Goal: Complete application form: Complete application form

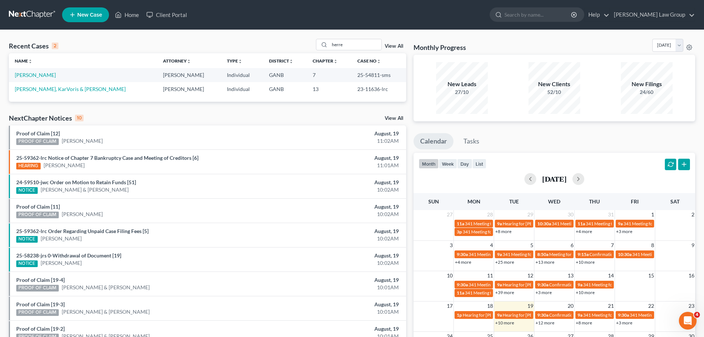
click at [93, 9] on link "New Case" at bounding box center [85, 14] width 47 height 15
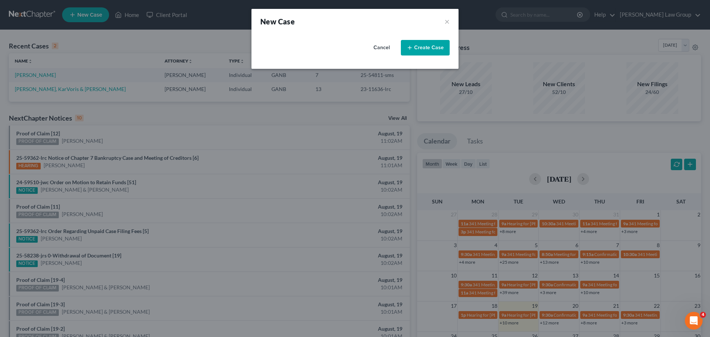
select select "19"
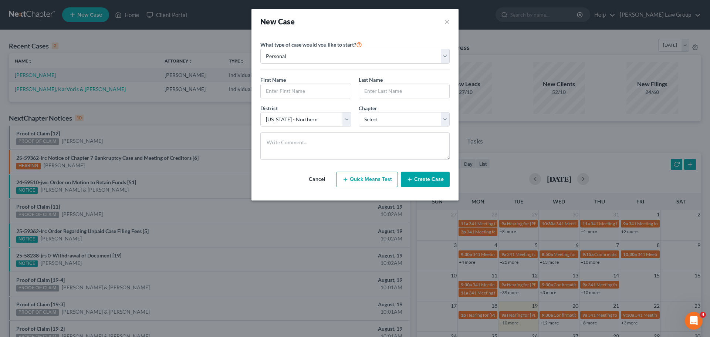
click at [368, 177] on button "Quick Means Test" at bounding box center [367, 180] width 62 height 16
select select "10"
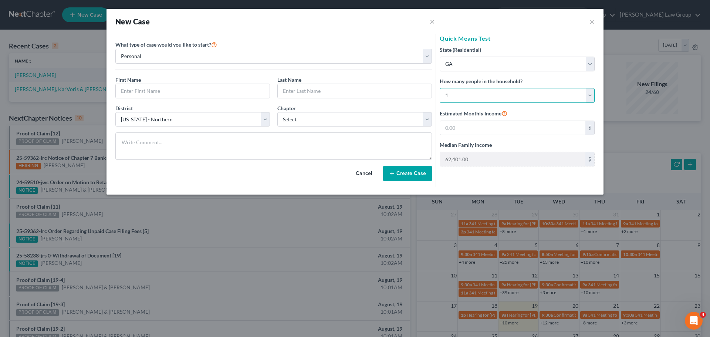
click at [489, 98] on select "Select 1 2 3 4 5 6 7 8 9 10 11 12 13 14 15 16 17 18 19 20" at bounding box center [517, 95] width 155 height 15
select select "2"
click at [440, 88] on select "Select 1 2 3 4 5 6 7 8 9 10 11 12 13 14 15 16 17 18 19 20" at bounding box center [517, 95] width 155 height 15
type input "98,564.00"
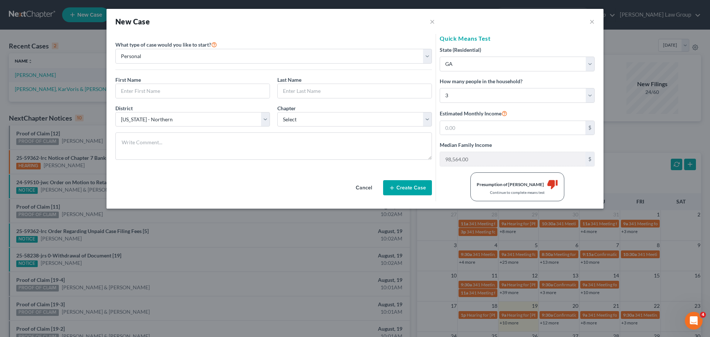
click at [589, 22] on div "New Case × ×" at bounding box center [354, 21] width 497 height 25
click at [593, 19] on button "×" at bounding box center [591, 21] width 5 height 9
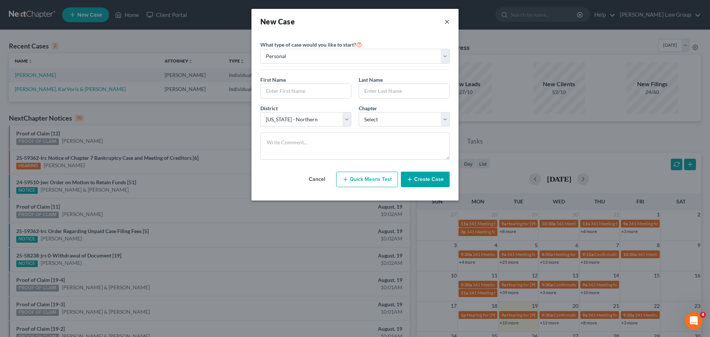
click at [448, 17] on button "×" at bounding box center [446, 21] width 5 height 10
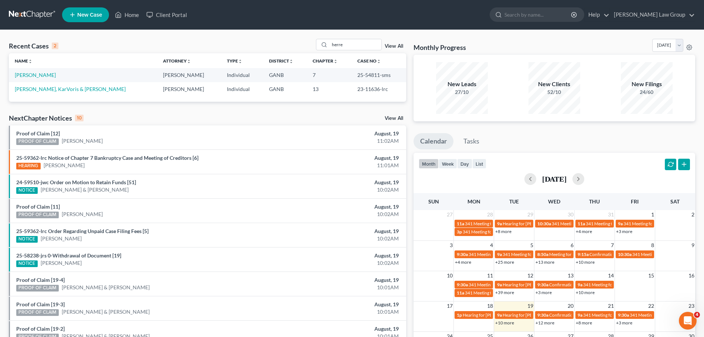
click at [89, 17] on span "New Case" at bounding box center [89, 15] width 25 height 6
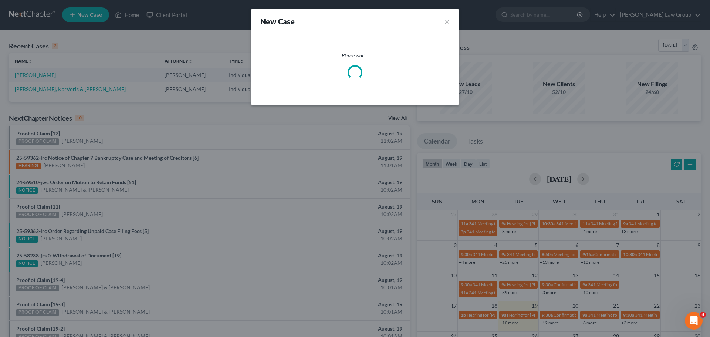
select select "19"
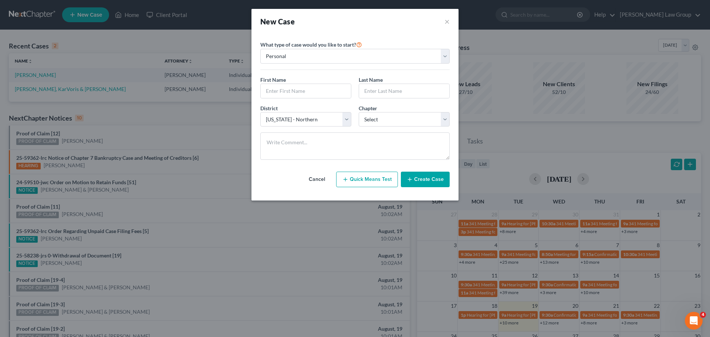
click at [368, 180] on button "Quick Means Test" at bounding box center [367, 180] width 62 height 16
select select "10"
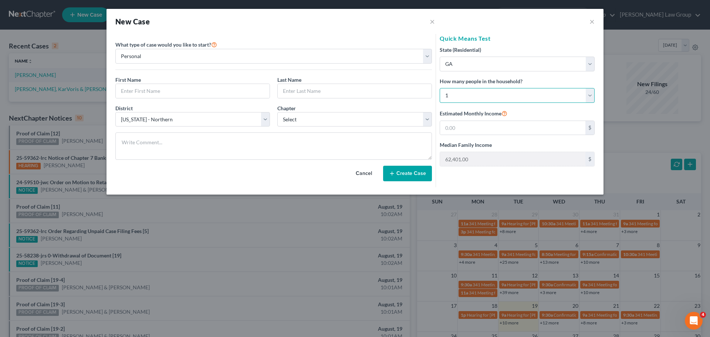
click at [498, 98] on select "Select 1 2 3 4 5 6 7 8 9 10 11 12 13 14 15 16 17 18 19 20" at bounding box center [517, 95] width 155 height 15
select select "2"
click at [440, 88] on select "Select 1 2 3 4 5 6 7 8 9 10 11 12 13 14 15 16 17 18 19 20" at bounding box center [517, 95] width 155 height 15
type input "98,564.00"
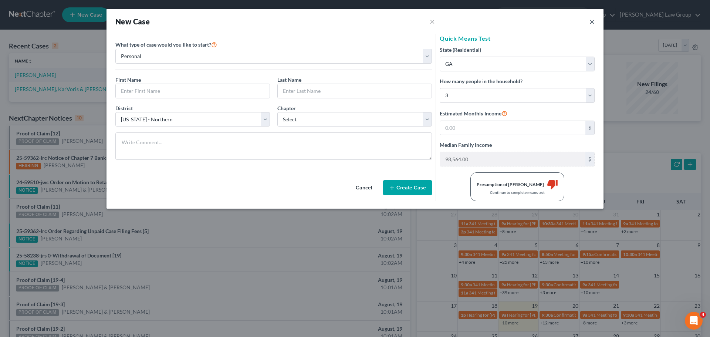
click at [592, 23] on button "×" at bounding box center [591, 21] width 5 height 9
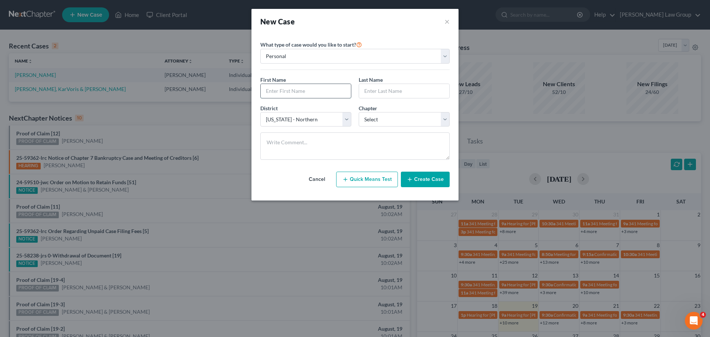
click at [291, 94] on input "text" at bounding box center [306, 91] width 90 height 14
click at [339, 98] on div at bounding box center [305, 91] width 91 height 15
click at [304, 90] on input "text" at bounding box center [306, 91] width 90 height 14
paste input "[DEMOGRAPHIC_DATA][PERSON_NAME]"
click at [288, 92] on input "[DEMOGRAPHIC_DATA][PERSON_NAME]" at bounding box center [306, 91] width 90 height 14
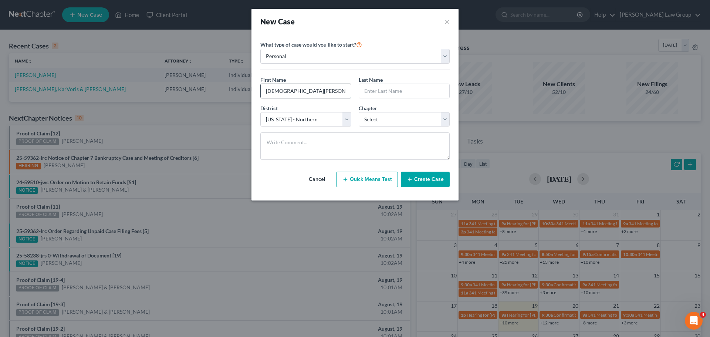
drag, startPoint x: 287, startPoint y: 92, endPoint x: 316, endPoint y: 87, distance: 29.1
click at [316, 87] on input "[DEMOGRAPHIC_DATA][PERSON_NAME]" at bounding box center [306, 91] width 90 height 14
type input "[DEMOGRAPHIC_DATA]"
click at [425, 95] on input "text" at bounding box center [404, 91] width 90 height 14
paste input "[PERSON_NAME]"
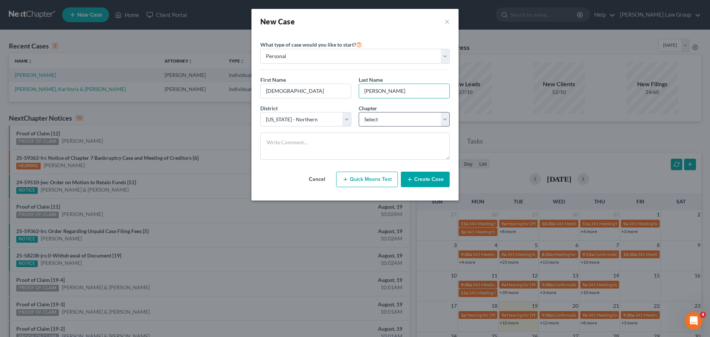
type input "[PERSON_NAME]"
click at [408, 119] on select "Select 7 11 12 13" at bounding box center [404, 119] width 91 height 15
select select "0"
click at [359, 112] on select "Select 7 11 12 13" at bounding box center [404, 119] width 91 height 15
click at [427, 188] on div "Cancel Quick Means Test Create Case" at bounding box center [354, 179] width 189 height 27
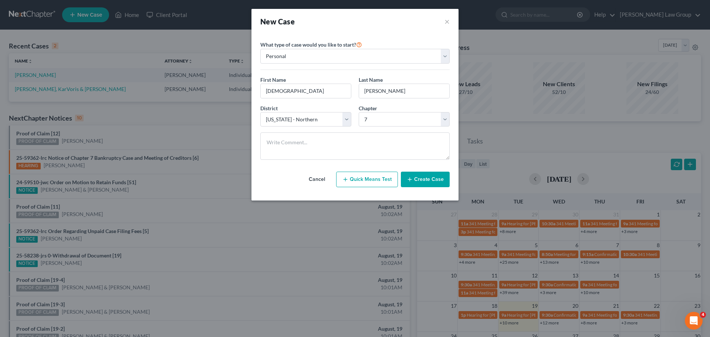
click at [428, 188] on div "Cancel Quick Means Test Create Case" at bounding box center [354, 179] width 189 height 27
click at [430, 178] on button "Create Case" at bounding box center [425, 180] width 49 height 16
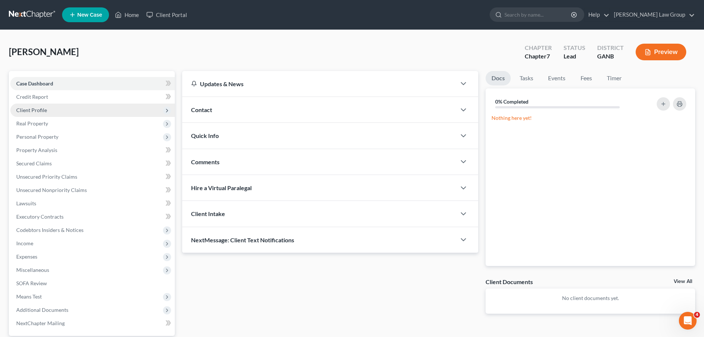
click at [36, 112] on span "Client Profile" at bounding box center [31, 110] width 31 height 6
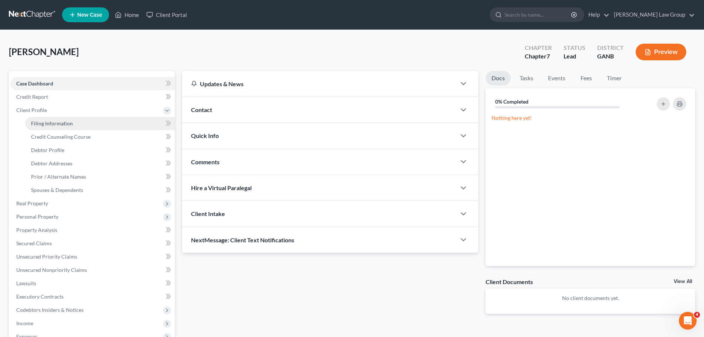
click at [67, 119] on link "Filing Information" at bounding box center [100, 123] width 150 height 13
select select "1"
select select "0"
select select "19"
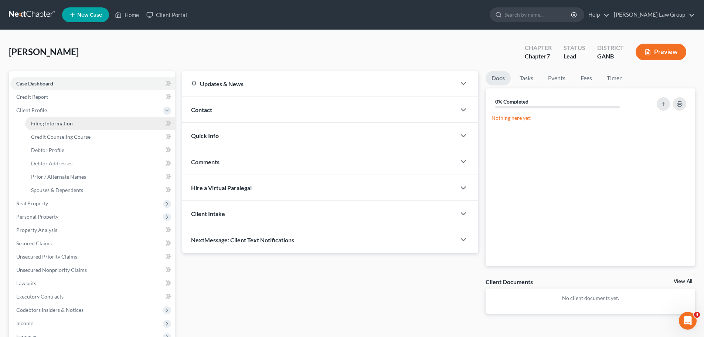
select select "10"
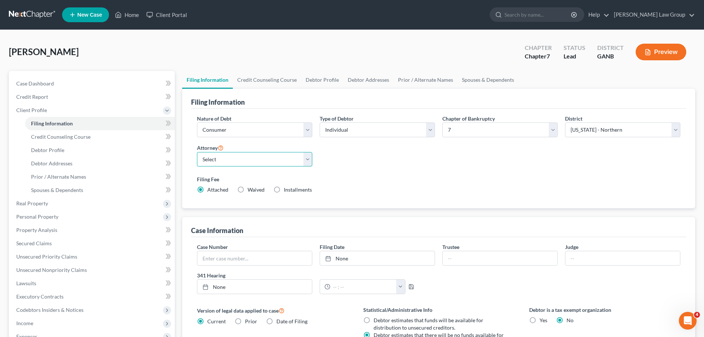
click at [249, 165] on select "Select [PERSON_NAME] - GANB [PERSON_NAME] - GANB [PERSON_NAME] - GANB [PERSON_N…" at bounding box center [254, 159] width 115 height 15
select select "0"
click at [197, 152] on select "Select [PERSON_NAME] - GANB [PERSON_NAME] - GANB [PERSON_NAME] - GANB [PERSON_N…" at bounding box center [254, 159] width 115 height 15
click at [251, 79] on link "Credit Counseling Course" at bounding box center [267, 80] width 68 height 18
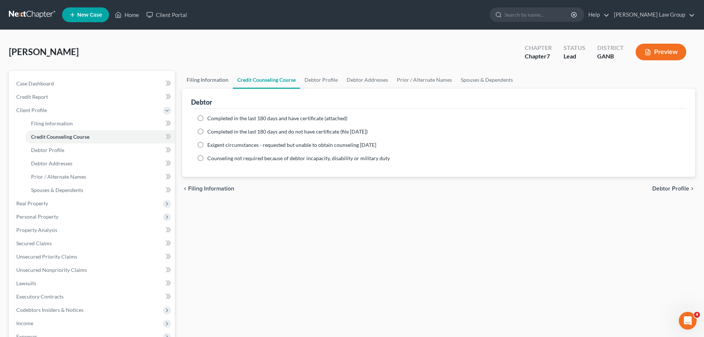
click at [204, 76] on link "Filing Information" at bounding box center [207, 80] width 51 height 18
select select "1"
select select "0"
select select "19"
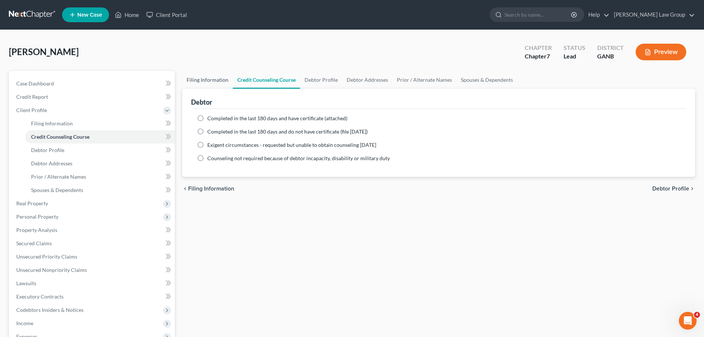
select select "0"
select select "10"
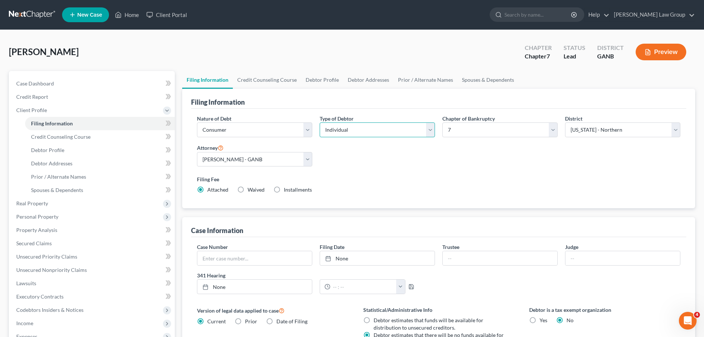
click at [343, 124] on select "Select Individual Joint" at bounding box center [377, 129] width 115 height 15
select select "1"
click at [320, 122] on select "Select Individual Joint" at bounding box center [377, 129] width 115 height 15
click at [256, 81] on link "Credit Counseling Course" at bounding box center [267, 80] width 68 height 18
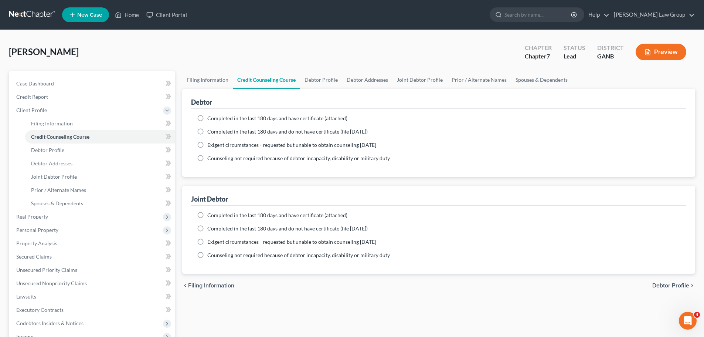
click at [207, 118] on label "Completed in the last 180 days and have certificate (attached)" at bounding box center [277, 118] width 140 height 7
click at [210, 118] on input "Completed in the last 180 days and have certificate (attached)" at bounding box center [212, 117] width 5 height 5
radio input "true"
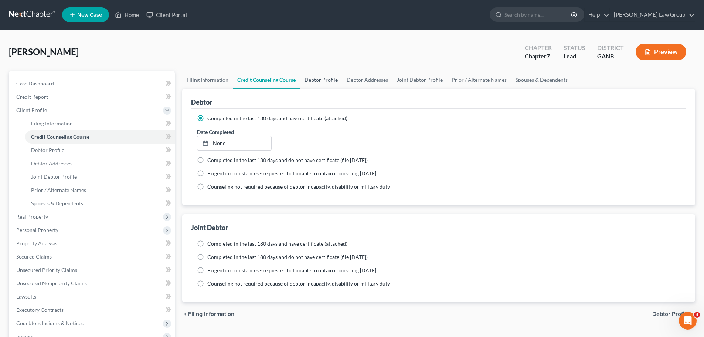
click at [319, 79] on link "Debtor Profile" at bounding box center [321, 80] width 42 height 18
select select "1"
select select "0"
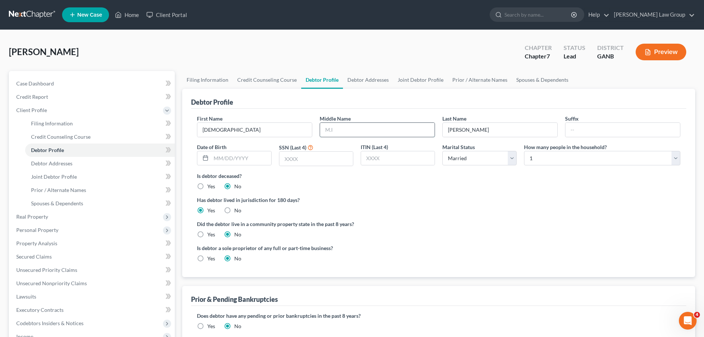
click at [361, 132] on input "text" at bounding box center [377, 130] width 115 height 14
paste input "[PERSON_NAME]"
type input "[PERSON_NAME]"
click at [213, 160] on input "text" at bounding box center [241, 158] width 60 height 14
paste input "[DATE]"
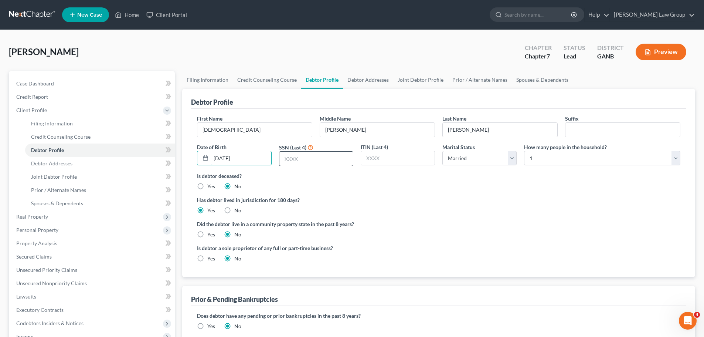
type input "[DATE]"
click at [300, 160] on input "text" at bounding box center [317, 159] width 74 height 14
type input "5003"
click at [480, 181] on div "Is debtor deceased? Yes No" at bounding box center [439, 181] width 484 height 18
click at [545, 158] on select "Select 1 2 3 4 5 6 7 8 9 10 11 12 13 14 15 16 17 18 19 20" at bounding box center [602, 158] width 156 height 15
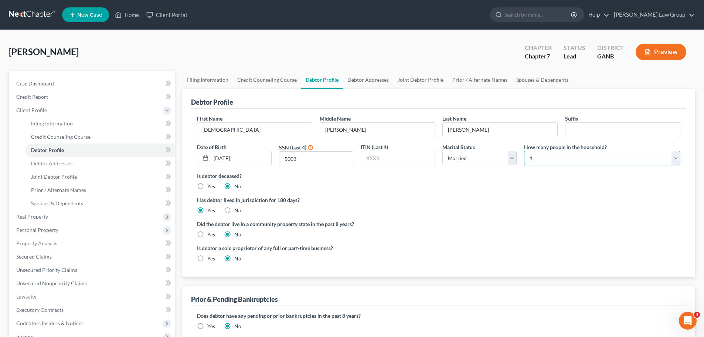
select select "2"
click at [524, 151] on select "Select 1 2 3 4 5 6 7 8 9 10 11 12 13 14 15 16 17 18 19 20" at bounding box center [602, 158] width 156 height 15
click at [358, 77] on link "Debtor Addresses" at bounding box center [368, 80] width 50 height 18
select select "0"
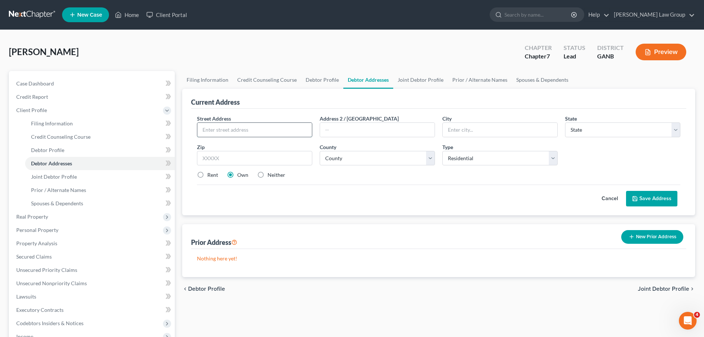
click at [270, 131] on input "text" at bounding box center [254, 130] width 115 height 14
paste input "[STREET_ADDRESS][PERSON_NAME]"
type input "[STREET_ADDRESS][PERSON_NAME]"
click at [243, 158] on input "text" at bounding box center [254, 158] width 115 height 15
paste input "30236"
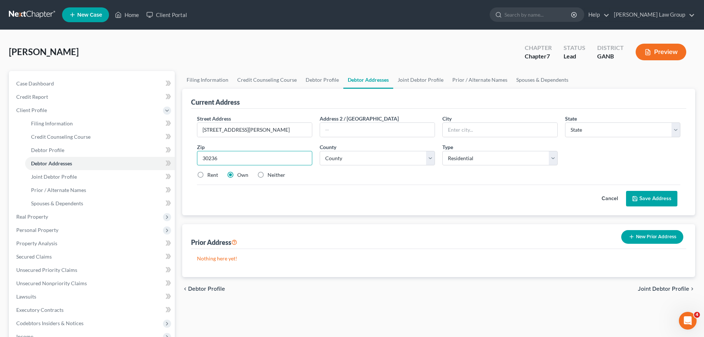
type input "30236"
click at [433, 192] on div "Cancel Save Address" at bounding box center [439, 195] width 484 height 22
type input "[GEOGRAPHIC_DATA]"
select select "10"
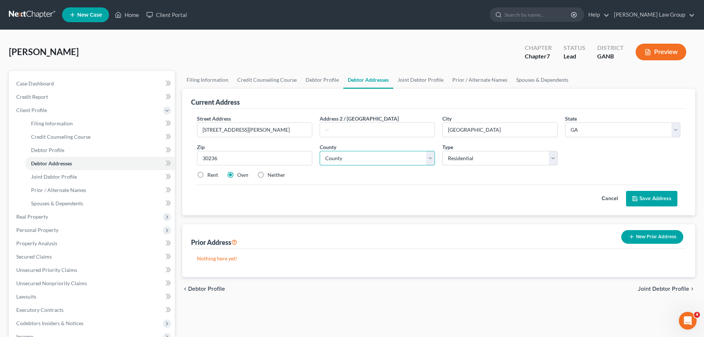
click at [377, 156] on select "County" at bounding box center [377, 158] width 115 height 15
select select "30"
click at [320, 151] on select "County [GEOGRAPHIC_DATA] [GEOGRAPHIC_DATA] [GEOGRAPHIC_DATA] [GEOGRAPHIC_DATA] …" at bounding box center [377, 158] width 115 height 15
click at [641, 199] on button "Save Address" at bounding box center [651, 199] width 51 height 16
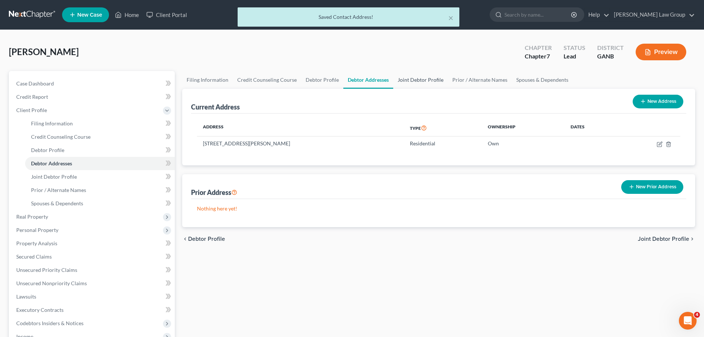
click at [437, 79] on link "Joint Debtor Profile" at bounding box center [420, 80] width 55 height 18
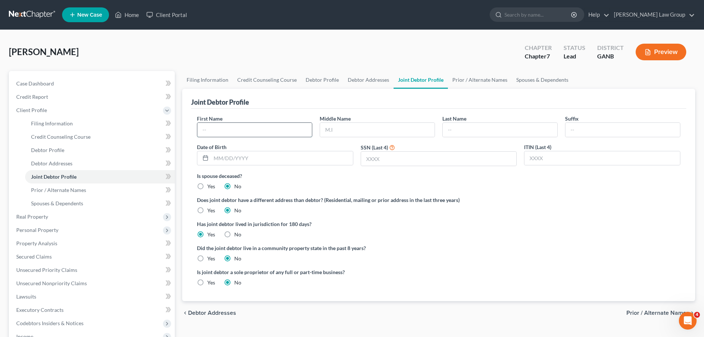
click at [243, 134] on input "text" at bounding box center [254, 130] width 115 height 14
paste input "[PERSON_NAME]"
type input "[PERSON_NAME]"
click at [369, 130] on input "text" at bounding box center [377, 130] width 115 height 14
paste input "[PERSON_NAME]"
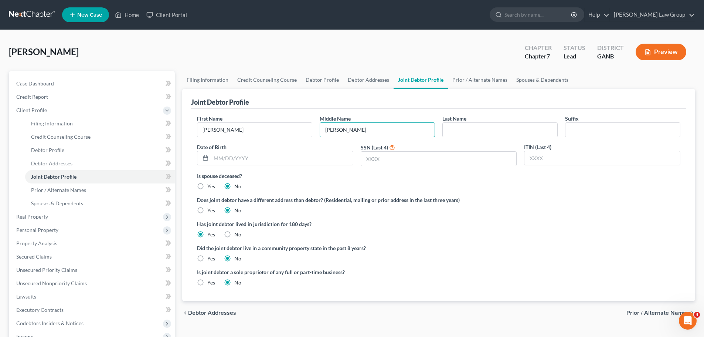
type input "[PERSON_NAME]"
click at [481, 132] on input "text" at bounding box center [500, 130] width 115 height 14
paste input "[PERSON_NAME]"
type input "[PERSON_NAME]"
click at [500, 118] on div "Last Name [PERSON_NAME]" at bounding box center [500, 126] width 123 height 23
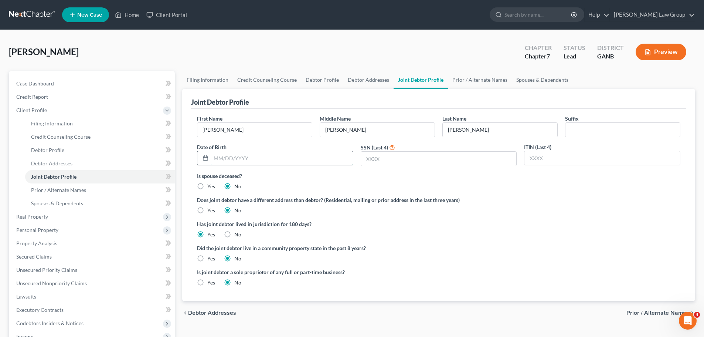
click at [253, 160] on input "text" at bounding box center [282, 158] width 142 height 14
paste input "[DATE]"
type input "[DATE]"
click at [363, 162] on input "text" at bounding box center [439, 159] width 156 height 14
paste input "0553"
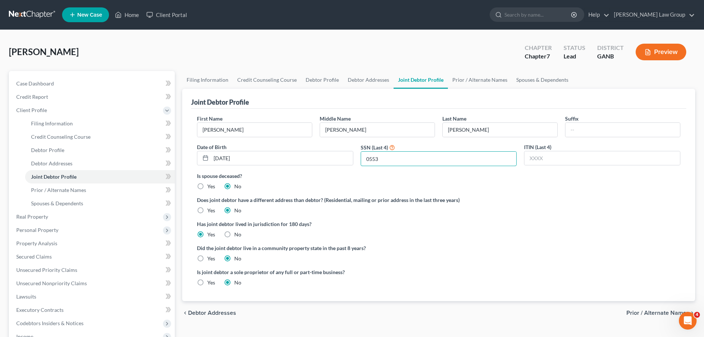
type input "0553"
click at [558, 200] on label "Does joint debtor have a different address than debtor? (Residential, mailing o…" at bounding box center [439, 200] width 484 height 8
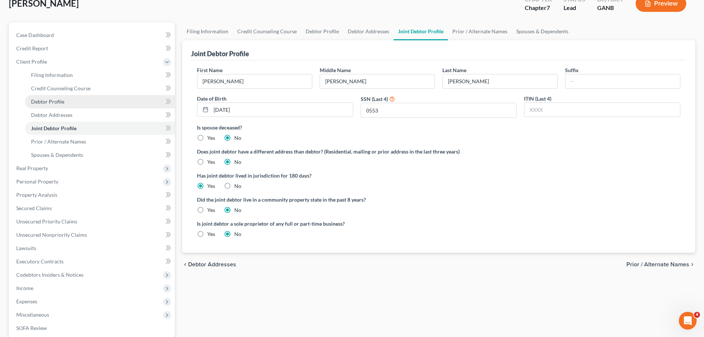
scroll to position [74, 0]
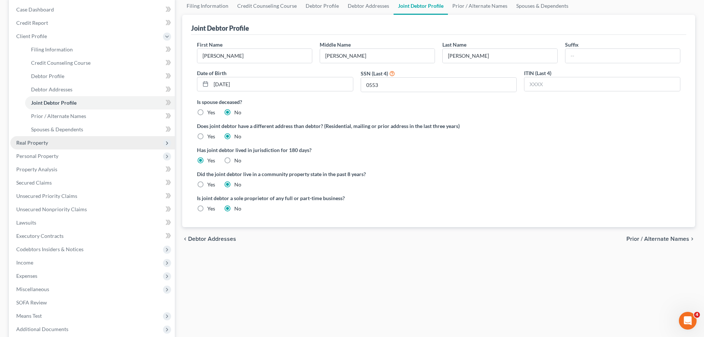
click at [59, 145] on span "Real Property" at bounding box center [92, 142] width 165 height 13
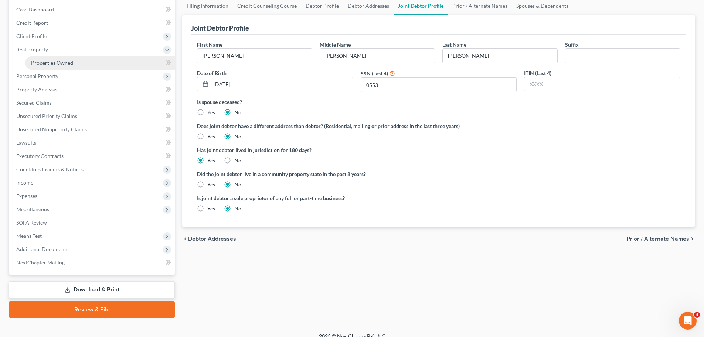
click at [54, 65] on span "Properties Owned" at bounding box center [52, 63] width 42 height 6
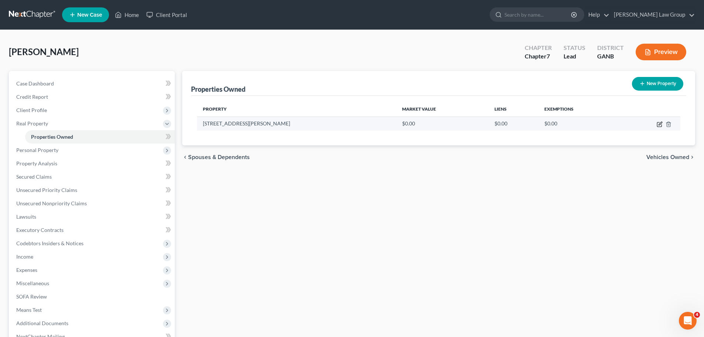
click at [657, 125] on icon "button" at bounding box center [659, 124] width 4 height 4
select select "10"
select select "30"
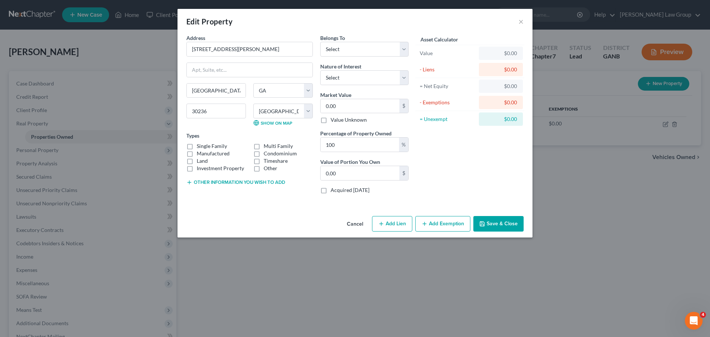
click at [197, 143] on label "Single Family" at bounding box center [212, 145] width 30 height 7
click at [200, 143] on input "Single Family" at bounding box center [202, 144] width 5 height 5
checkbox input "true"
click at [346, 48] on select "Select Debtor 1 Only Debtor 2 Only Debtor 1 And Debtor 2 Only At Least One Of T…" at bounding box center [364, 49] width 88 height 15
select select "2"
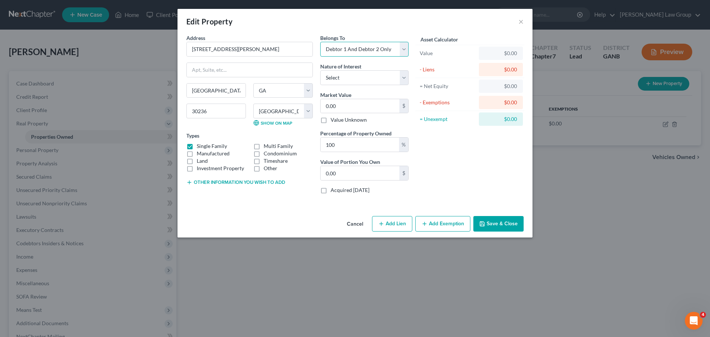
click at [320, 42] on select "Select Debtor 1 Only Debtor 2 Only Debtor 1 And Debtor 2 Only At Least One Of T…" at bounding box center [364, 49] width 88 height 15
click at [243, 52] on input "[STREET_ADDRESS][PERSON_NAME]" at bounding box center [250, 49] width 126 height 14
click at [338, 109] on input "0.00" at bounding box center [360, 106] width 79 height 14
type input "2"
type input "2.00"
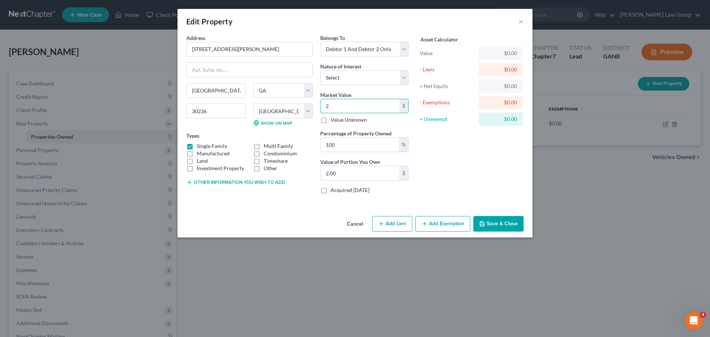
type input "27"
type input "27.00"
type input "270"
type input "270.00"
type input "2700"
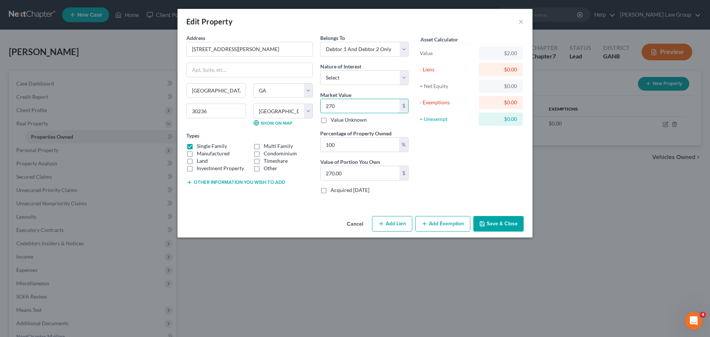
type input "2,700.00"
type input "2,7000"
type input "27,000.00"
type input "27,0000"
type input "270,000.00"
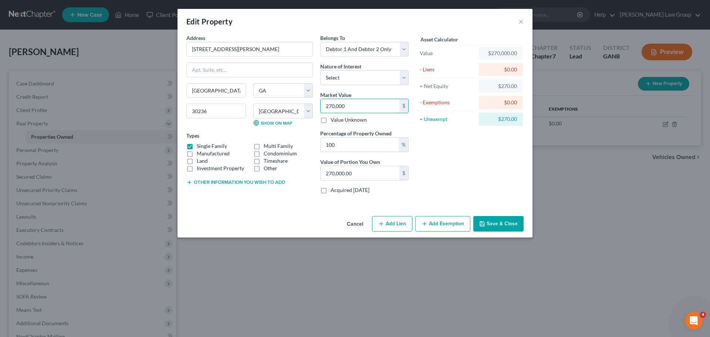
type input "270,000"
click at [400, 219] on button "Add Lien" at bounding box center [392, 224] width 40 height 16
select select "2"
select select "0"
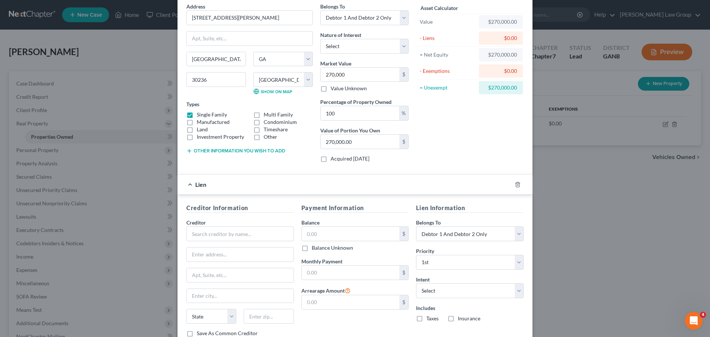
scroll to position [74, 0]
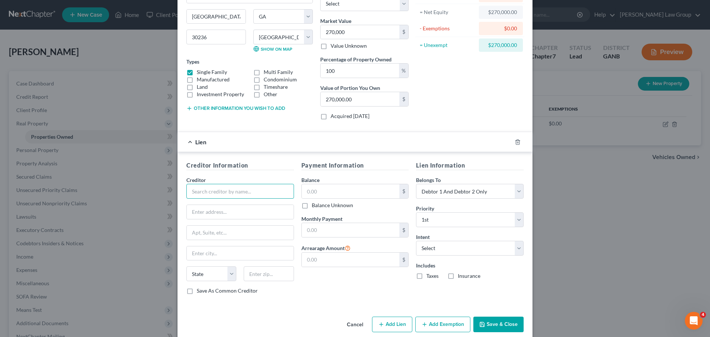
click at [229, 194] on input "text" at bounding box center [240, 191] width 108 height 15
type input "Newrez"
drag, startPoint x: 232, startPoint y: 216, endPoint x: 236, endPoint y: 200, distance: 15.7
click at [236, 200] on div "Newrez NewRez LLC D/B/A Shellpoint Mortgage" at bounding box center [238, 210] width 104 height 22
click at [236, 200] on div "Newrez" at bounding box center [238, 203] width 92 height 7
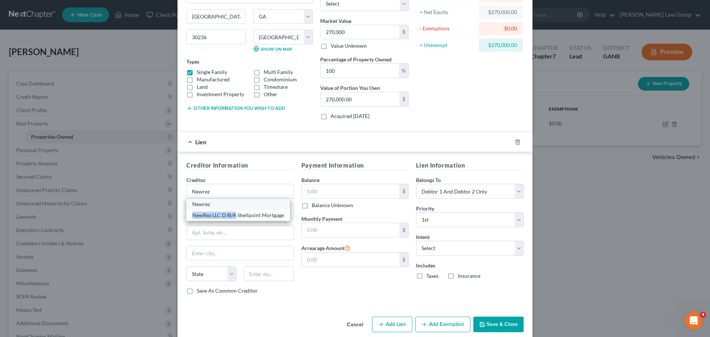
type input "PO Box 8068"
type input "[US_STATE][GEOGRAPHIC_DATA]"
select select "48"
type input "23450-0000"
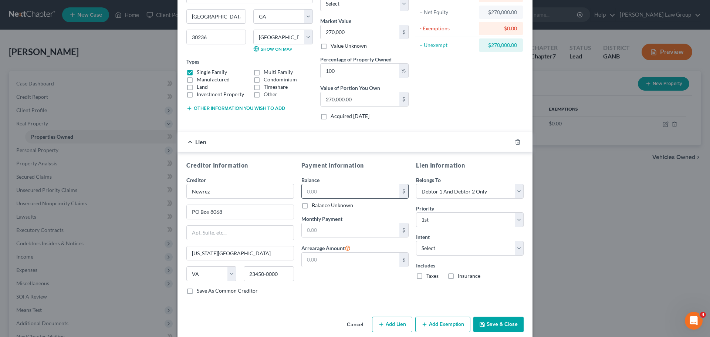
click at [371, 192] on input "text" at bounding box center [351, 191] width 98 height 14
type input "221,000"
click at [477, 256] on div "Lien Information Belongs To * Select Debtor 1 Only Debtor 2 Only Debtor 1 And D…" at bounding box center [469, 230] width 115 height 139
click at [467, 247] on select "Select Surrender Redeem Reaffirm Avoid Other" at bounding box center [470, 248] width 108 height 15
select select "2"
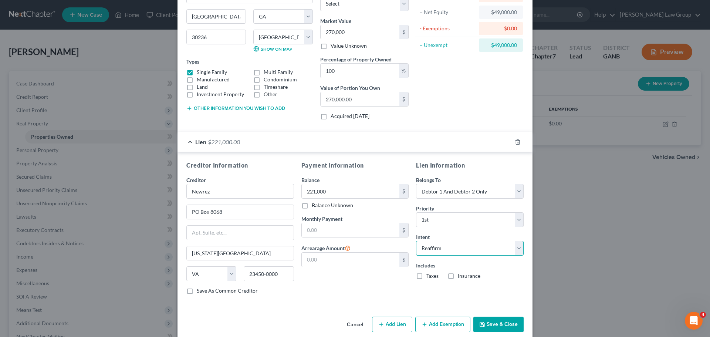
click at [416, 241] on select "Select Surrender Redeem Reaffirm Avoid Other" at bounding box center [470, 248] width 108 height 15
click at [426, 277] on label "Taxes" at bounding box center [432, 275] width 12 height 7
click at [429, 277] on input "Taxes" at bounding box center [431, 274] width 5 height 5
checkbox input "true"
click at [458, 275] on label "Insurance" at bounding box center [469, 275] width 23 height 7
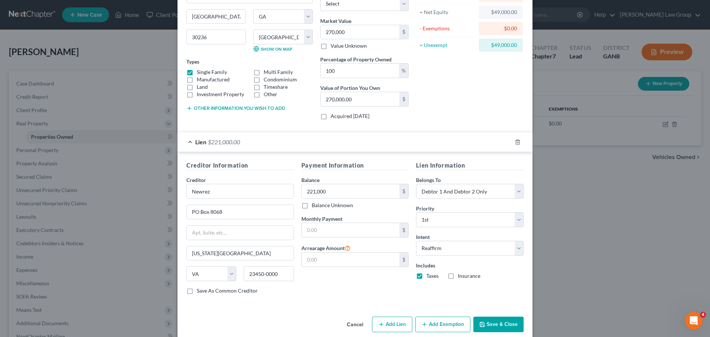
click at [461, 275] on input "Insurance" at bounding box center [463, 274] width 5 height 5
checkbox input "true"
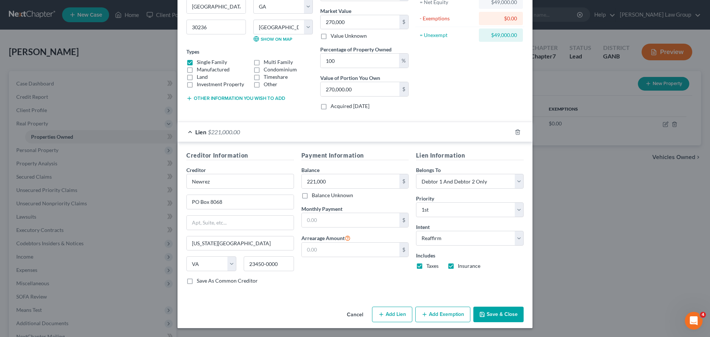
click at [422, 317] on icon "button" at bounding box center [424, 314] width 6 height 6
select select "2"
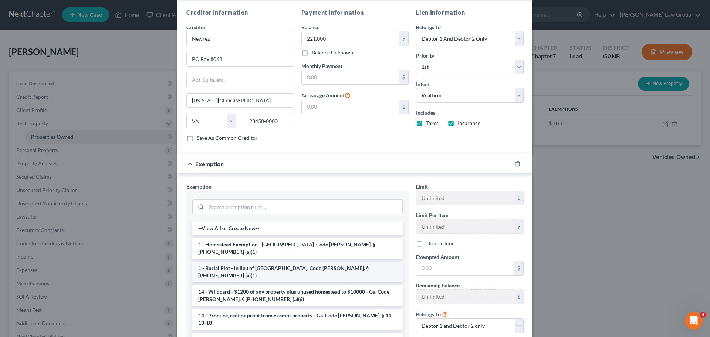
scroll to position [232, 0]
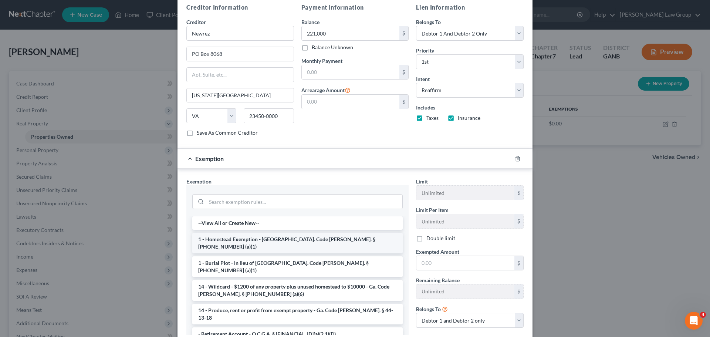
click at [230, 238] on li "1 - Homestead Exemption - [GEOGRAPHIC_DATA]. Code [PERSON_NAME]. § [PHONE_NUMBE…" at bounding box center [297, 243] width 210 height 21
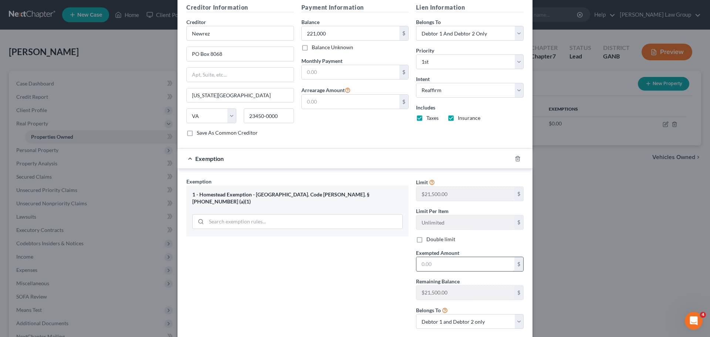
click at [433, 266] on input "text" at bounding box center [465, 264] width 98 height 14
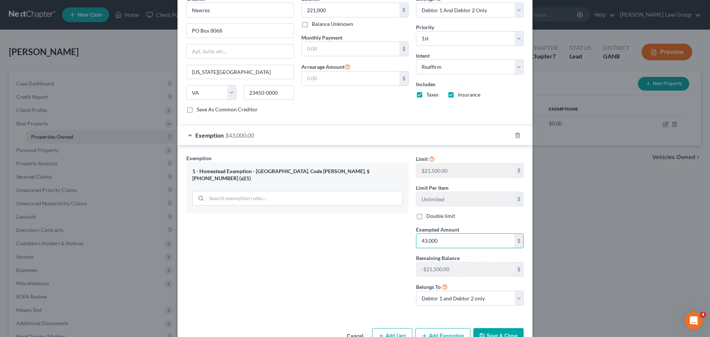
scroll to position [277, 0]
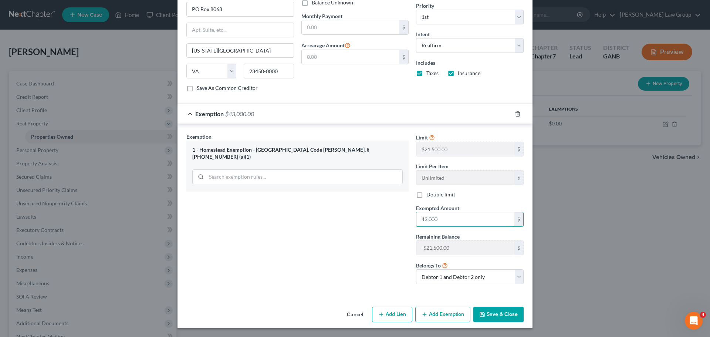
type input "43,000"
click at [478, 319] on button "Save & Close" at bounding box center [498, 315] width 50 height 16
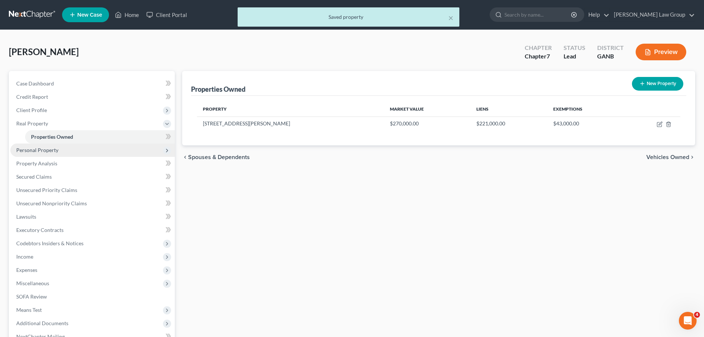
click at [52, 154] on span "Personal Property" at bounding box center [92, 149] width 165 height 13
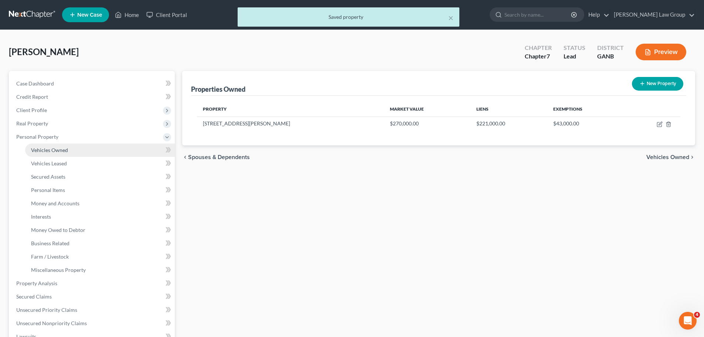
click at [69, 153] on link "Vehicles Owned" at bounding box center [100, 149] width 150 height 13
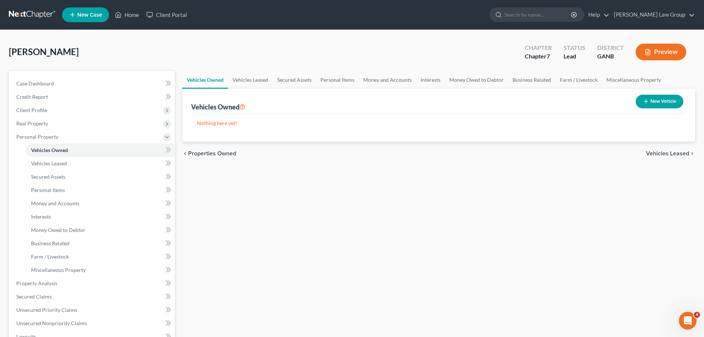
click at [640, 103] on button "New Vehicle" at bounding box center [660, 102] width 48 height 14
select select "0"
select select "2"
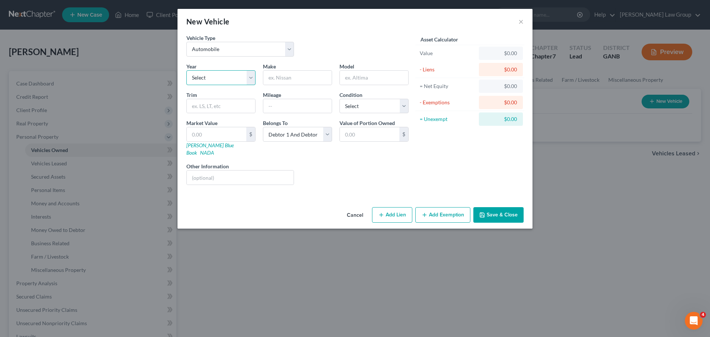
click at [213, 71] on select "Select 2026 2025 2024 2023 2022 2021 2020 2019 2018 2017 2016 2015 2014 2013 20…" at bounding box center [220, 77] width 69 height 15
select select "4"
click at [186, 70] on select "Select 2026 2025 2024 2023 2022 2021 2020 2019 2018 2017 2016 2015 2014 2013 20…" at bounding box center [220, 77] width 69 height 15
click at [288, 79] on input "text" at bounding box center [297, 78] width 68 height 14
type input "Chevy"
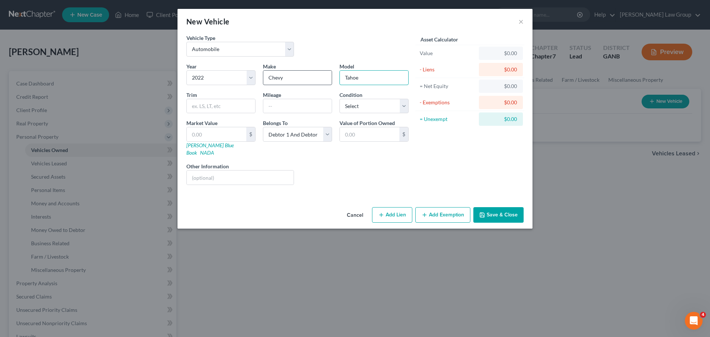
type input "Tahoe"
type input "38000"
click at [369, 106] on select "Select Excellent Very Good Good Fair Poor" at bounding box center [373, 106] width 69 height 15
select select "2"
click at [339, 99] on select "Select Excellent Very Good Good Fair Poor" at bounding box center [373, 106] width 69 height 15
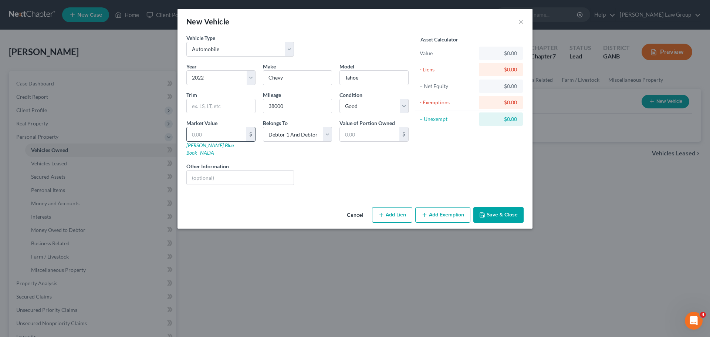
click at [217, 139] on input "text" at bounding box center [217, 134] width 60 height 14
type input "5"
type input "5.00"
type input "56"
type input "56.00"
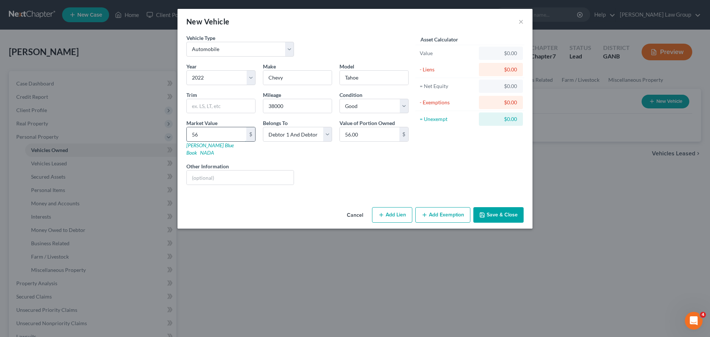
type input "568"
type input "568.00"
type input "5685"
type input "5,685.00"
type input "5,6850"
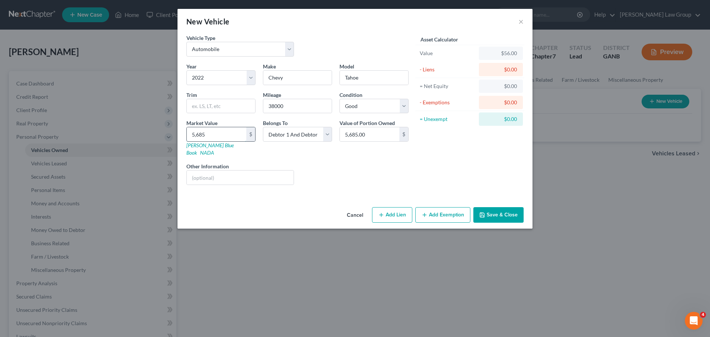
type input "56,850.00"
type input "56,850"
click at [388, 210] on button "Add Lien" at bounding box center [392, 215] width 40 height 16
select select "2"
select select "0"
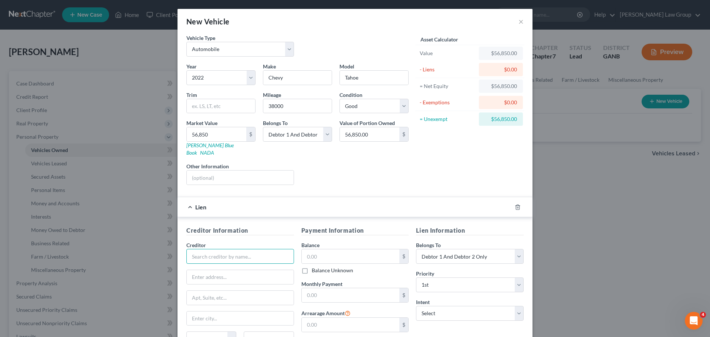
click at [207, 249] on input "text" at bounding box center [240, 256] width 108 height 15
type input "First Third Bank"
click at [364, 249] on input "text" at bounding box center [351, 256] width 98 height 14
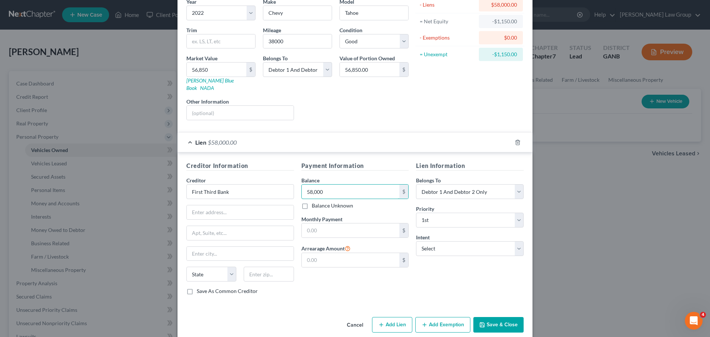
scroll to position [68, 0]
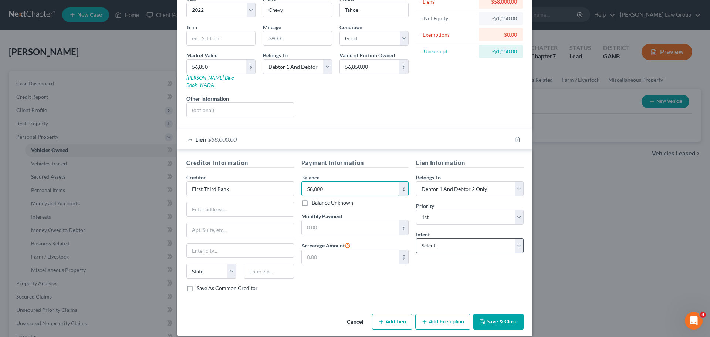
type input "58,000"
click at [470, 238] on select "Select Surrender Redeem Reaffirm Avoid Other" at bounding box center [470, 245] width 108 height 15
select select "2"
click at [416, 238] on select "Select Surrender Redeem Reaffirm Avoid Other" at bounding box center [470, 245] width 108 height 15
click at [503, 314] on button "Save & Close" at bounding box center [498, 322] width 50 height 16
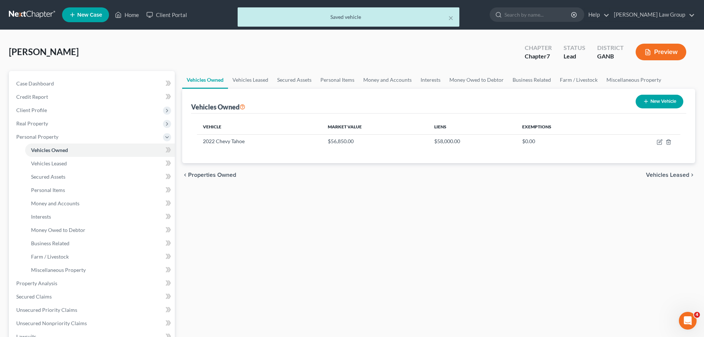
click at [662, 99] on button "New Vehicle" at bounding box center [660, 102] width 48 height 14
select select "0"
select select "2"
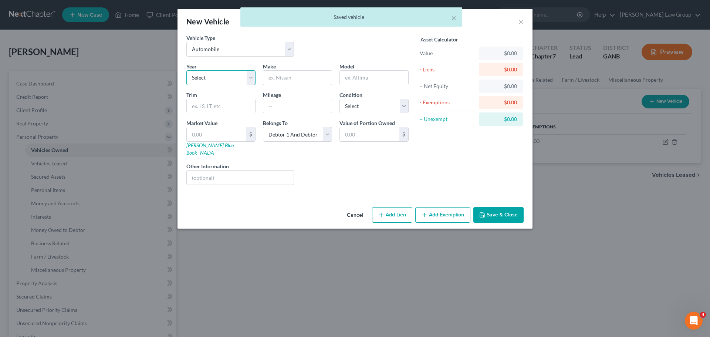
click at [198, 75] on select "Select 2026 2025 2024 2023 2022 2021 2020 2019 2018 2017 2016 2015 2014 2013 20…" at bounding box center [220, 77] width 69 height 15
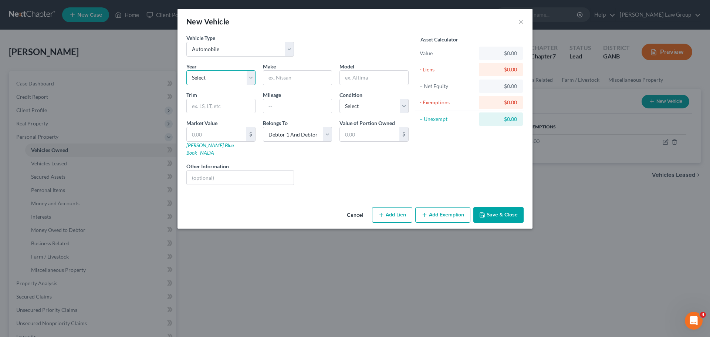
select select "4"
click at [186, 70] on select "Select 2026 2025 2024 2023 2022 2021 2020 2019 2018 2017 2016 2015 2014 2013 20…" at bounding box center [220, 77] width 69 height 15
click at [322, 81] on input "text" at bounding box center [297, 78] width 68 height 14
type input "Kia"
type input "K5"
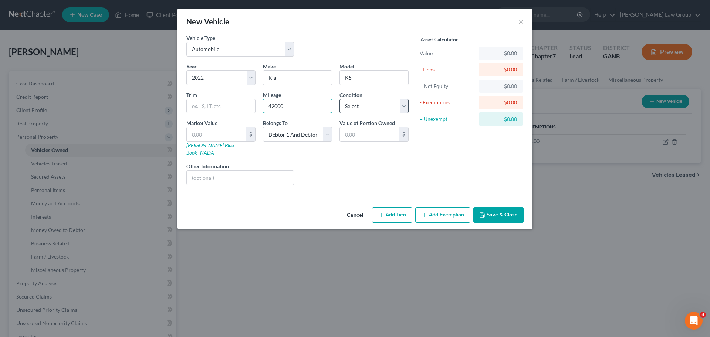
type input "42000"
click at [364, 108] on select "Select Excellent Very Good Good Fair Poor" at bounding box center [373, 106] width 69 height 15
select select "2"
click at [339, 99] on select "Select Excellent Very Good Good Fair Poor" at bounding box center [373, 106] width 69 height 15
click at [215, 134] on input "text" at bounding box center [217, 134] width 60 height 14
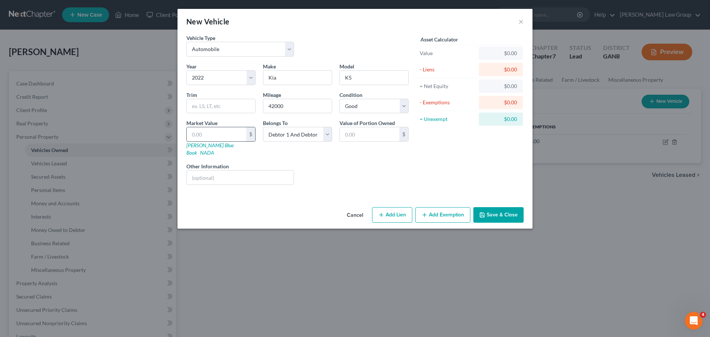
type input "1"
type input "1.00"
type input "15"
type input "15.00"
type input "154"
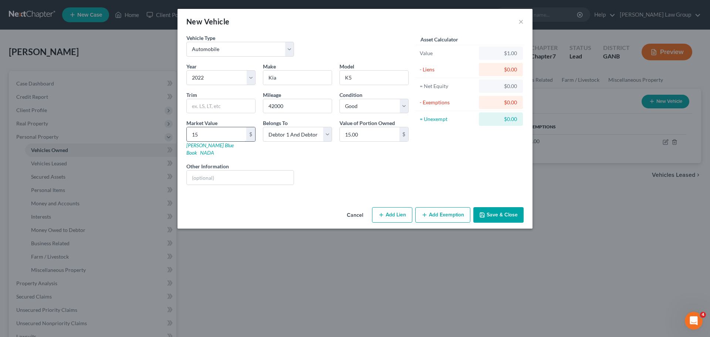
type input "154.00"
type input "1540"
type input "1,540.00"
type input "1,5400"
type input "15,400.00"
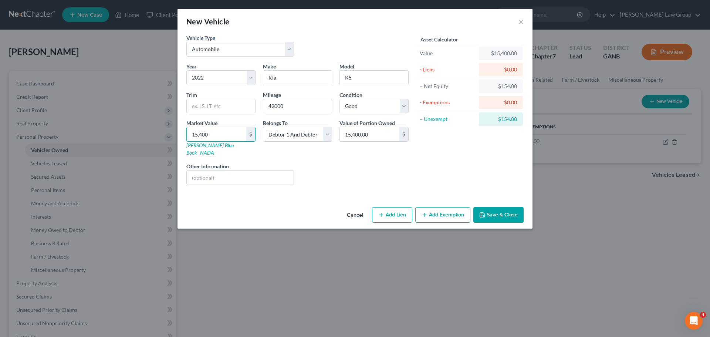
type input "15,400"
click at [389, 207] on button "Add Lien" at bounding box center [392, 215] width 40 height 16
select select "2"
select select "0"
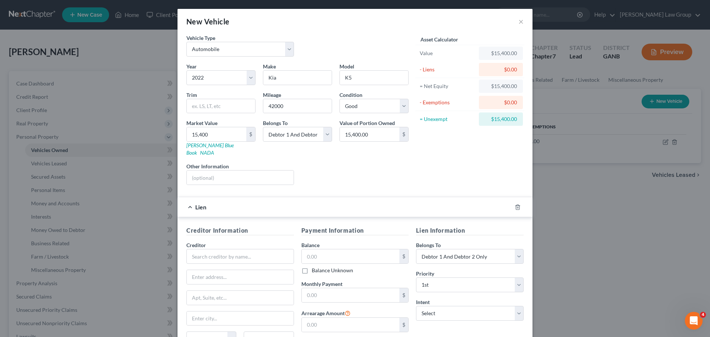
click at [206, 260] on div "Creditor * State [US_STATE] AK AR AZ CA CO [GEOGRAPHIC_DATA] DE DC [GEOGRAPHIC_…" at bounding box center [240, 296] width 108 height 111
click at [205, 250] on input "text" at bounding box center [240, 256] width 108 height 15
type input "Citizens One Bank"
click at [367, 254] on input "text" at bounding box center [351, 256] width 98 height 14
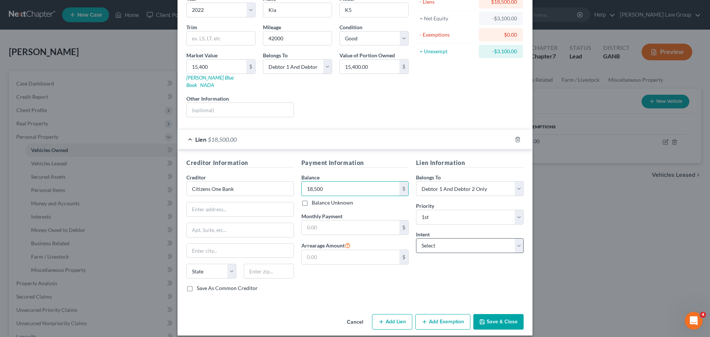
type input "18,500"
click at [427, 238] on select "Select Surrender Redeem Reaffirm Avoid Other" at bounding box center [470, 245] width 108 height 15
select select "2"
click at [416, 238] on select "Select Surrender Redeem Reaffirm Avoid Other" at bounding box center [470, 245] width 108 height 15
click at [495, 315] on button "Save & Close" at bounding box center [498, 322] width 50 height 16
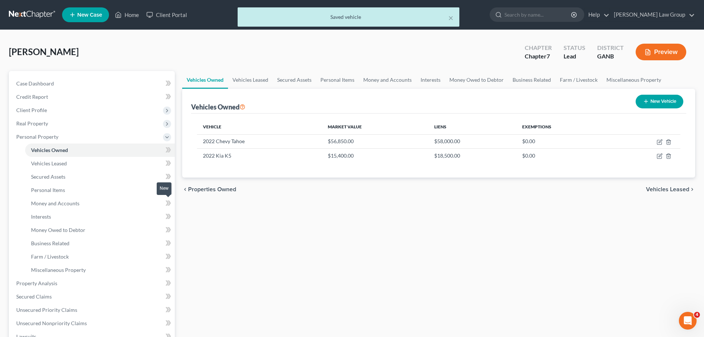
scroll to position [148, 0]
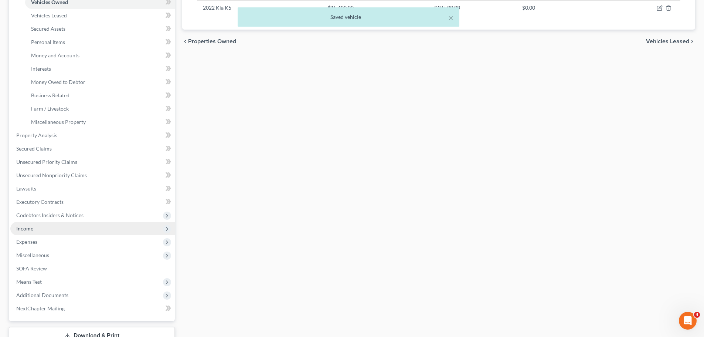
click at [38, 231] on span "Income" at bounding box center [92, 228] width 165 height 13
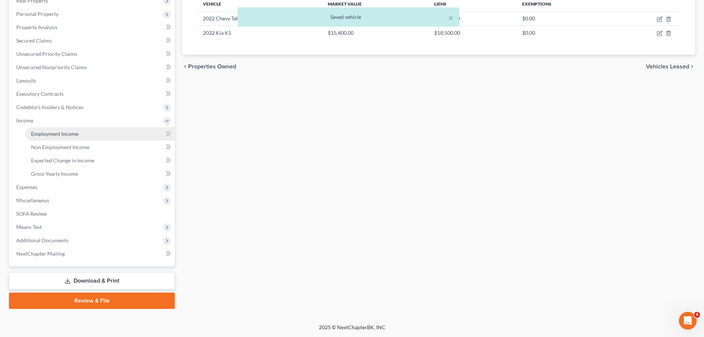
click at [95, 136] on link "Employment Income" at bounding box center [100, 133] width 150 height 13
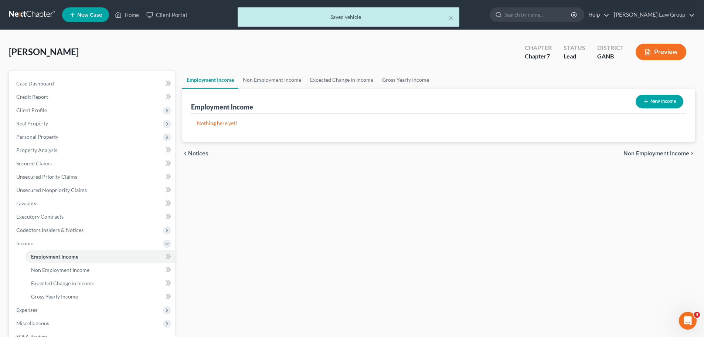
click at [655, 102] on button "New Income" at bounding box center [660, 102] width 48 height 14
select select "0"
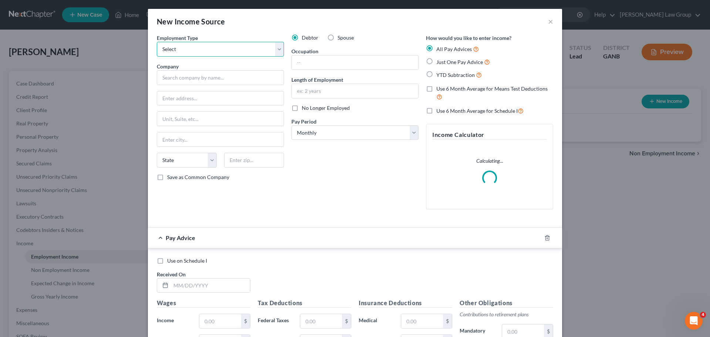
click at [206, 54] on select "Select Full or [DEMOGRAPHIC_DATA] Employment Self Employment" at bounding box center [220, 49] width 127 height 15
select select "0"
click at [157, 42] on select "Select Full or [DEMOGRAPHIC_DATA] Employment Self Employment" at bounding box center [220, 49] width 127 height 15
click at [436, 60] on label "Just One Pay Advice" at bounding box center [463, 62] width 54 height 9
click at [439, 60] on input "Just One Pay Advice" at bounding box center [441, 60] width 5 height 5
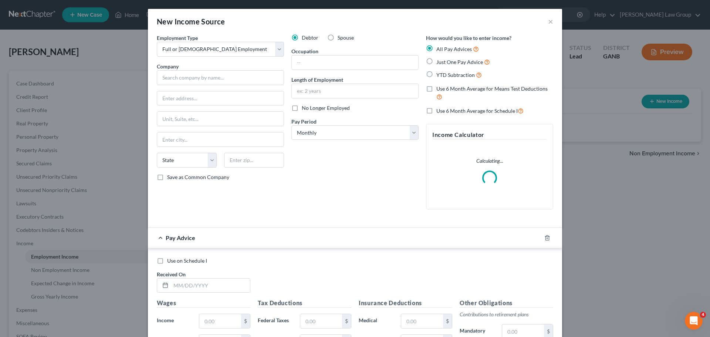
radio input "true"
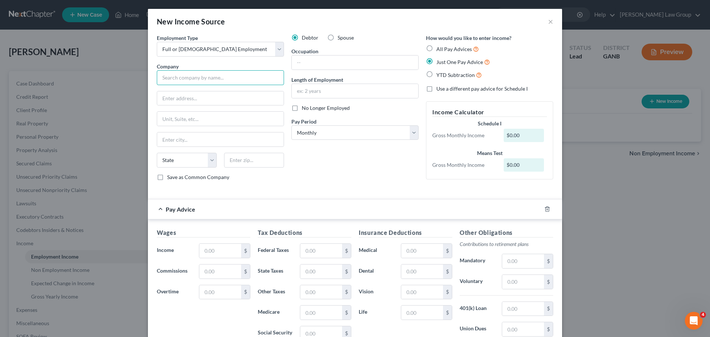
click at [180, 81] on input "text" at bounding box center [220, 77] width 127 height 15
paste input "Frito Lay"
type input "Frito Lay"
click at [190, 99] on input "text" at bounding box center [220, 98] width 126 height 14
paste input "[STREET_ADDRESS][PERSON_NAME]"
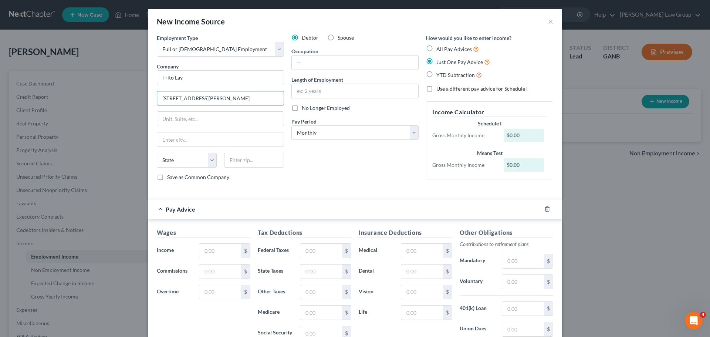
type input "[STREET_ADDRESS][PERSON_NAME]"
click at [237, 163] on input "text" at bounding box center [254, 160] width 60 height 15
paste input "30336"
type input "30336"
type input "[GEOGRAPHIC_DATA]"
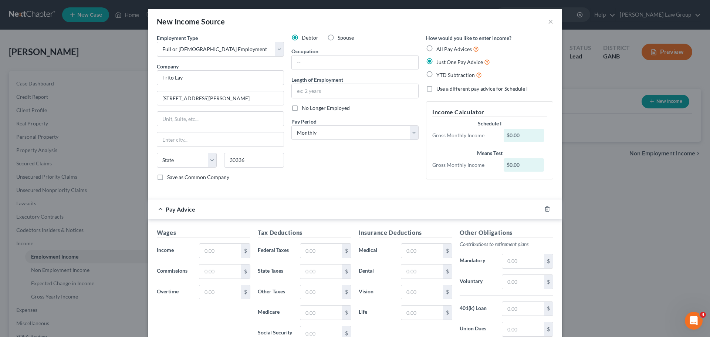
select select "10"
click at [317, 62] on input "text" at bounding box center [355, 62] width 126 height 14
paste input "Route Sales Rep"
type input "Route Sales Rep"
click at [325, 94] on input "text" at bounding box center [355, 91] width 126 height 14
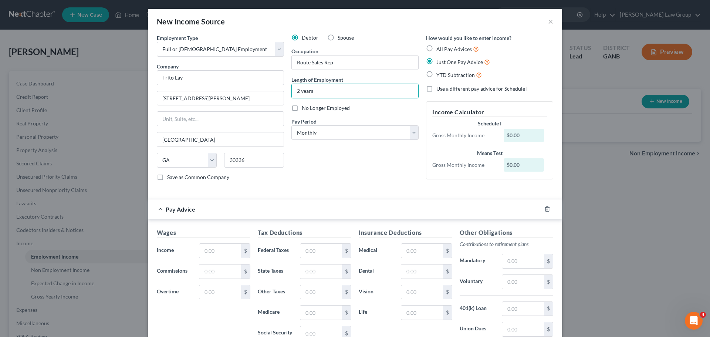
type input "2 years"
click at [209, 243] on div "Wages Income * $ Commissions $ Overtime $" at bounding box center [203, 287] width 101 height 118
click at [203, 253] on input "text" at bounding box center [220, 251] width 42 height 14
type input "5,911.86"
click at [308, 252] on input "text" at bounding box center [321, 251] width 42 height 14
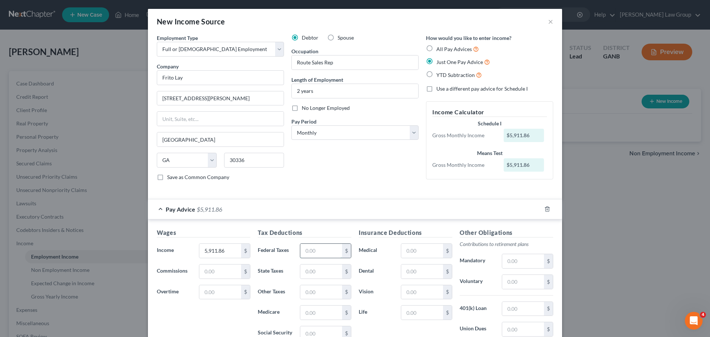
click at [311, 247] on input "text" at bounding box center [321, 251] width 42 height 14
click at [315, 249] on input "text" at bounding box center [321, 251] width 42 height 14
type input "1,064"
click at [521, 275] on input "text" at bounding box center [523, 282] width 42 height 14
type input "272.20"
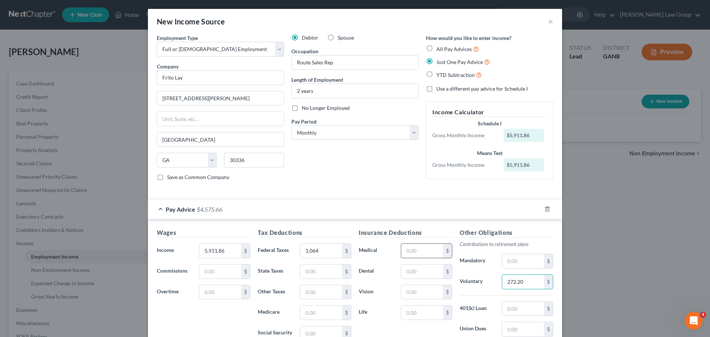
click at [415, 250] on input "text" at bounding box center [422, 251] width 42 height 14
type input "261.43"
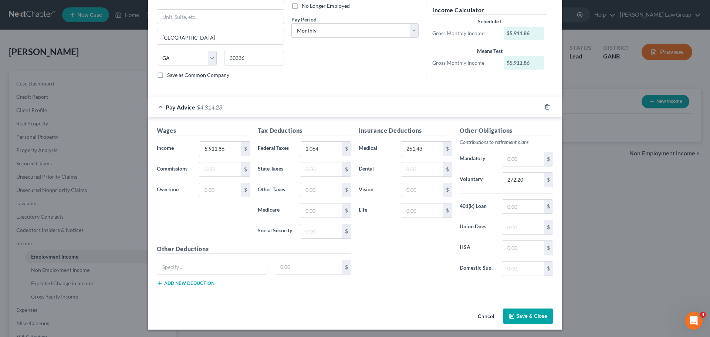
scroll to position [104, 0]
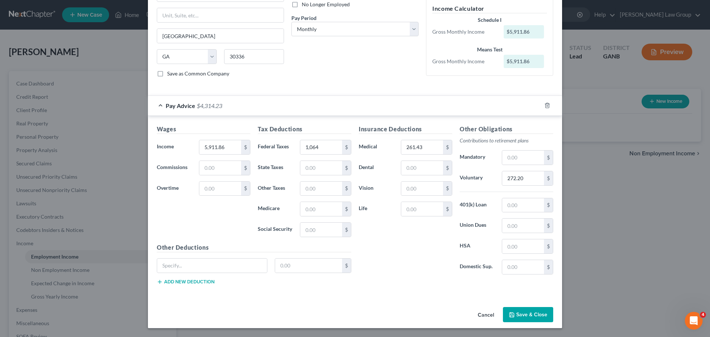
click at [529, 317] on button "Save & Close" at bounding box center [528, 315] width 50 height 16
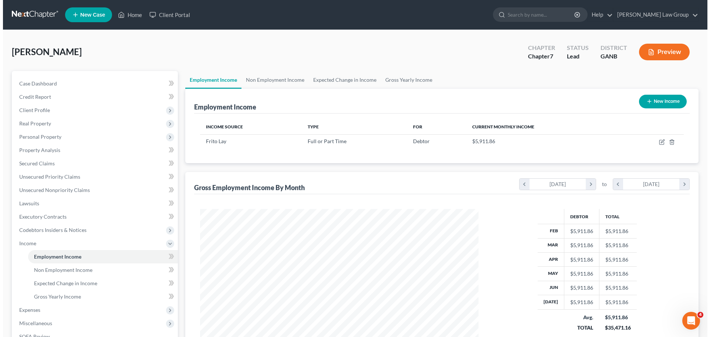
scroll to position [369591, 369438]
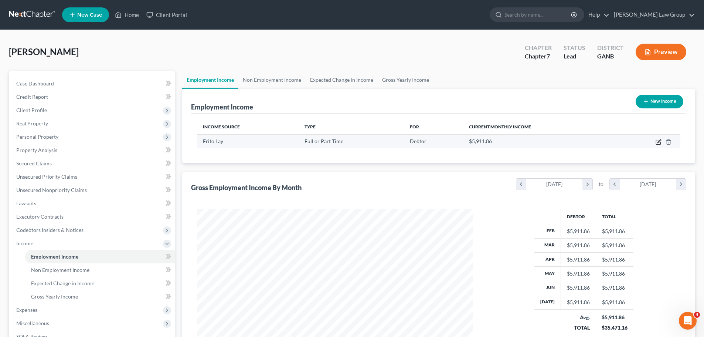
drag, startPoint x: 656, startPoint y: 141, endPoint x: 594, endPoint y: 136, distance: 61.9
click at [637, 143] on td at bounding box center [649, 141] width 64 height 14
click at [583, 134] on td "$5,911.86" at bounding box center [540, 141] width 154 height 14
click at [668, 95] on button "New Income" at bounding box center [660, 102] width 48 height 14
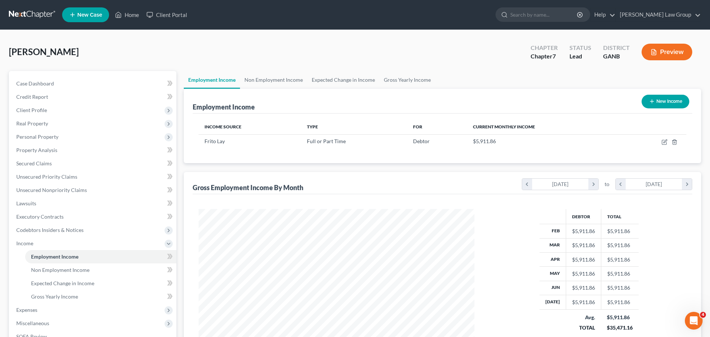
select select "0"
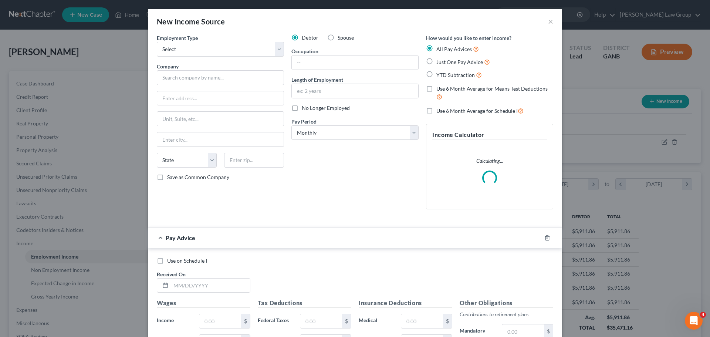
click at [436, 62] on label "Just One Pay Advice" at bounding box center [463, 62] width 54 height 9
click at [439, 62] on input "Just One Pay Advice" at bounding box center [441, 60] width 5 height 5
radio input "true"
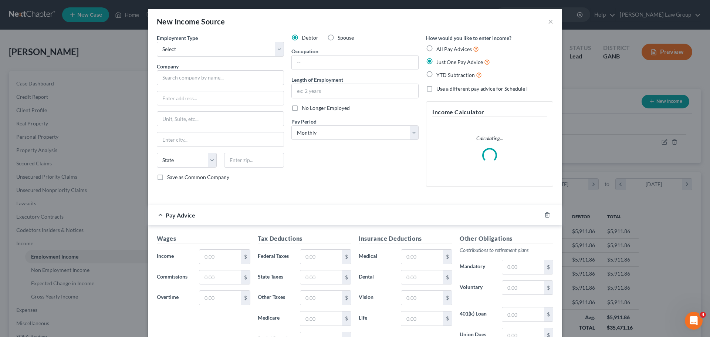
click at [338, 37] on label "Spouse" at bounding box center [346, 37] width 16 height 7
click at [341, 37] on input "Spouse" at bounding box center [343, 36] width 5 height 5
radio input "true"
click at [185, 54] on select "Select Full or [DEMOGRAPHIC_DATA] Employment Self Employment" at bounding box center [220, 49] width 127 height 15
select select "0"
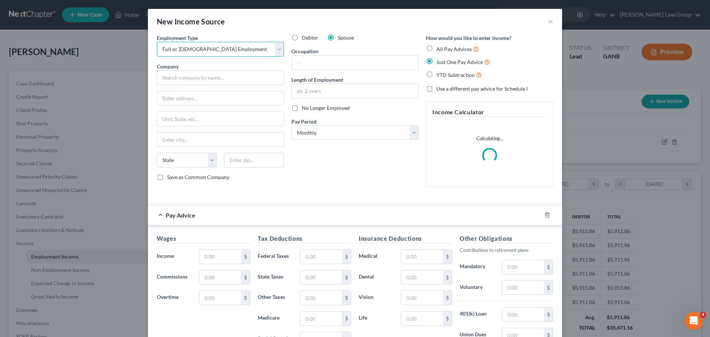
click at [157, 42] on select "Select Full or [DEMOGRAPHIC_DATA] Employment Self Employment" at bounding box center [220, 49] width 127 height 15
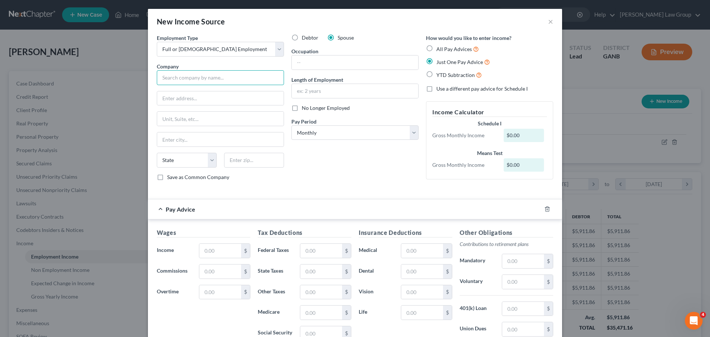
click at [222, 74] on input "text" at bounding box center [220, 77] width 127 height 15
paste input "[DEMOGRAPHIC_DATA] BANKERS INSURANCE"
type input "[DEMOGRAPHIC_DATA] BANKERS INSURANCE"
click at [237, 94] on input "text" at bounding box center [220, 98] width 126 height 14
paste input "COMPANY OF [US_STATE]"
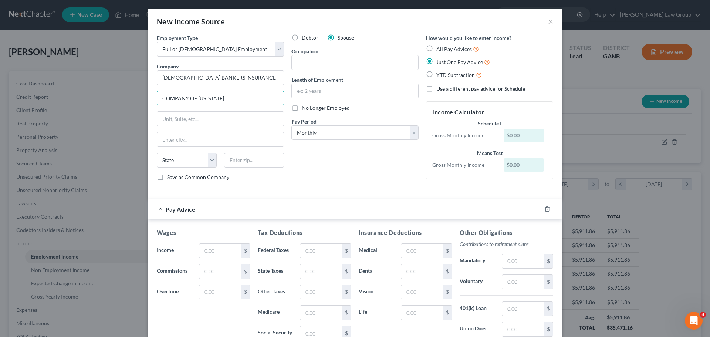
type input "COMPANY OF [US_STATE]"
click at [223, 117] on input "text" at bounding box center [220, 119] width 126 height 14
paste input "[STREET_ADDRESS]"
type input "[STREET_ADDRESS]"
click at [237, 163] on input "text" at bounding box center [254, 160] width 60 height 15
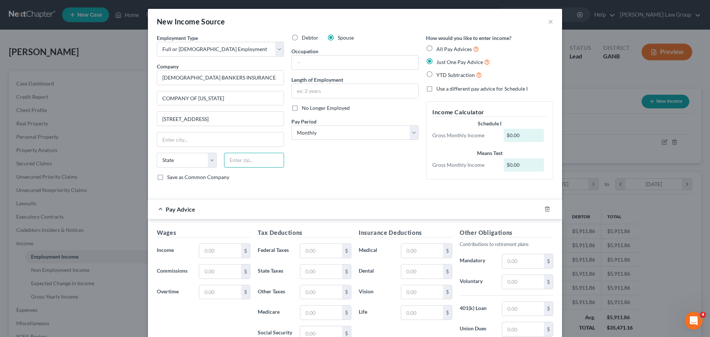
paste input "30339"
type input "30339"
click at [318, 161] on div "Debtor Spouse Occupation Length of Employment No Longer Employed Pay Period * S…" at bounding box center [355, 110] width 135 height 153
type input "[GEOGRAPHIC_DATA]"
select select "10"
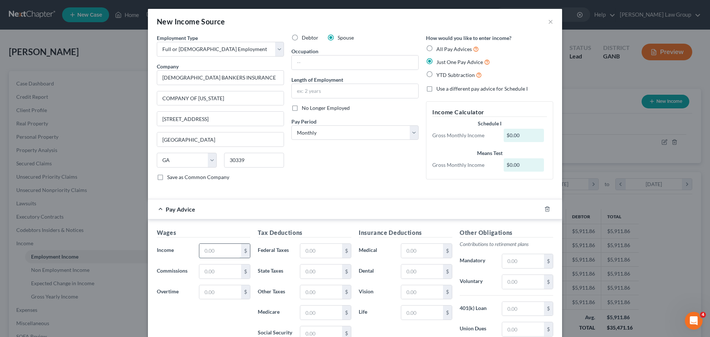
click at [214, 257] on input "text" at bounding box center [220, 251] width 42 height 14
type input "4,760.83"
click at [325, 250] on input "text" at bounding box center [321, 251] width 42 height 14
type input "709"
click at [519, 288] on input "text" at bounding box center [523, 282] width 42 height 14
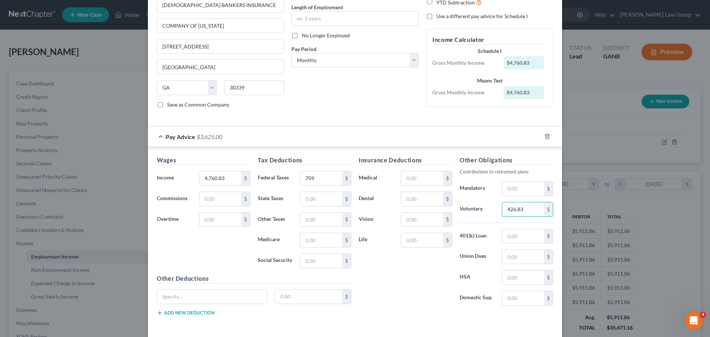
scroll to position [74, 0]
type input "426.83"
click at [430, 173] on input "text" at bounding box center [422, 177] width 42 height 14
type input "92"
click at [394, 287] on div "Insurance Deductions Medical 92 $ Dental $ Vision $ Life $" at bounding box center [405, 232] width 101 height 156
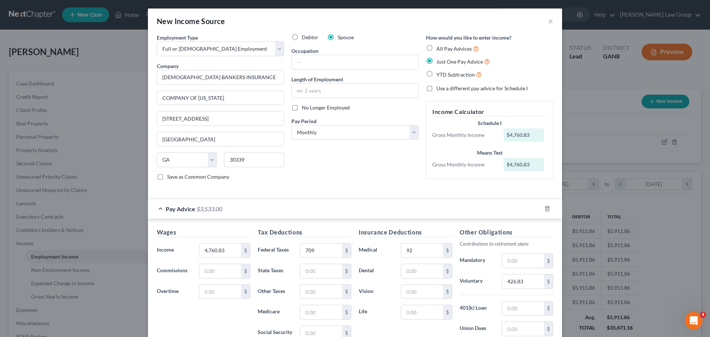
scroll to position [0, 0]
click at [344, 59] on input "text" at bounding box center [355, 62] width 126 height 14
paste input "Workforce Management"
type input "Workforce Management"
click at [318, 87] on input "text" at bounding box center [355, 91] width 126 height 14
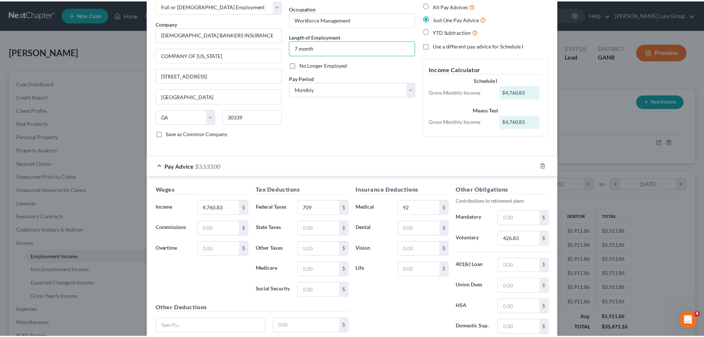
scroll to position [104, 0]
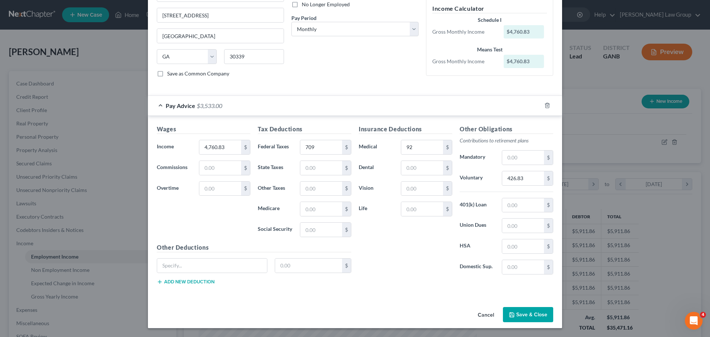
type input "7 month"
click at [529, 310] on button "Save & Close" at bounding box center [528, 315] width 50 height 16
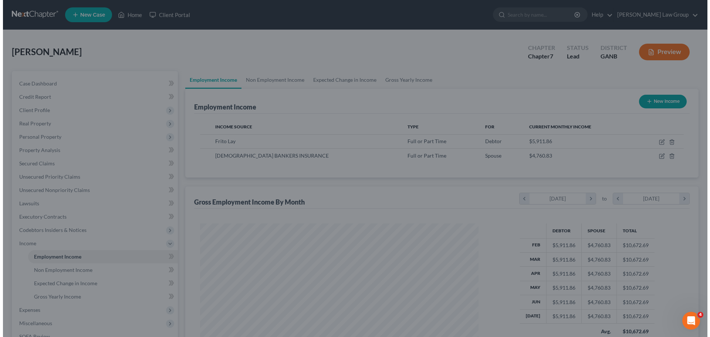
scroll to position [369591, 369438]
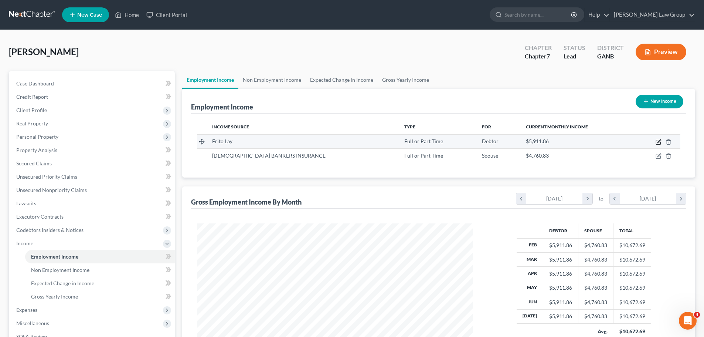
click at [660, 141] on icon "button" at bounding box center [659, 142] width 6 height 6
select select "0"
select select "10"
select select "0"
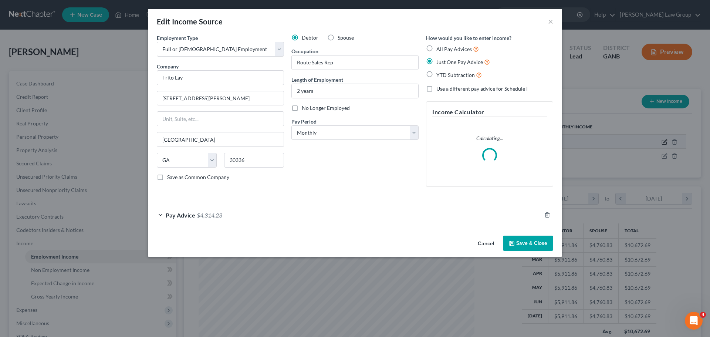
scroll to position [139, 293]
click at [169, 217] on span "Pay Advice" at bounding box center [181, 214] width 30 height 7
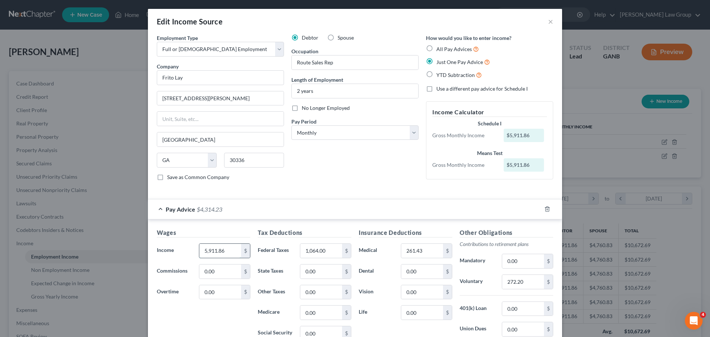
click at [222, 251] on input "5,911.86" at bounding box center [220, 251] width 42 height 14
type input "7,389"
type input "1,330"
click at [432, 254] on input "261.43" at bounding box center [422, 251] width 42 height 14
type input "326.78"
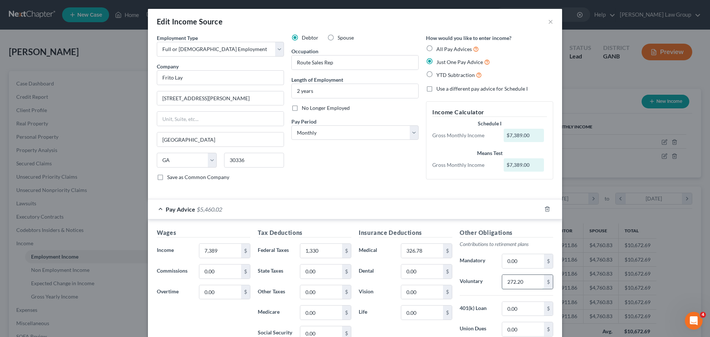
click at [520, 281] on input "272.20" at bounding box center [523, 282] width 42 height 14
type input "340"
click at [347, 194] on form "Employment Type * Select Full or [DEMOGRAPHIC_DATA] Employment Self Employment …" at bounding box center [355, 217] width 396 height 366
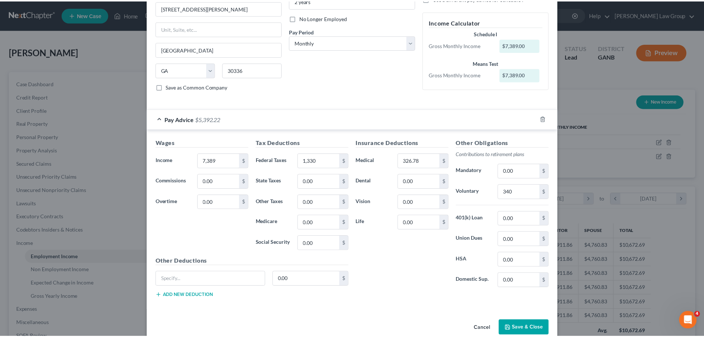
scroll to position [104, 0]
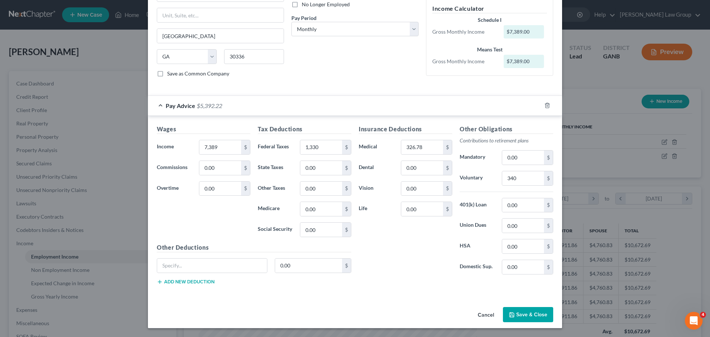
click at [516, 314] on button "Save & Close" at bounding box center [528, 315] width 50 height 16
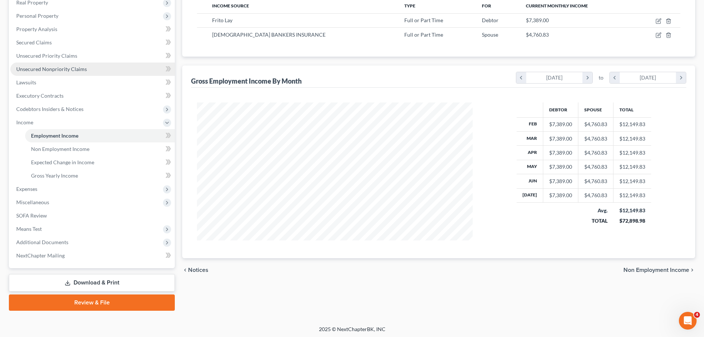
scroll to position [123, 0]
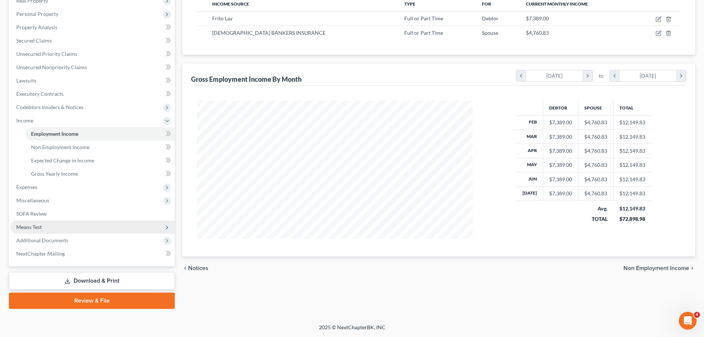
click at [71, 230] on span "Means Test" at bounding box center [92, 226] width 165 height 13
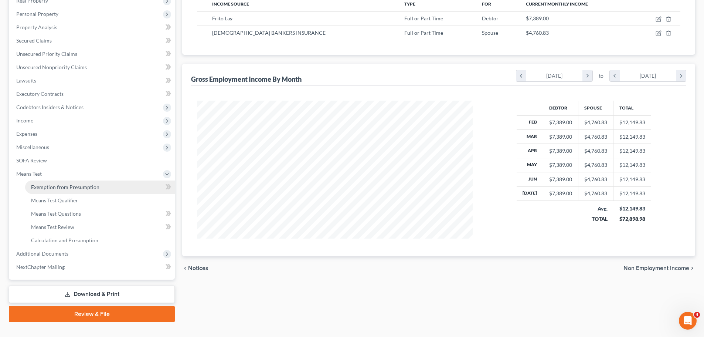
click at [81, 190] on span "Exemption from Presumption" at bounding box center [65, 187] width 68 height 6
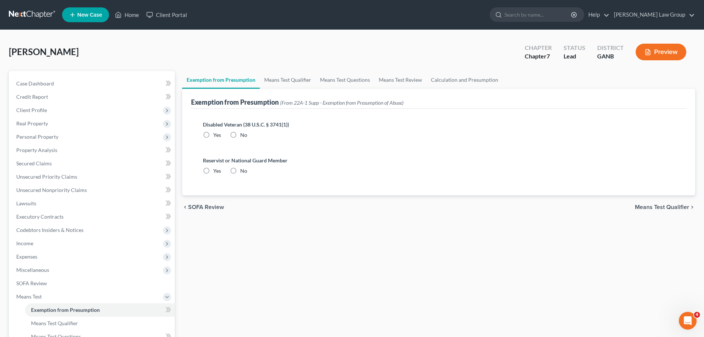
click at [240, 131] on label "No" at bounding box center [243, 134] width 7 height 7
click at [243, 131] on input "No" at bounding box center [245, 133] width 5 height 5
radio input "true"
click at [240, 172] on label "No" at bounding box center [243, 170] width 7 height 7
click at [243, 172] on input "No" at bounding box center [245, 169] width 5 height 5
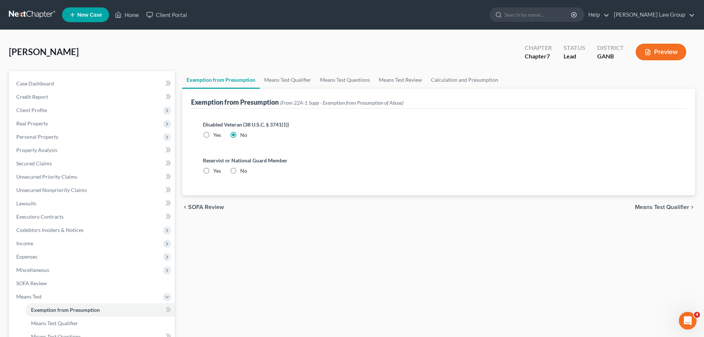
radio input "true"
click at [284, 80] on link "Means Test Qualifier" at bounding box center [288, 80] width 56 height 18
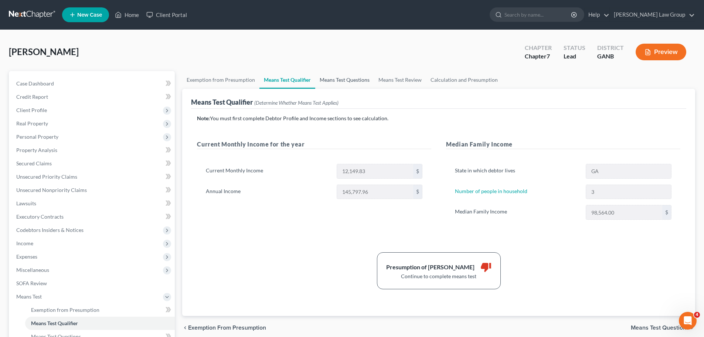
click at [353, 81] on link "Means Test Questions" at bounding box center [344, 80] width 59 height 18
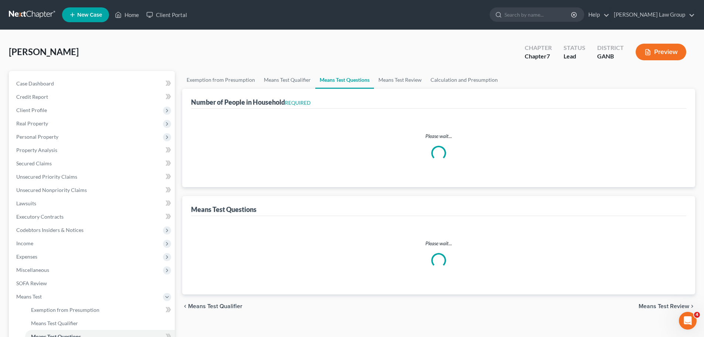
select select "0"
select select "60"
select select "1"
select select "60"
select select "1"
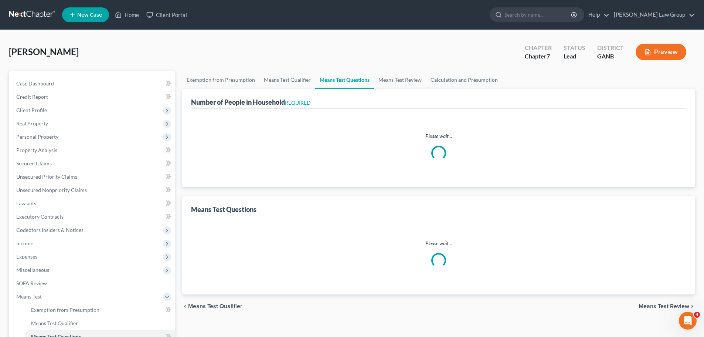
select select "60"
select select "2"
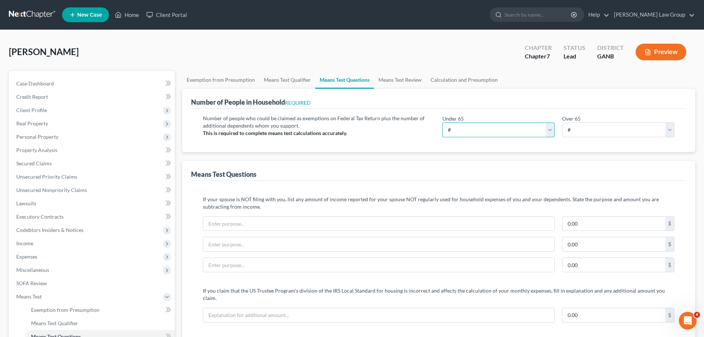
click at [478, 132] on select "# 0 1 2 3 4 5 6 7 8 9 10" at bounding box center [499, 129] width 112 height 15
select select "3"
click at [443, 122] on select "# 0 1 2 3 4 5 6 7 8 9 10" at bounding box center [499, 129] width 112 height 15
click at [595, 133] on select "# 0 1 2 3 4 5 6 7 8 9 10" at bounding box center [618, 129] width 112 height 15
select select "0"
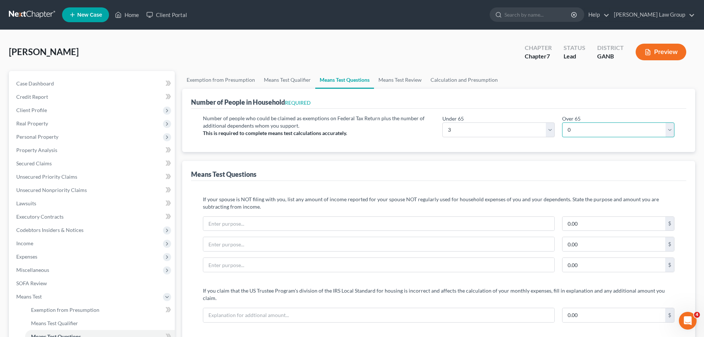
click at [562, 122] on select "# 0 1 2 3 4 5 6 7 8 9 10" at bounding box center [618, 129] width 112 height 15
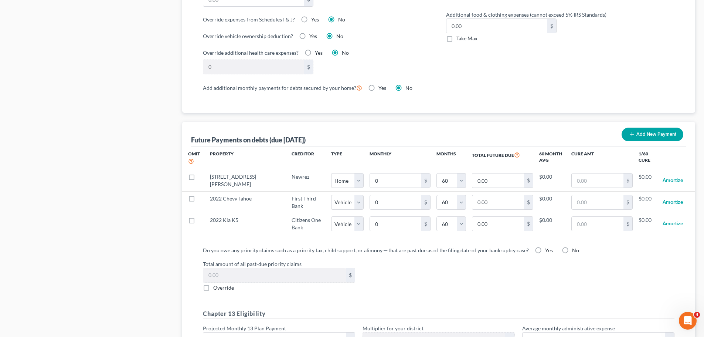
scroll to position [666, 0]
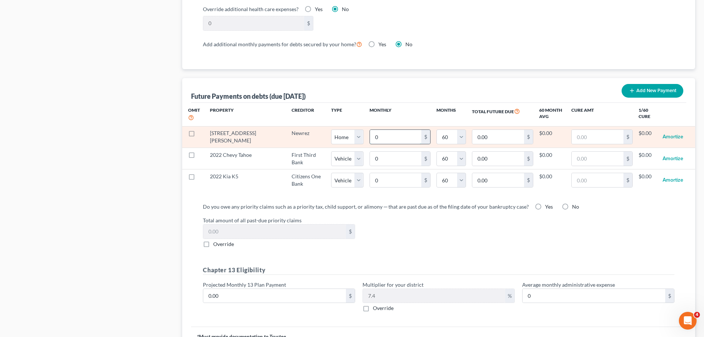
click at [379, 130] on input "0" at bounding box center [396, 137] width 52 height 14
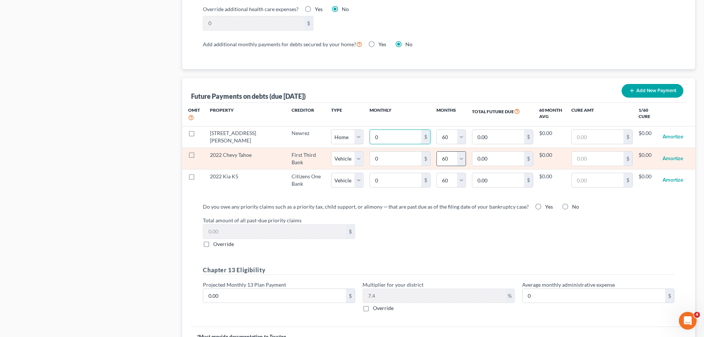
paste input "1,526"
type input "1,526"
type input "91,560.00"
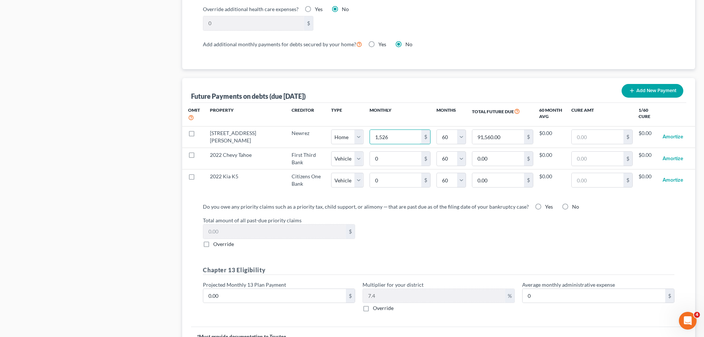
type input "1,526"
click at [552, 233] on div "Total amount of all past-due priority claims $ Override" at bounding box center [438, 231] width 479 height 31
select select "0"
select select "60"
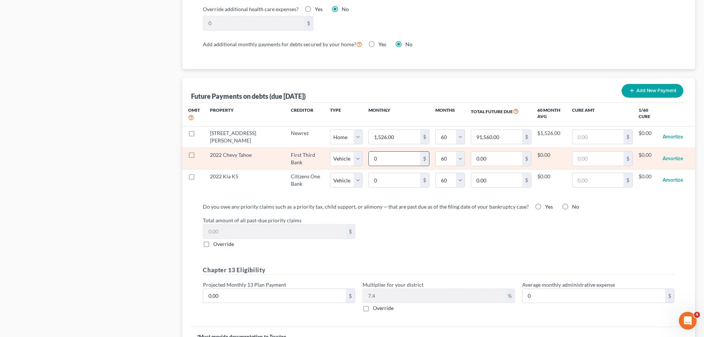
click at [383, 152] on input "0" at bounding box center [394, 159] width 51 height 14
click at [505, 152] on input "0.00" at bounding box center [496, 159] width 51 height 14
paste input "58000"
type input "58,000"
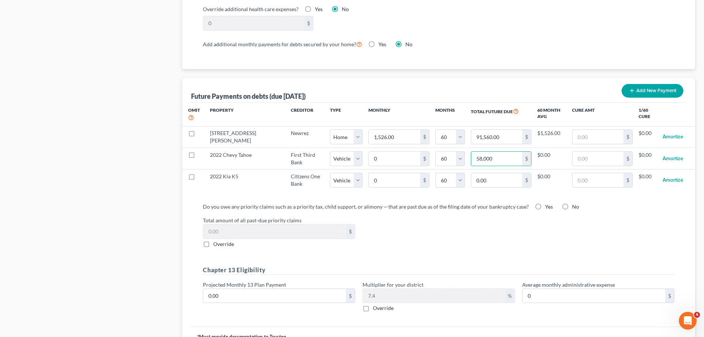
select select "1"
select select "60"
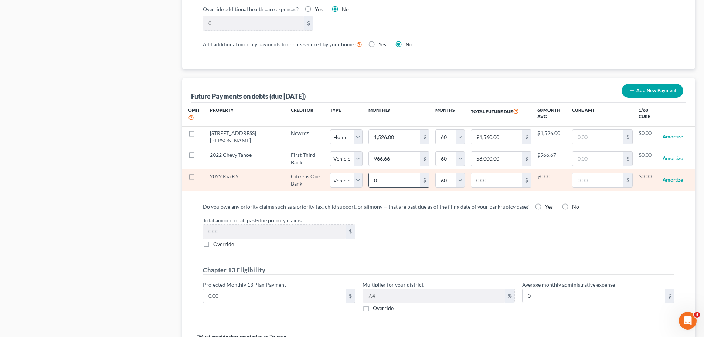
click at [378, 179] on input "0" at bounding box center [394, 180] width 51 height 14
paste input "18500"
type input "18500"
type input "1,110,000.00"
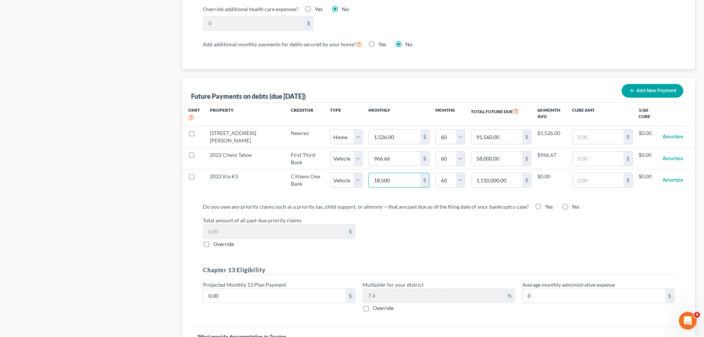
type input "18,500"
click at [589, 238] on div "Total amount of all past-due priority claims $ Override" at bounding box center [438, 231] width 479 height 31
select select "1"
select select "60"
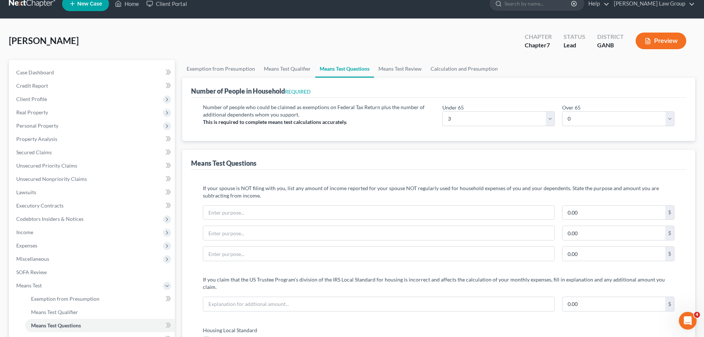
scroll to position [0, 0]
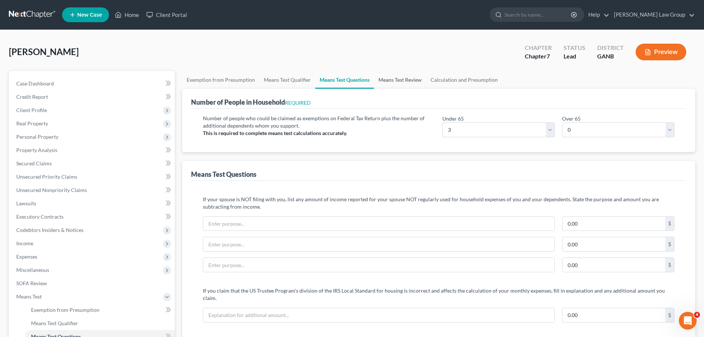
click at [406, 79] on link "Means Test Review" at bounding box center [400, 80] width 52 height 18
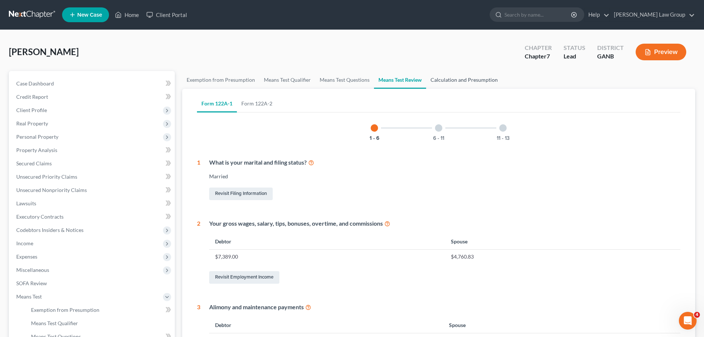
click at [449, 78] on link "Calculation and Presumption" at bounding box center [464, 80] width 76 height 18
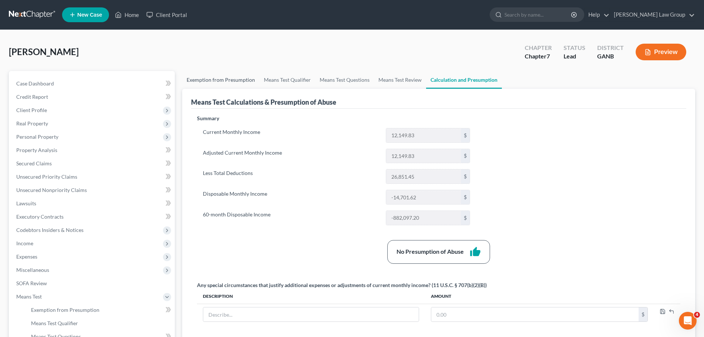
click at [207, 78] on link "Exemption from Presumption" at bounding box center [220, 80] width 77 height 18
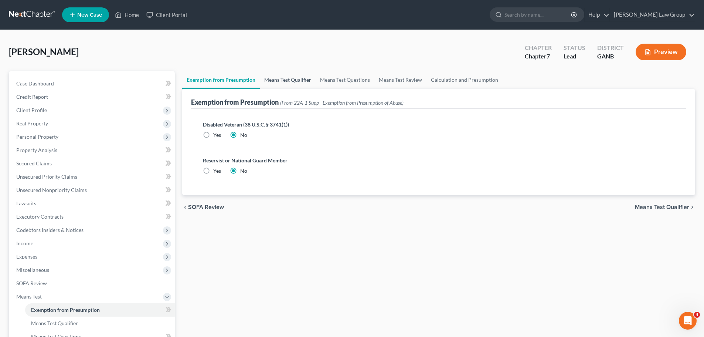
click at [276, 74] on link "Means Test Qualifier" at bounding box center [288, 80] width 56 height 18
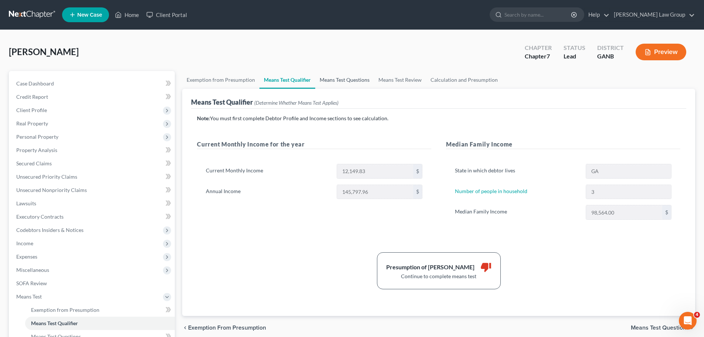
click at [346, 82] on link "Means Test Questions" at bounding box center [344, 80] width 59 height 18
select select "3"
select select "0"
select select "2"
select select "0"
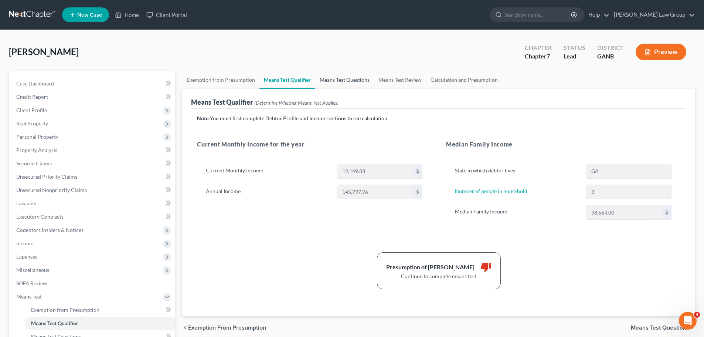
select select "60"
select select "1"
select select "60"
select select "1"
select select "60"
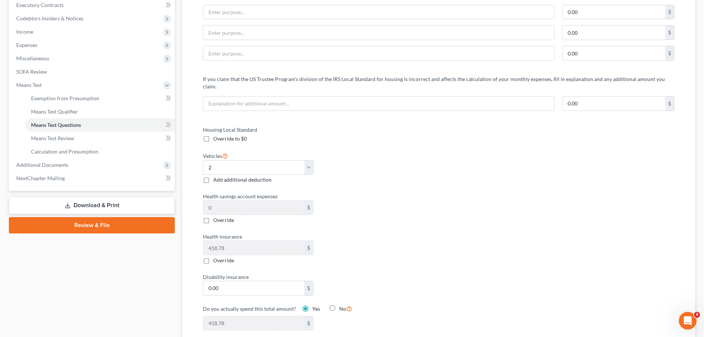
scroll to position [222, 0]
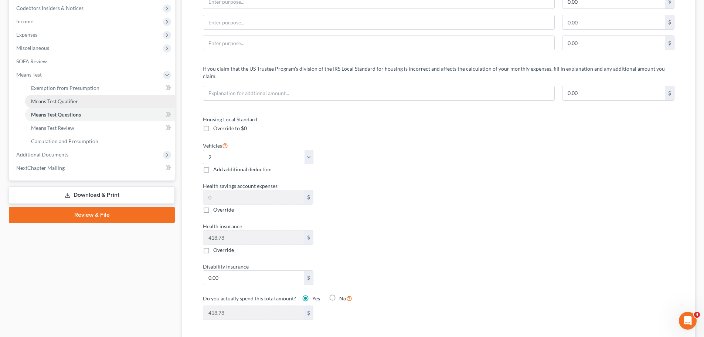
click at [74, 95] on link "Means Test Qualifier" at bounding box center [100, 101] width 150 height 13
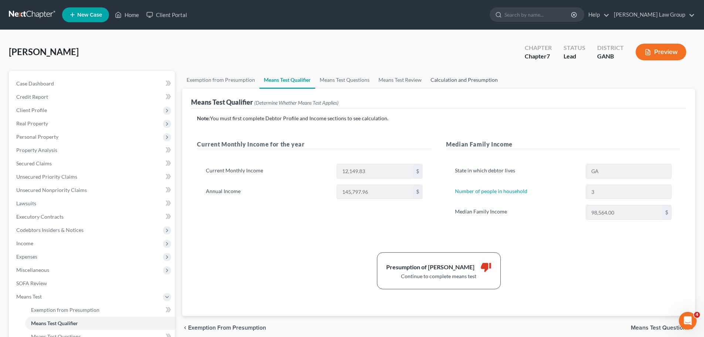
click at [453, 78] on link "Calculation and Presumption" at bounding box center [464, 80] width 76 height 18
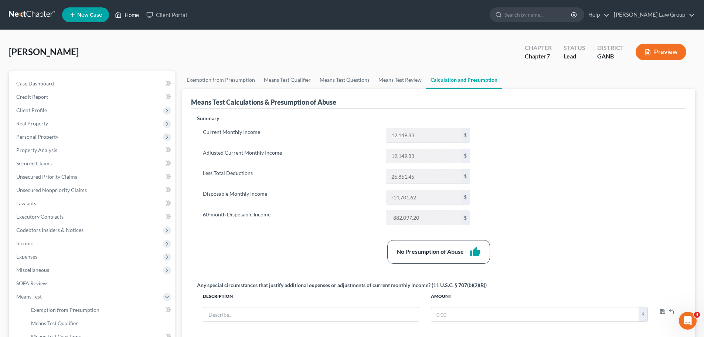
click at [127, 16] on link "Home" at bounding box center [126, 14] width 31 height 13
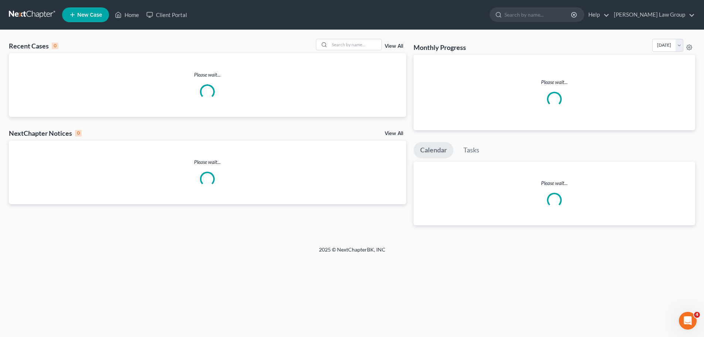
click at [383, 51] on div "Recent Cases 0 View All" at bounding box center [207, 46] width 397 height 14
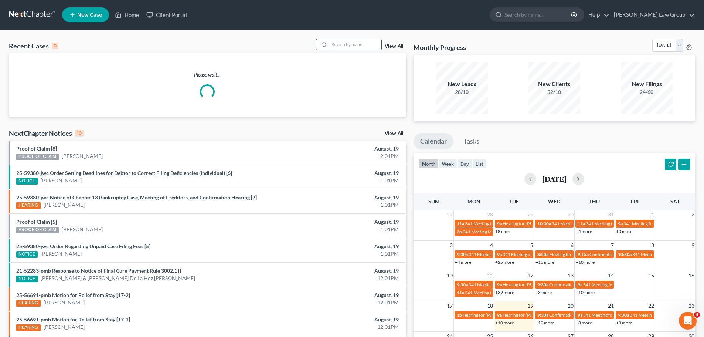
click at [352, 41] on input "search" at bounding box center [356, 44] width 52 height 11
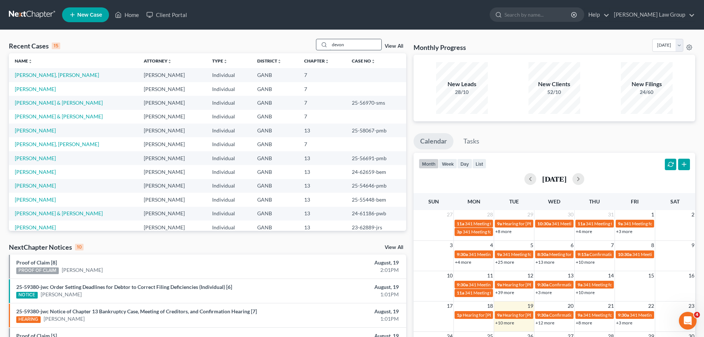
type input "devon"
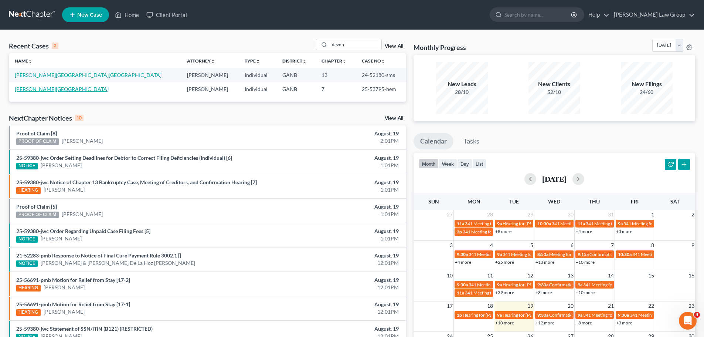
click at [26, 91] on link "[PERSON_NAME][GEOGRAPHIC_DATA]" at bounding box center [62, 89] width 94 height 6
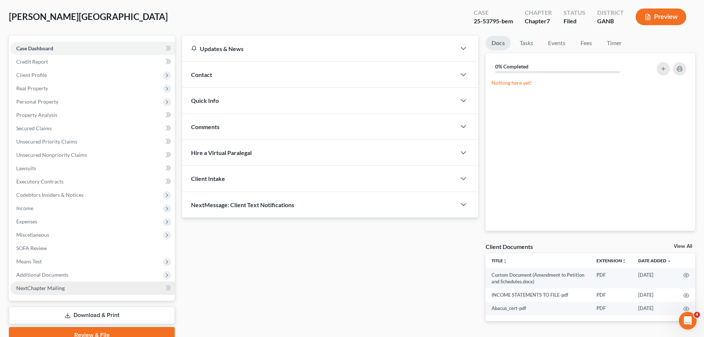
scroll to position [70, 0]
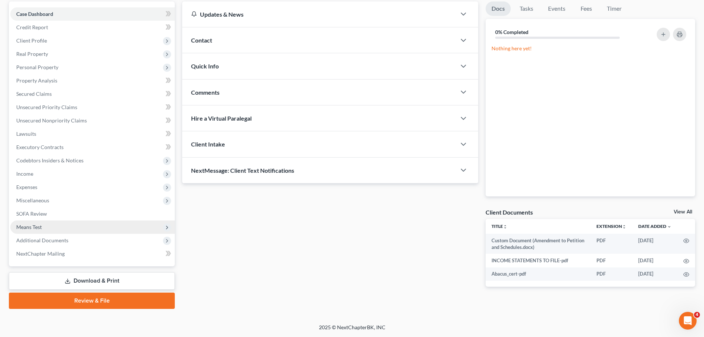
click at [70, 233] on span "Means Test" at bounding box center [92, 226] width 165 height 13
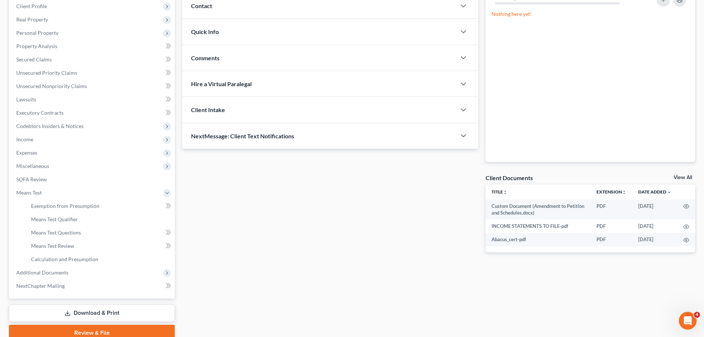
scroll to position [136, 0]
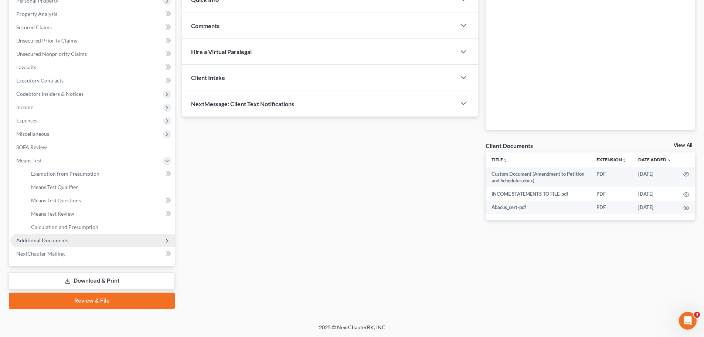
click at [63, 240] on span "Additional Documents" at bounding box center [42, 240] width 52 height 6
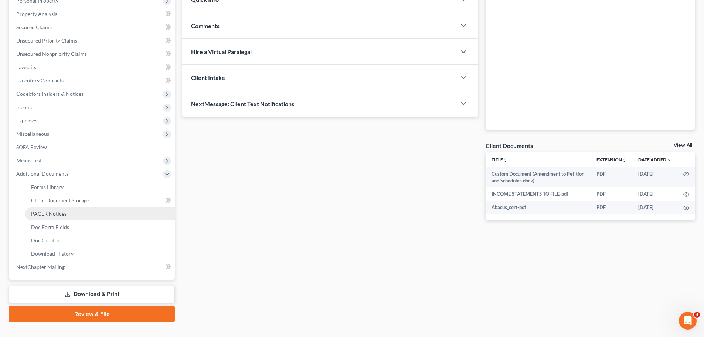
click at [63, 213] on span "PACER Notices" at bounding box center [48, 213] width 35 height 6
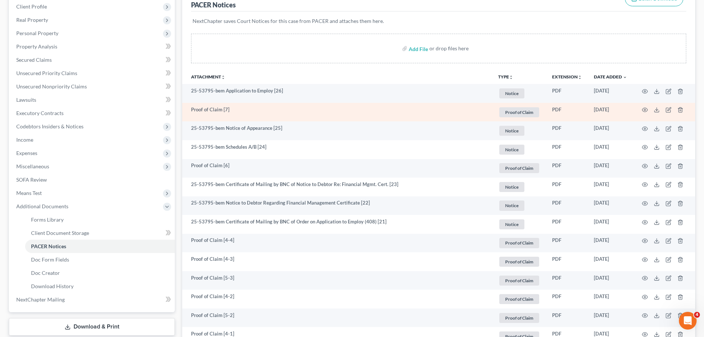
scroll to position [111, 0]
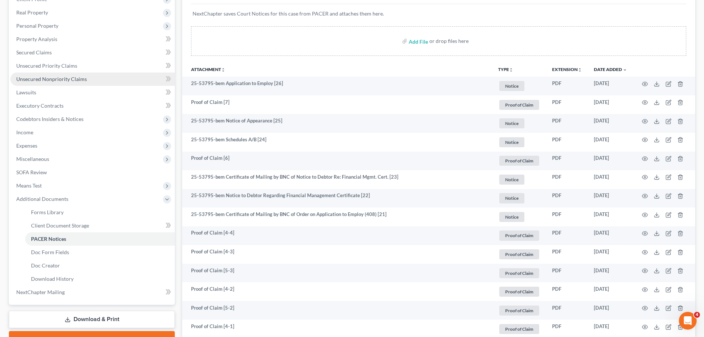
click at [92, 80] on link "Unsecured Nonpriority Claims" at bounding box center [92, 78] width 165 height 13
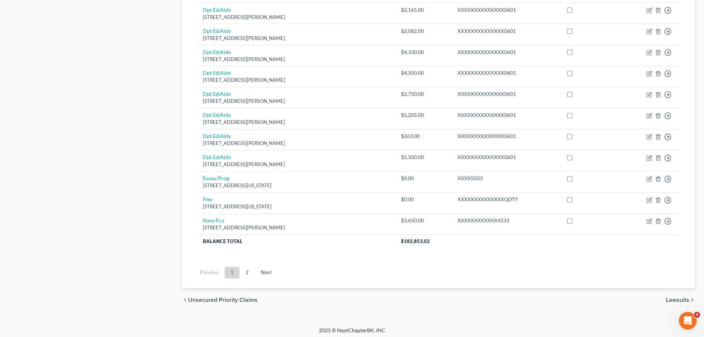
scroll to position [519, 0]
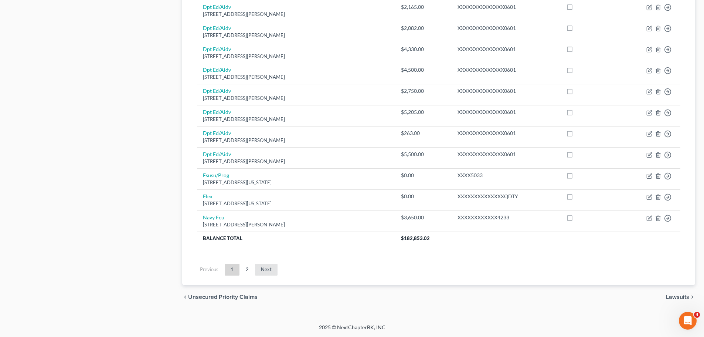
click at [261, 268] on link "Next" at bounding box center [266, 270] width 23 height 12
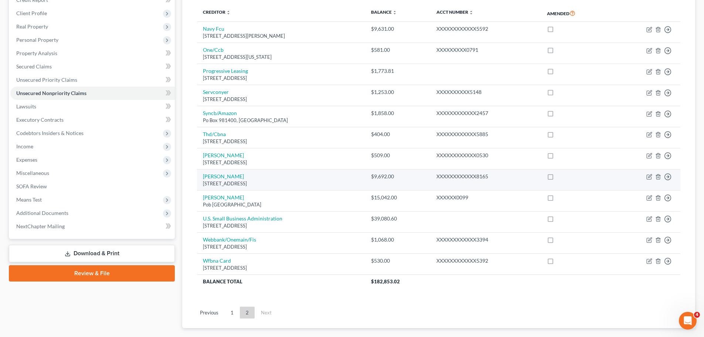
scroll to position [0, 0]
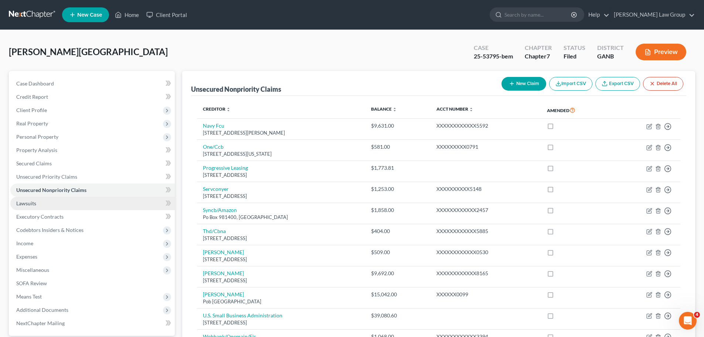
click at [82, 205] on link "Lawsuits" at bounding box center [92, 203] width 165 height 13
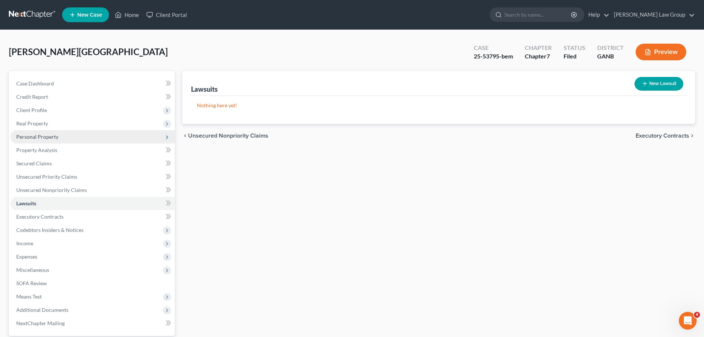
click at [74, 140] on span "Personal Property" at bounding box center [92, 136] width 165 height 13
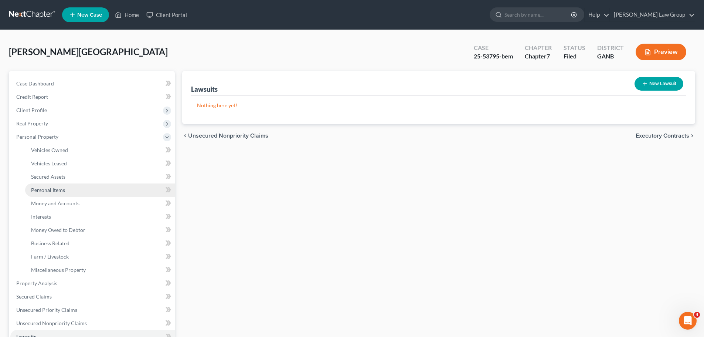
click at [82, 187] on link "Personal Items" at bounding box center [100, 189] width 150 height 13
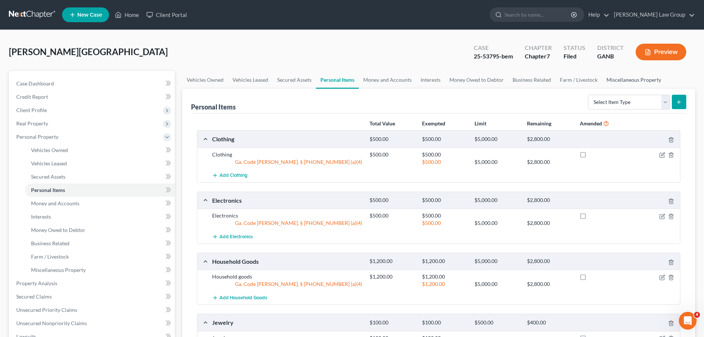
click at [626, 82] on link "Miscellaneous Property" at bounding box center [634, 80] width 64 height 18
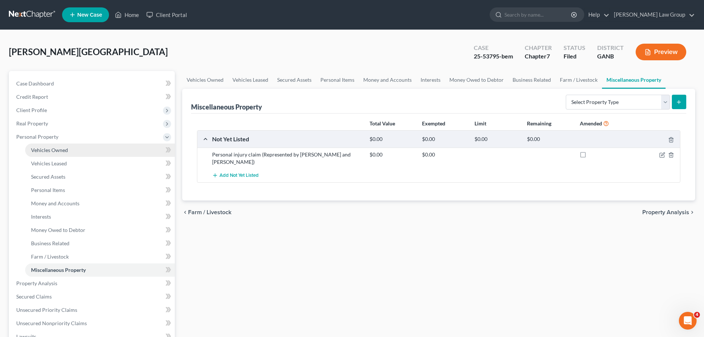
click at [75, 145] on link "Vehicles Owned" at bounding box center [100, 149] width 150 height 13
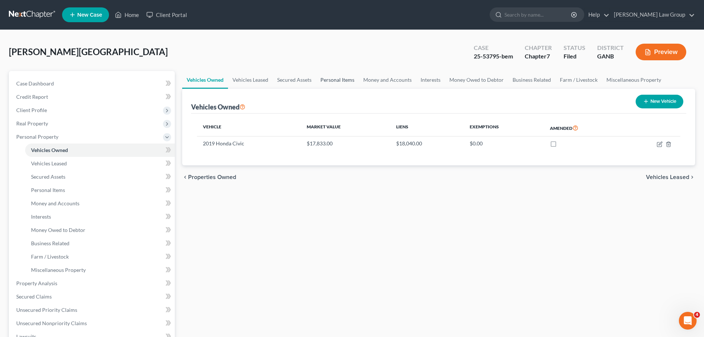
click at [347, 79] on link "Personal Items" at bounding box center [337, 80] width 43 height 18
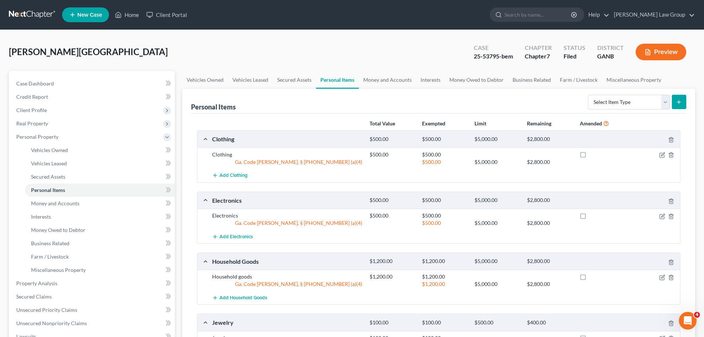
click at [390, 89] on div "Personal Items Select Item Type Clothing Collectibles Of Value Electronics Fire…" at bounding box center [438, 101] width 495 height 25
click at [391, 83] on link "Money and Accounts" at bounding box center [387, 80] width 57 height 18
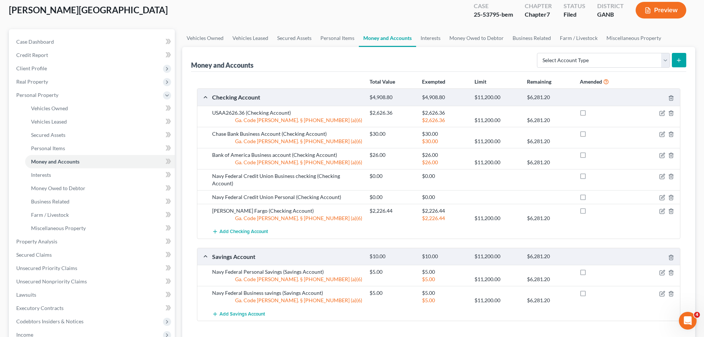
scroll to position [37, 0]
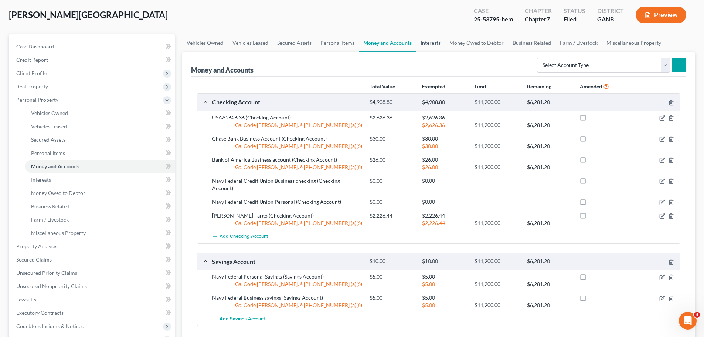
click at [424, 46] on link "Interests" at bounding box center [430, 43] width 29 height 18
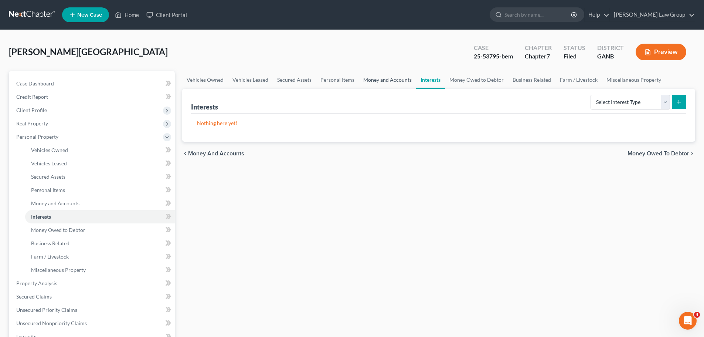
click at [393, 82] on link "Money and Accounts" at bounding box center [387, 80] width 57 height 18
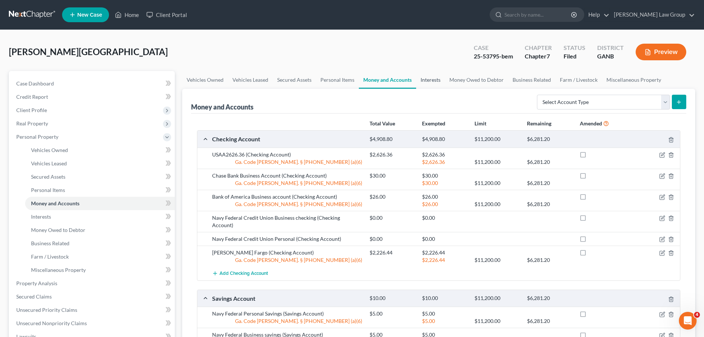
click at [436, 77] on link "Interests" at bounding box center [430, 80] width 29 height 18
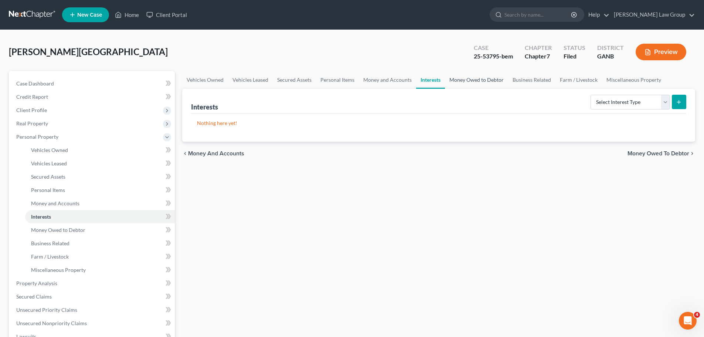
click at [488, 80] on link "Money Owed to Debtor" at bounding box center [476, 80] width 63 height 18
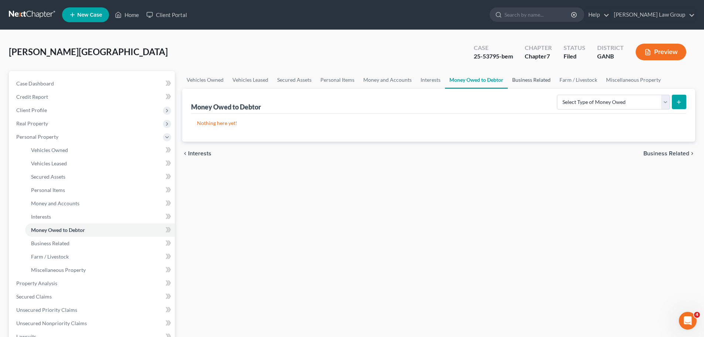
click at [527, 78] on link "Business Related" at bounding box center [531, 80] width 47 height 18
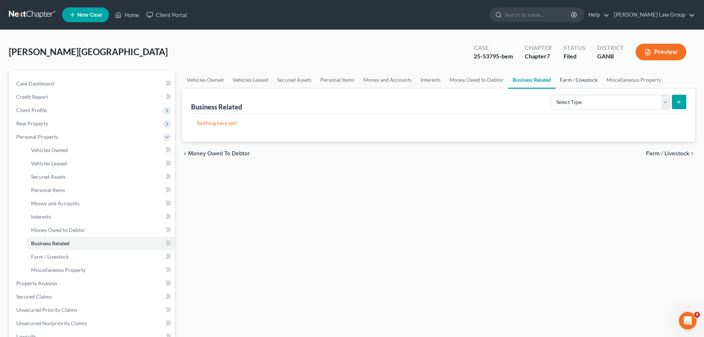
click at [571, 79] on link "Farm / Livestock" at bounding box center [579, 80] width 47 height 18
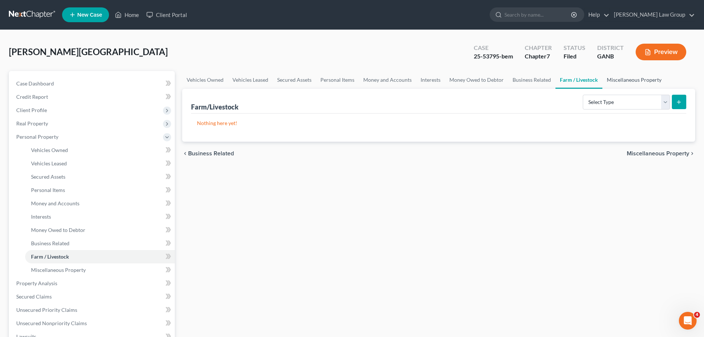
click at [635, 79] on link "Miscellaneous Property" at bounding box center [635, 80] width 64 height 18
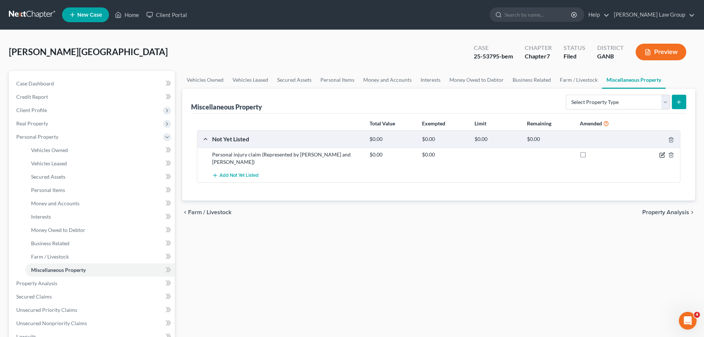
click at [660, 154] on icon "button" at bounding box center [663, 155] width 6 height 6
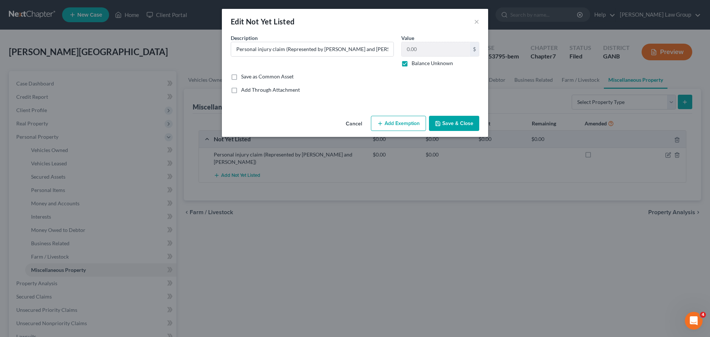
click at [392, 129] on button "Add Exemption" at bounding box center [398, 124] width 55 height 16
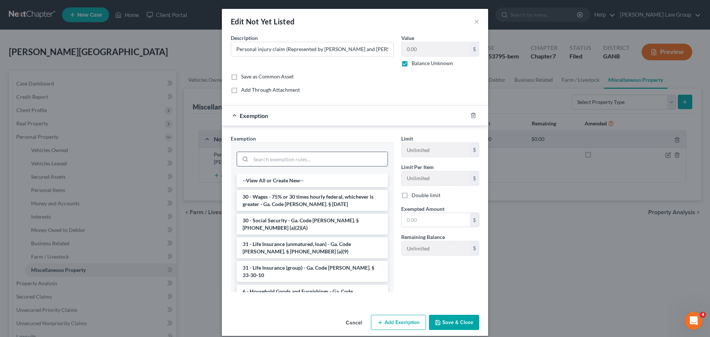
click at [287, 160] on input "search" at bounding box center [319, 159] width 137 height 14
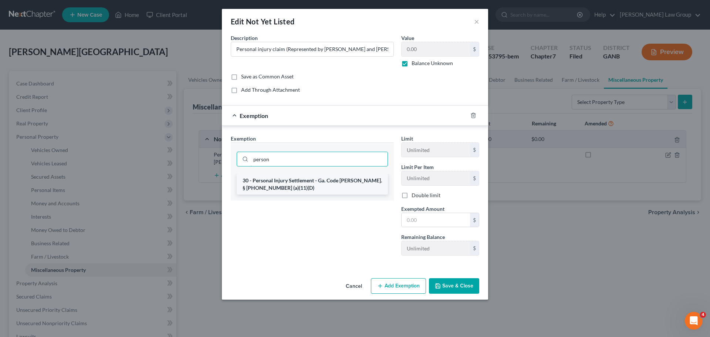
type input "person"
click at [324, 177] on li "30 - Personal Injury Settlement - Ga. Code [PERSON_NAME]. § [PHONE_NUMBER] (a)(…" at bounding box center [312, 184] width 151 height 21
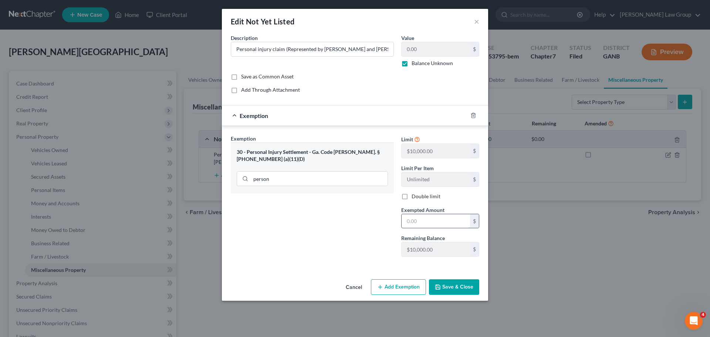
click at [434, 216] on input "text" at bounding box center [436, 221] width 68 height 14
type input "10,000"
click at [453, 283] on button "Save & Close" at bounding box center [454, 287] width 50 height 16
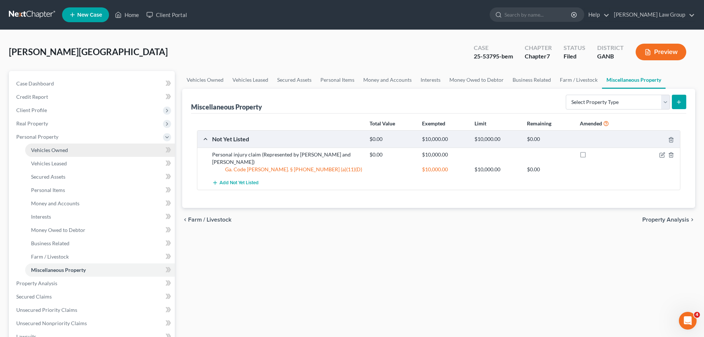
click at [73, 147] on link "Vehicles Owned" at bounding box center [100, 149] width 150 height 13
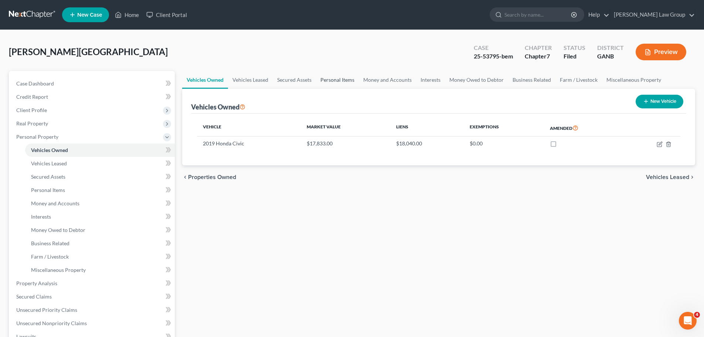
click at [332, 78] on link "Personal Items" at bounding box center [337, 80] width 43 height 18
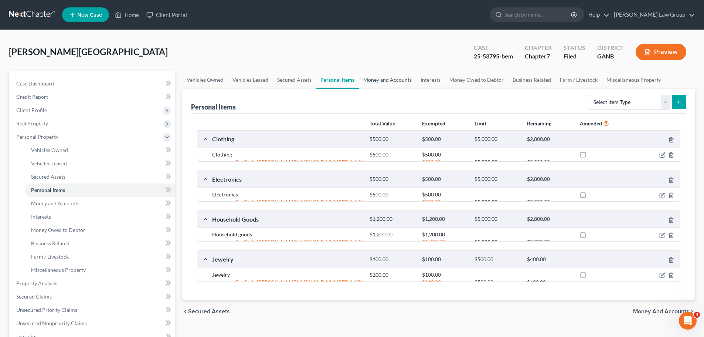
click at [390, 77] on link "Money and Accounts" at bounding box center [387, 80] width 57 height 18
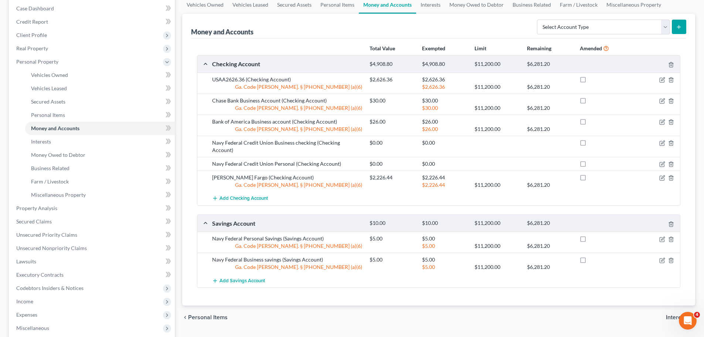
scroll to position [37, 0]
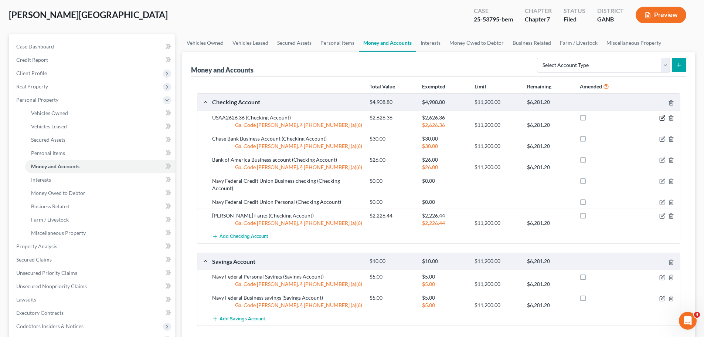
click at [660, 120] on icon "button" at bounding box center [663, 118] width 6 height 6
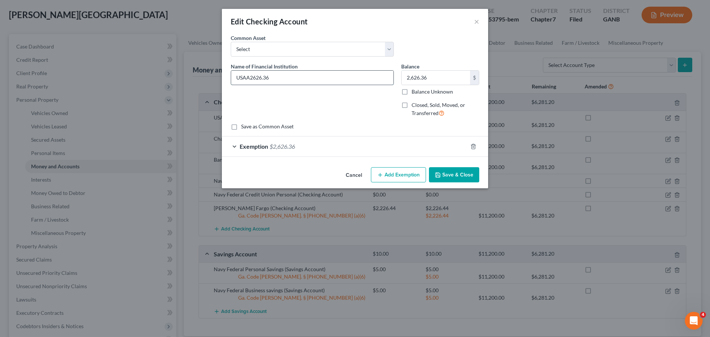
click at [274, 78] on input "USAA2626.36" at bounding box center [312, 78] width 162 height 14
click at [251, 77] on input "USAA2626.36" at bounding box center [312, 78] width 162 height 14
drag, startPoint x: 251, startPoint y: 77, endPoint x: 288, endPoint y: 77, distance: 37.0
click at [288, 77] on input "USAA2626.36" at bounding box center [312, 78] width 162 height 14
type input "USAA"
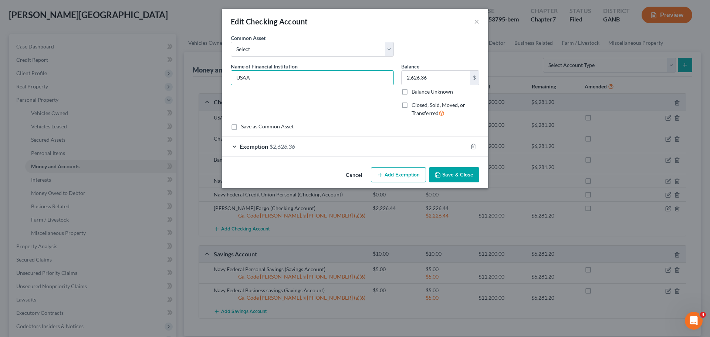
click at [455, 167] on button "Save & Close" at bounding box center [454, 175] width 50 height 16
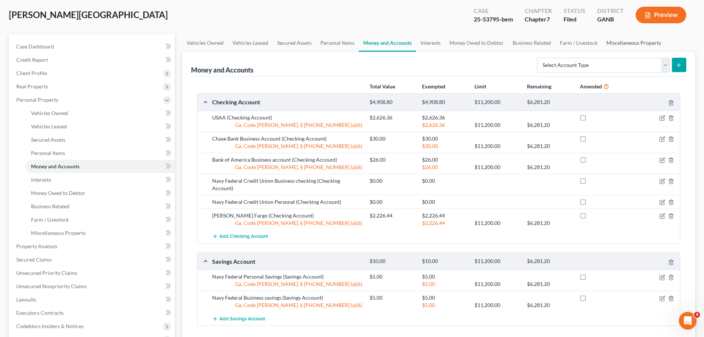
click at [623, 43] on link "Miscellaneous Property" at bounding box center [634, 43] width 64 height 18
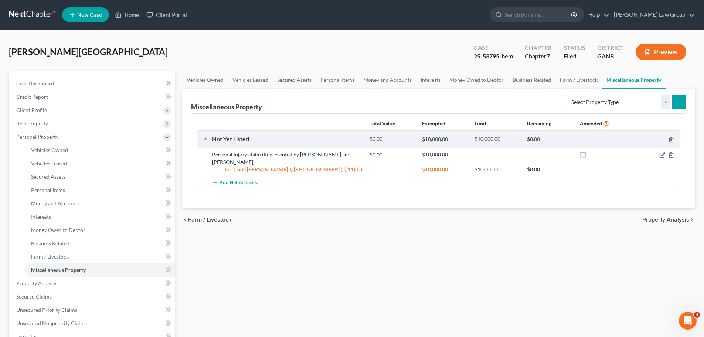
click at [662, 166] on div "$10,000.00 $10,000.00 $0.00" at bounding box center [523, 169] width 315 height 7
click at [389, 82] on link "Money and Accounts" at bounding box center [387, 80] width 57 height 18
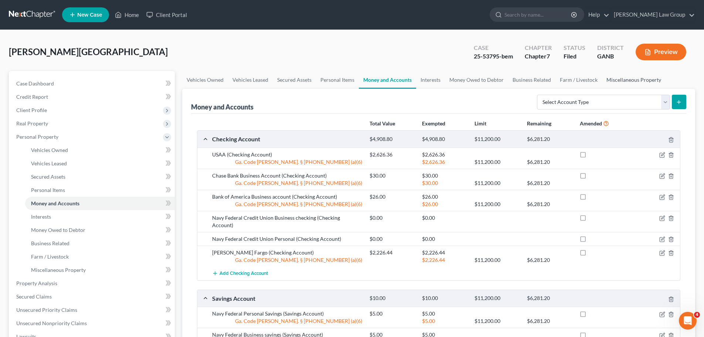
click at [619, 82] on link "Miscellaneous Property" at bounding box center [634, 80] width 64 height 18
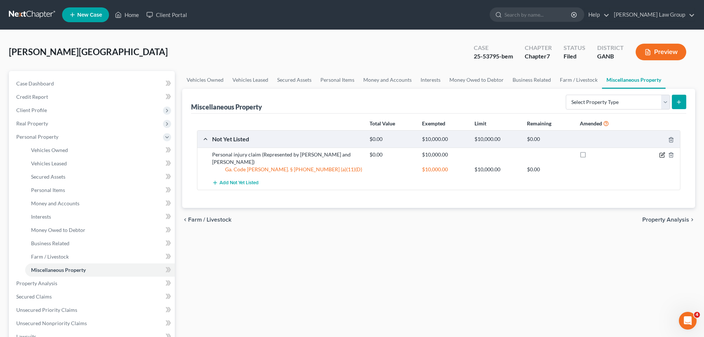
click at [662, 155] on icon "button" at bounding box center [663, 155] width 6 height 6
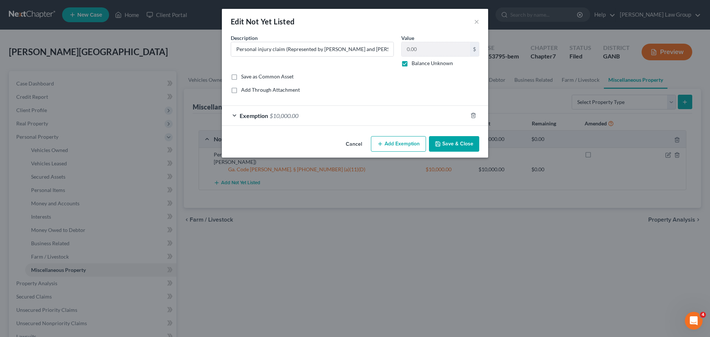
click at [407, 145] on button "Add Exemption" at bounding box center [398, 144] width 55 height 16
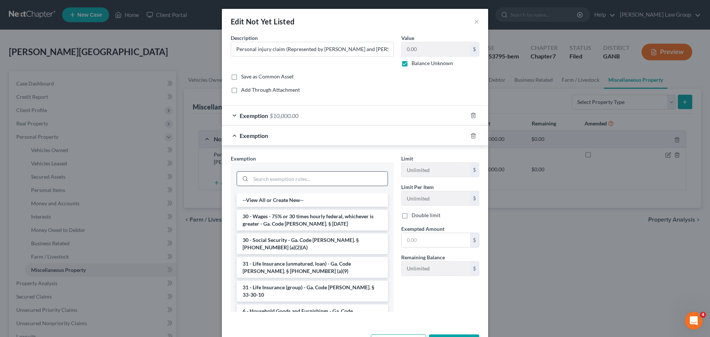
click at [270, 177] on input "search" at bounding box center [319, 179] width 137 height 14
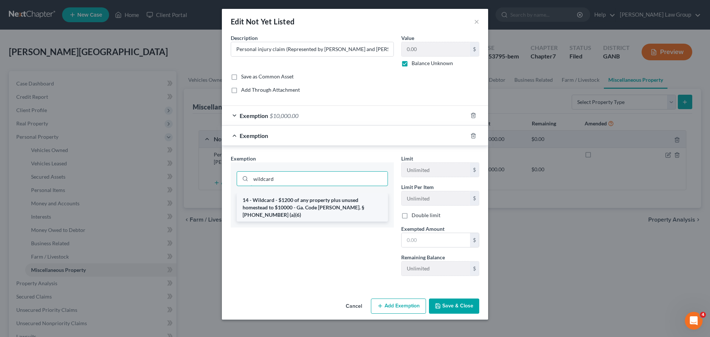
type input "wildcard"
click at [319, 210] on li "14 - Wildcard - $1200 of any property plus unused homestead to $10000 - Ga. Cod…" at bounding box center [312, 207] width 151 height 28
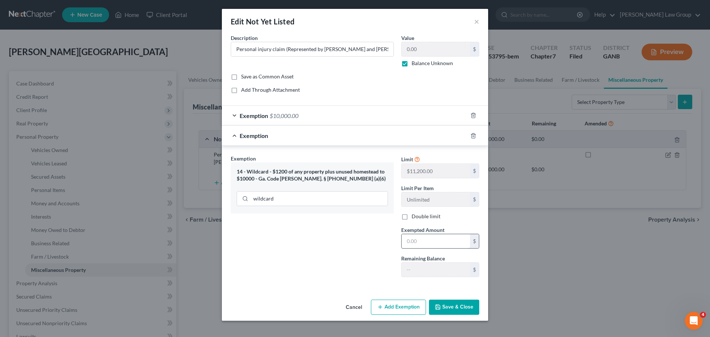
click at [417, 238] on input "text" at bounding box center [436, 241] width 68 height 14
type input "6,000.00"
click at [465, 306] on button "Save & Close" at bounding box center [454, 307] width 50 height 16
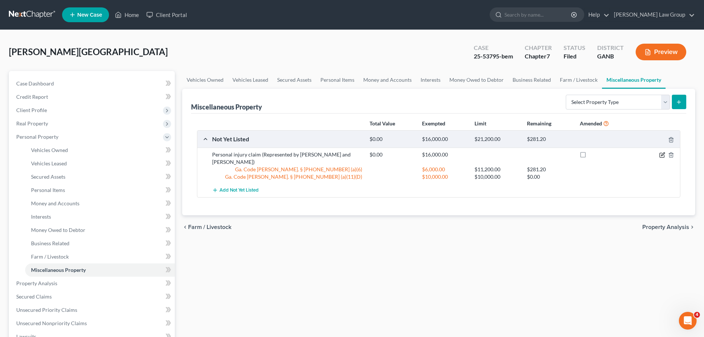
click at [662, 155] on icon "button" at bounding box center [663, 155] width 6 height 6
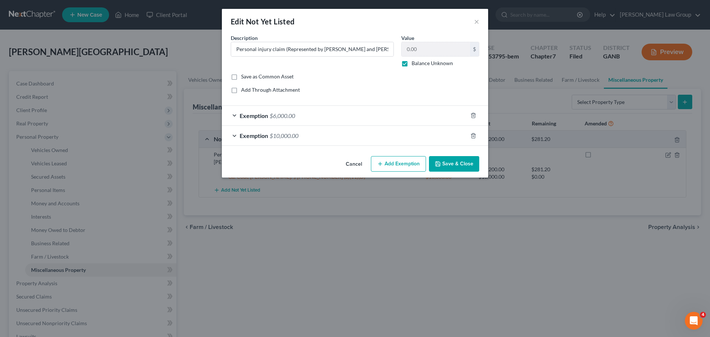
click at [247, 117] on span "Exemption" at bounding box center [254, 115] width 28 height 7
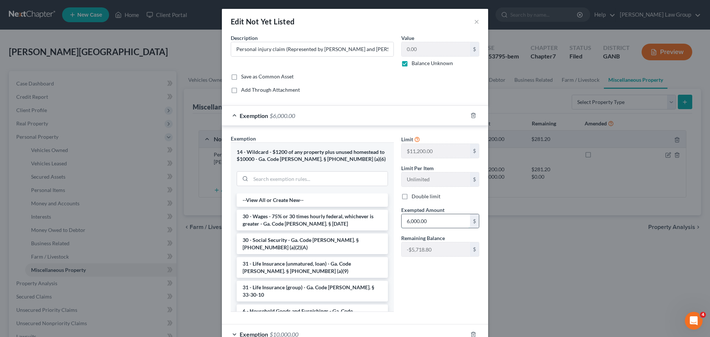
click at [431, 221] on input "6,000.00" at bounding box center [436, 221] width 68 height 14
type input "6,581.20"
click at [454, 293] on div "Limit $11,200.00 $ Limit Per Item Unlimited $ Double limit Exempted Amount * 6,…" at bounding box center [439, 226] width 85 height 183
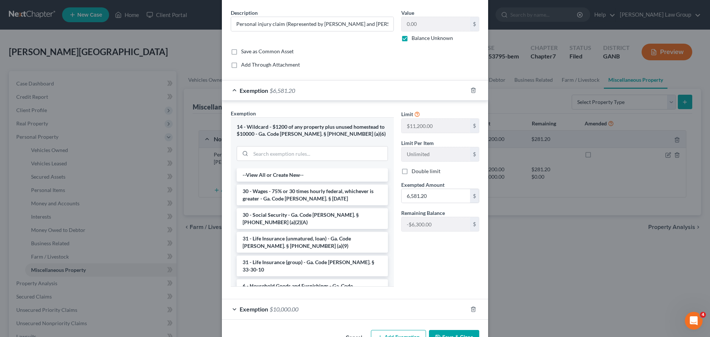
scroll to position [37, 0]
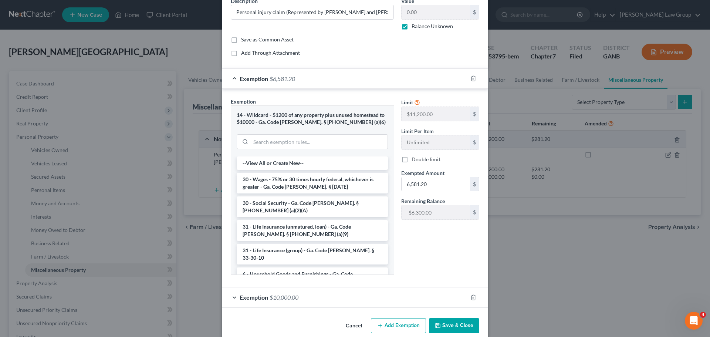
click at [454, 329] on button "Save & Close" at bounding box center [454, 326] width 50 height 16
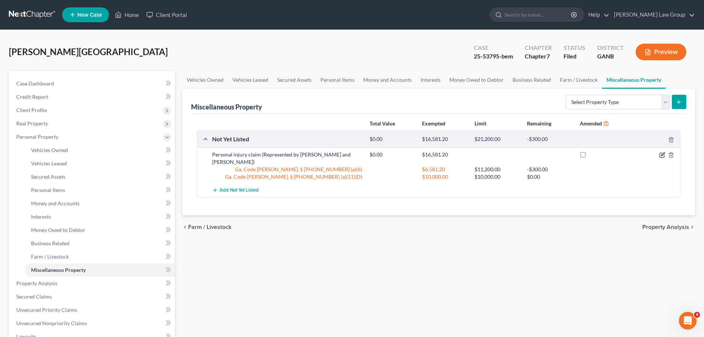
click at [661, 155] on icon "button" at bounding box center [663, 155] width 6 height 6
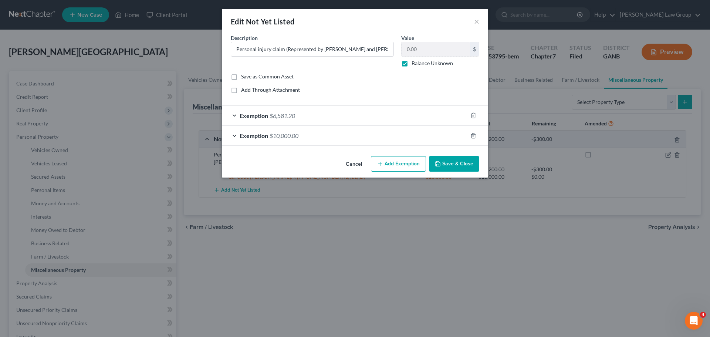
click at [252, 116] on span "Exemption" at bounding box center [254, 115] width 28 height 7
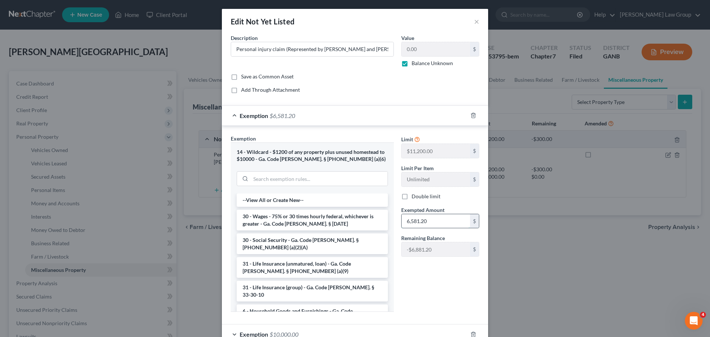
click at [450, 218] on input "6,581.20" at bounding box center [436, 221] width 68 height 14
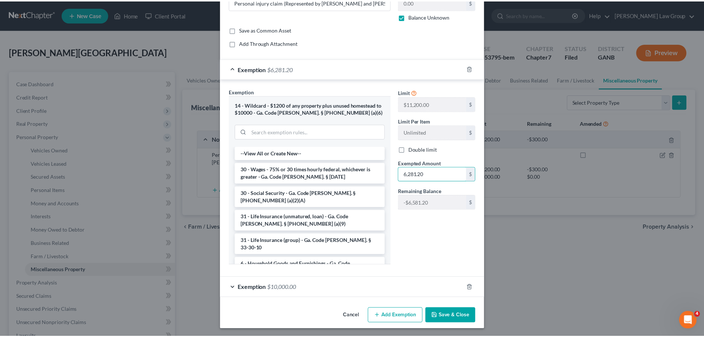
scroll to position [48, 0]
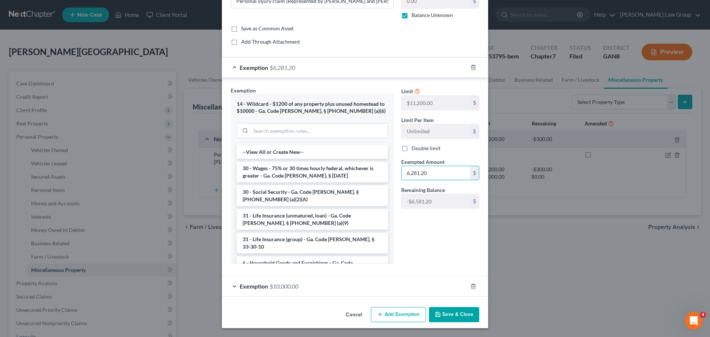
type input "6,281.20"
click at [449, 308] on button "Save & Close" at bounding box center [454, 315] width 50 height 16
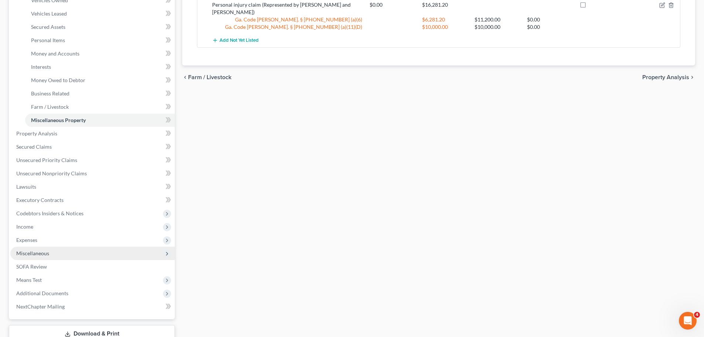
scroll to position [185, 0]
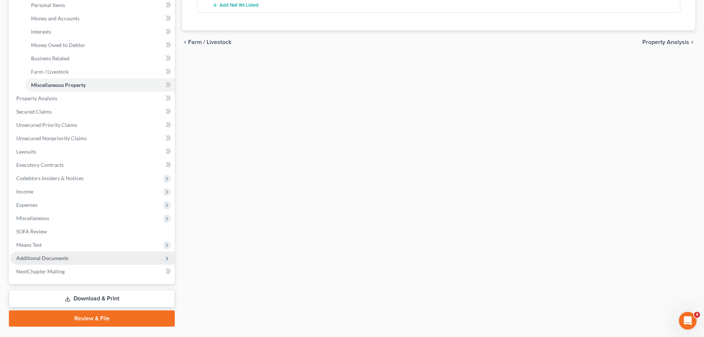
click at [102, 260] on span "Additional Documents" at bounding box center [92, 257] width 165 height 13
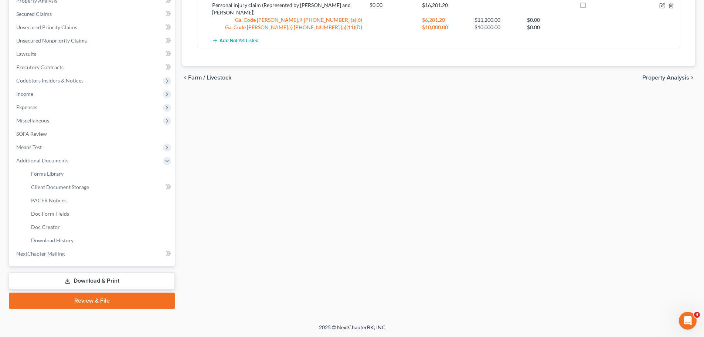
scroll to position [149, 0]
click at [87, 199] on link "PACER Notices" at bounding box center [100, 200] width 150 height 13
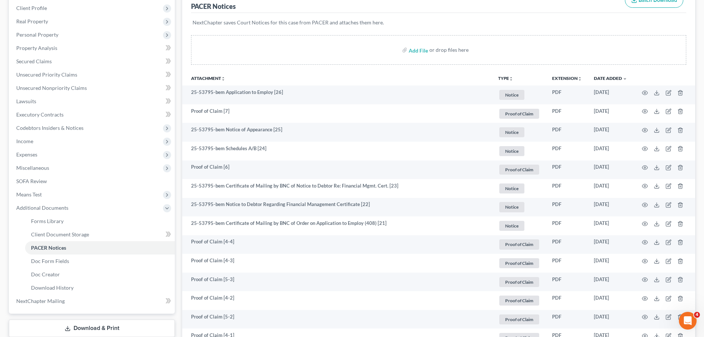
scroll to position [111, 0]
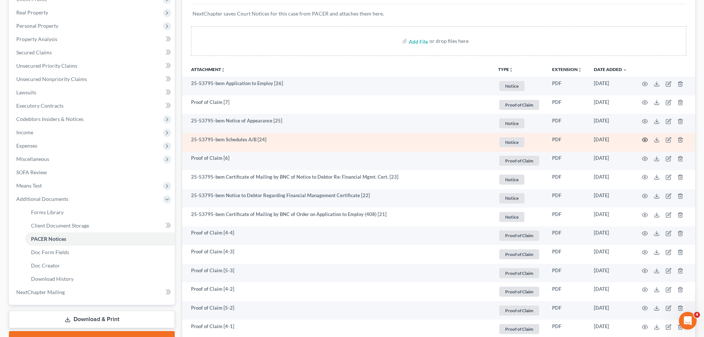
click at [646, 137] on icon "button" at bounding box center [645, 140] width 6 height 6
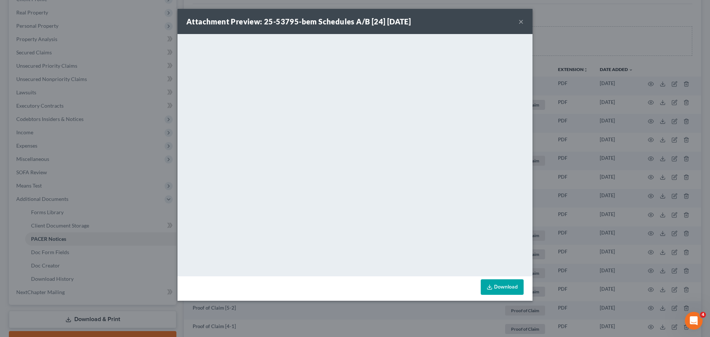
click at [519, 20] on button "×" at bounding box center [520, 21] width 5 height 9
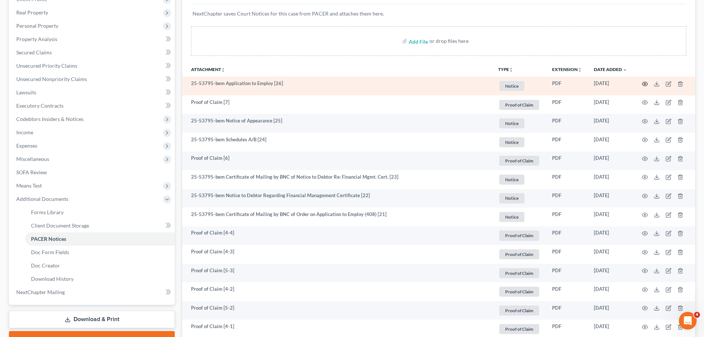
click at [644, 81] on icon "button" at bounding box center [645, 84] width 6 height 6
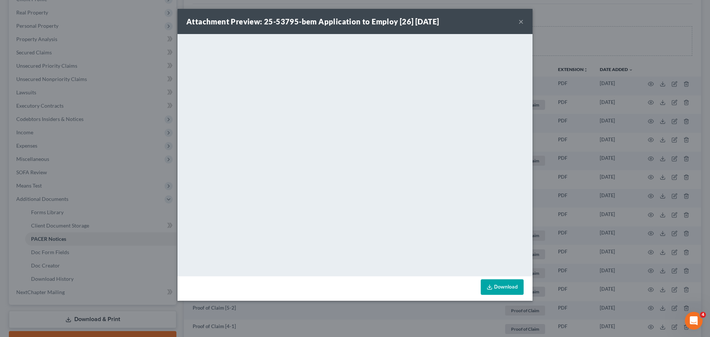
click at [521, 21] on button "×" at bounding box center [520, 21] width 5 height 9
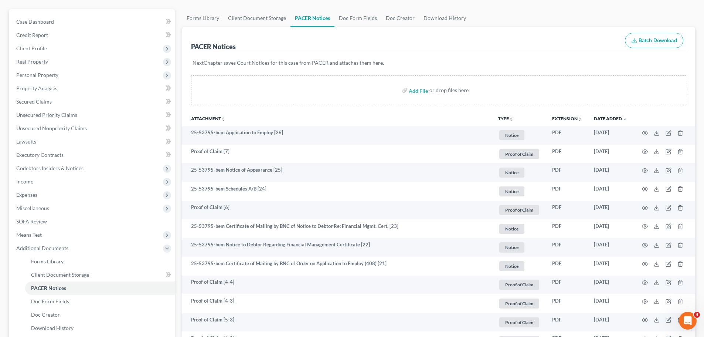
scroll to position [0, 0]
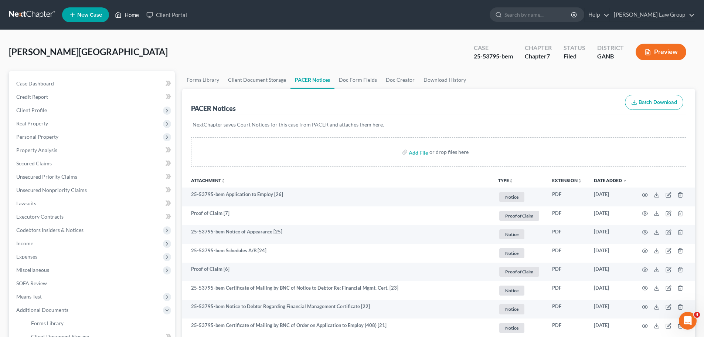
click at [125, 16] on link "Home" at bounding box center [126, 14] width 31 height 13
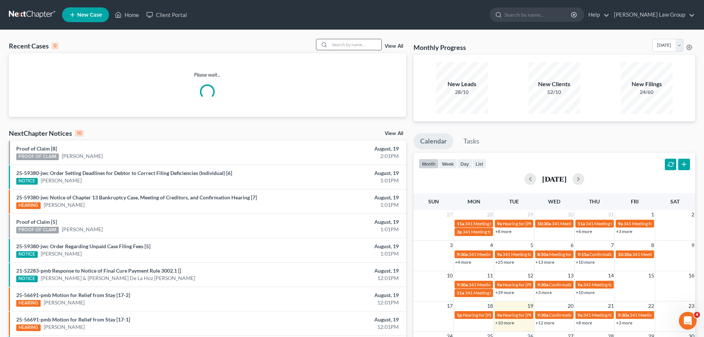
click at [375, 45] on input "search" at bounding box center [356, 44] width 52 height 11
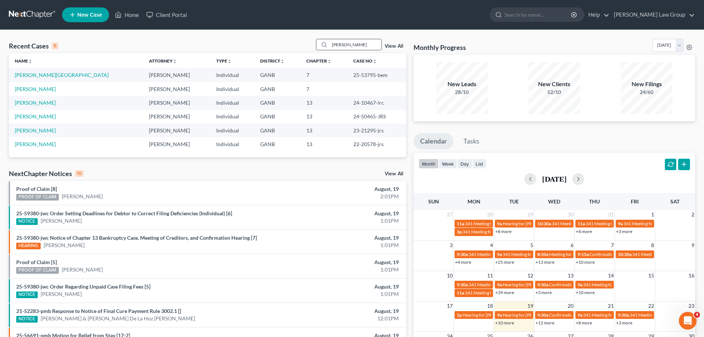
click at [381, 48] on div "[PERSON_NAME]" at bounding box center [349, 44] width 66 height 11
click at [377, 45] on input "[PERSON_NAME]" at bounding box center [356, 44] width 52 height 11
type input "[PERSON_NAME]"
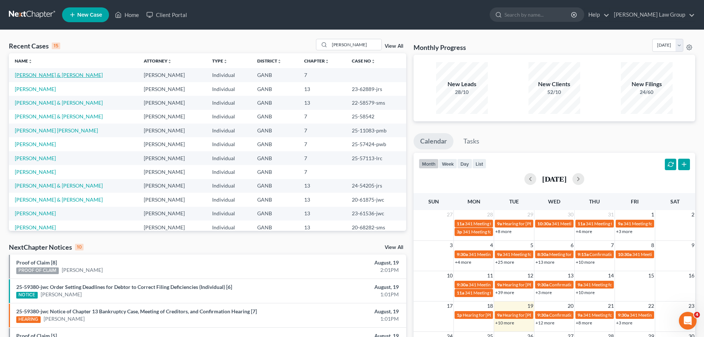
click at [44, 77] on link "[PERSON_NAME] & [PERSON_NAME]" at bounding box center [59, 75] width 88 height 6
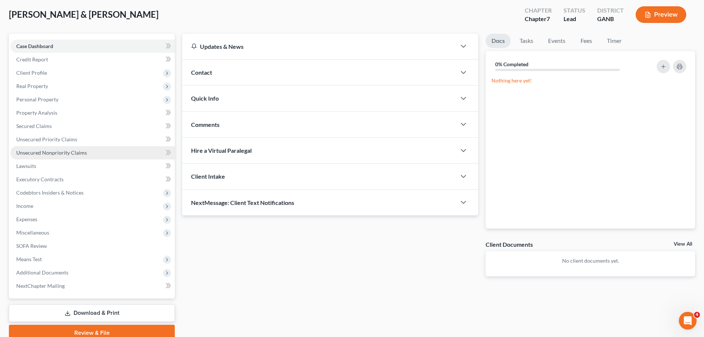
scroll to position [70, 0]
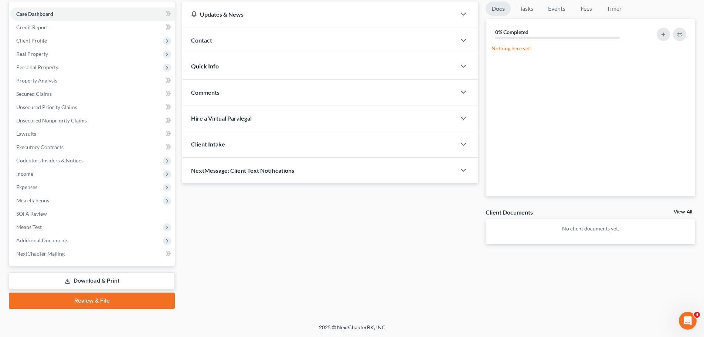
click at [104, 282] on link "Download & Print" at bounding box center [92, 280] width 166 height 17
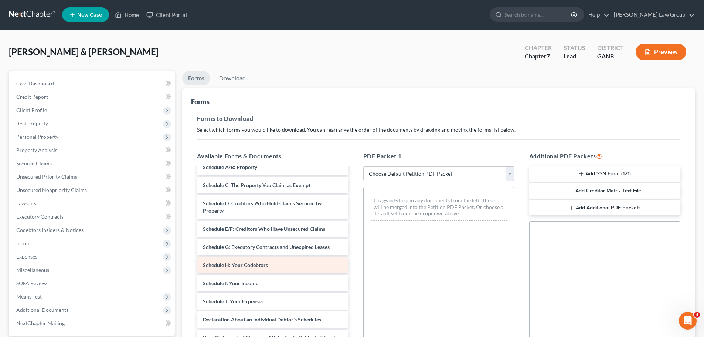
scroll to position [74, 0]
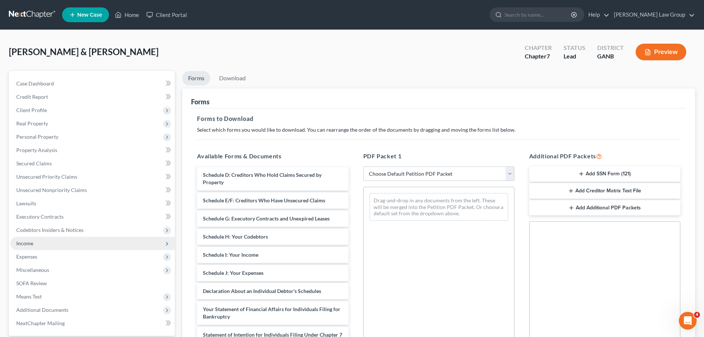
click at [60, 243] on span "Income" at bounding box center [92, 243] width 165 height 13
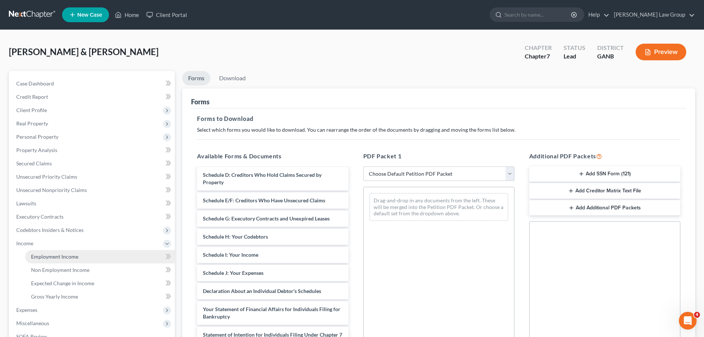
click at [75, 253] on link "Employment Income" at bounding box center [100, 256] width 150 height 13
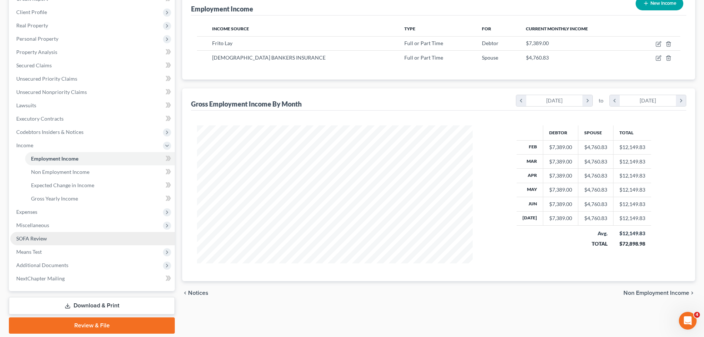
scroll to position [111, 0]
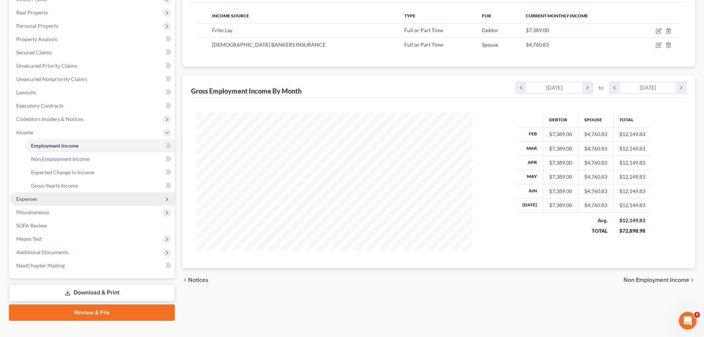
click at [50, 198] on span "Expenses" at bounding box center [92, 198] width 165 height 13
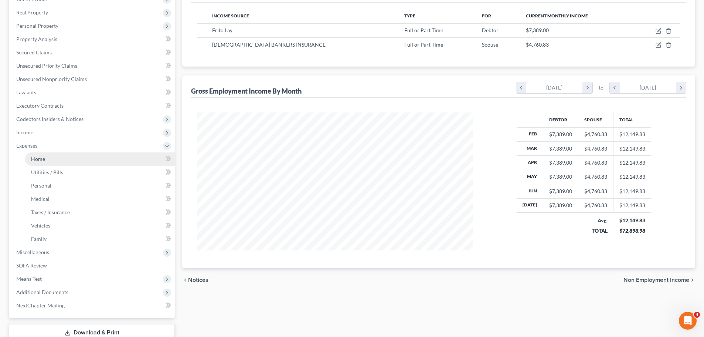
click at [67, 159] on link "Home" at bounding box center [100, 158] width 150 height 13
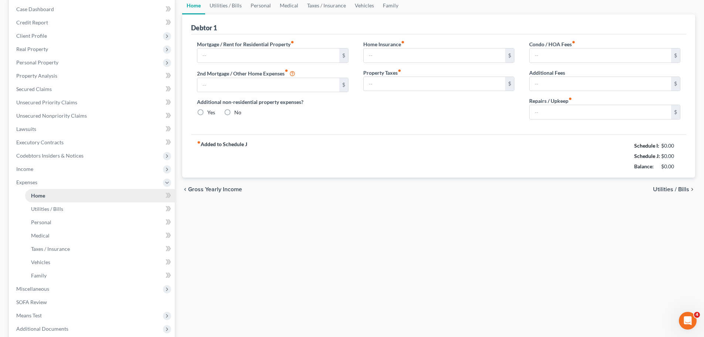
type input "0.00"
radio input "true"
type input "0.00"
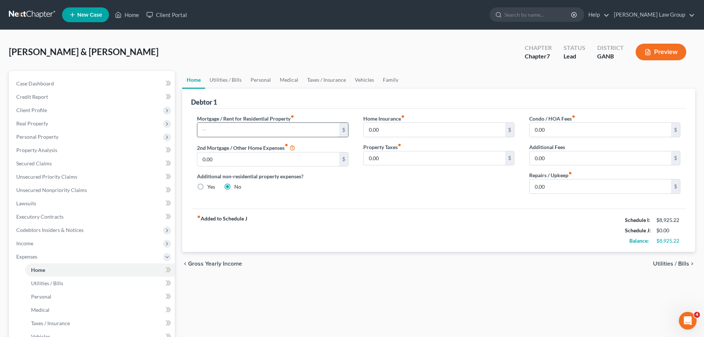
click at [247, 132] on input "text" at bounding box center [268, 130] width 142 height 14
click at [579, 187] on input "0.00" at bounding box center [601, 186] width 142 height 14
click at [409, 135] on input "0.00" at bounding box center [435, 130] width 142 height 14
click at [231, 81] on link "Utilities / Bills" at bounding box center [225, 80] width 41 height 18
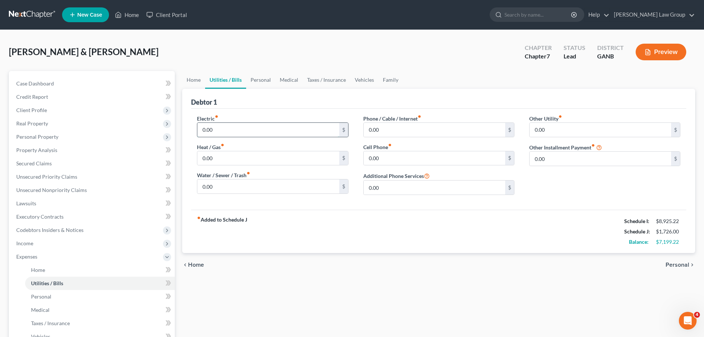
click at [234, 128] on input "0.00" at bounding box center [268, 130] width 142 height 14
click at [239, 188] on input "0.00" at bounding box center [268, 186] width 142 height 14
click at [398, 135] on input "0.00" at bounding box center [435, 130] width 142 height 14
click at [433, 158] on input "0.00" at bounding box center [435, 158] width 142 height 14
drag, startPoint x: 415, startPoint y: 159, endPoint x: 342, endPoint y: 157, distance: 72.5
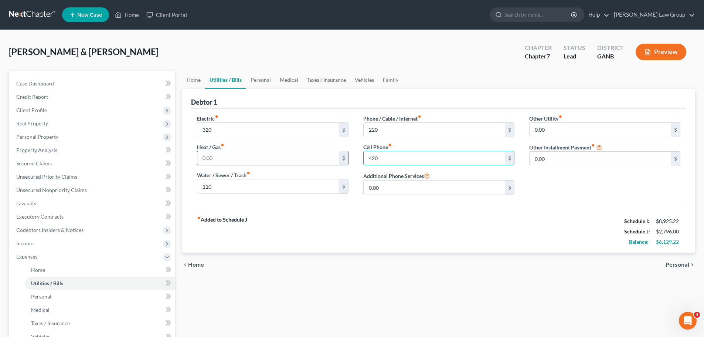
click at [342, 157] on div "Electric fiber_manual_record 320 $ Heat / Gas fiber_manual_record 0.00 $ Water …" at bounding box center [439, 158] width 498 height 86
click at [550, 125] on input "0.00" at bounding box center [601, 130] width 142 height 14
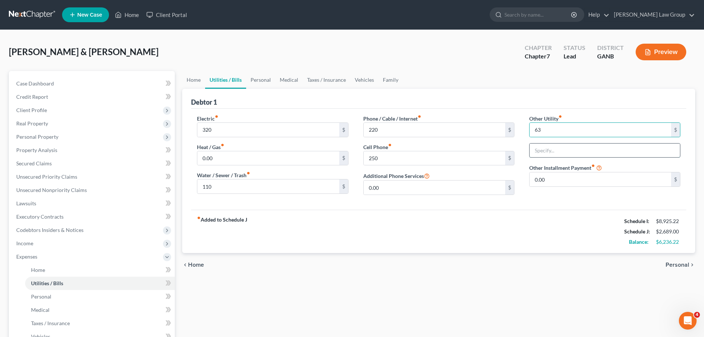
click at [551, 148] on input "text" at bounding box center [605, 150] width 150 height 14
click at [561, 178] on input "0.00" at bounding box center [601, 179] width 142 height 14
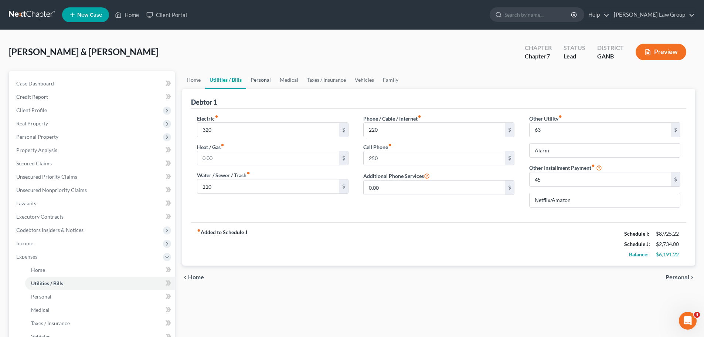
click at [256, 82] on link "Personal" at bounding box center [260, 80] width 29 height 18
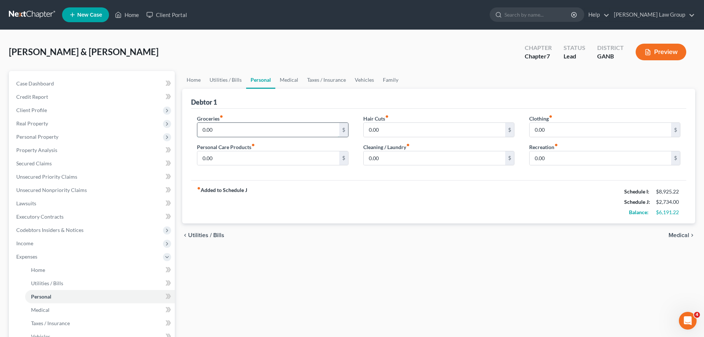
click at [240, 129] on input "0.00" at bounding box center [268, 130] width 142 height 14
click at [488, 198] on div "fiber_manual_record Added to Schedule J Schedule I: $8,925.22 Schedule J: $3,93…" at bounding box center [438, 201] width 495 height 43
click at [568, 132] on input "0.00" at bounding box center [601, 130] width 142 height 14
click at [426, 163] on input "0.00" at bounding box center [435, 158] width 142 height 14
click at [269, 162] on input "0.00" at bounding box center [268, 158] width 142 height 14
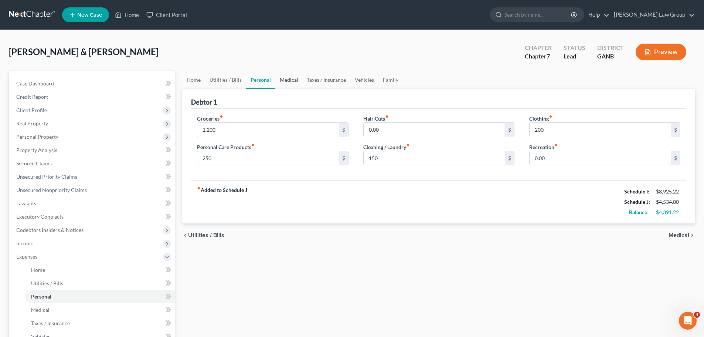
click at [287, 77] on link "Medical" at bounding box center [288, 80] width 27 height 18
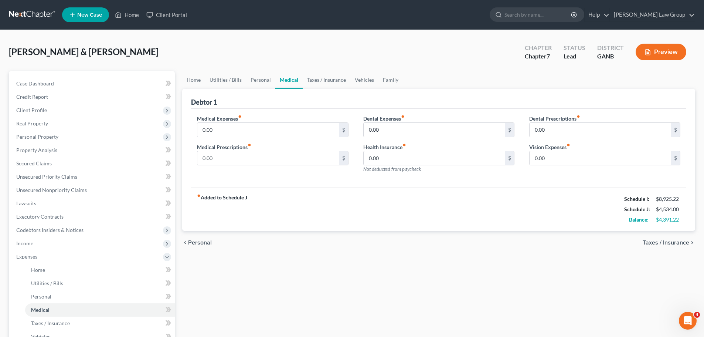
click at [234, 119] on label "Medical Expenses fiber_manual_record" at bounding box center [219, 119] width 45 height 8
click at [230, 126] on input "0.00" at bounding box center [268, 130] width 142 height 14
click at [365, 80] on link "Vehicles" at bounding box center [365, 80] width 28 height 18
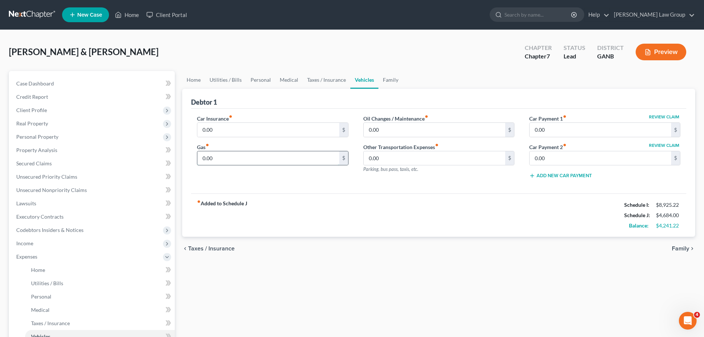
click at [277, 159] on input "0.00" at bounding box center [268, 158] width 142 height 14
click at [338, 187] on div "Car Insurance fiber_manual_record 0.00 $ Gas fiber_manual_record 520 $ Oil Chan…" at bounding box center [438, 151] width 495 height 85
click at [394, 82] on link "Family" at bounding box center [391, 80] width 24 height 18
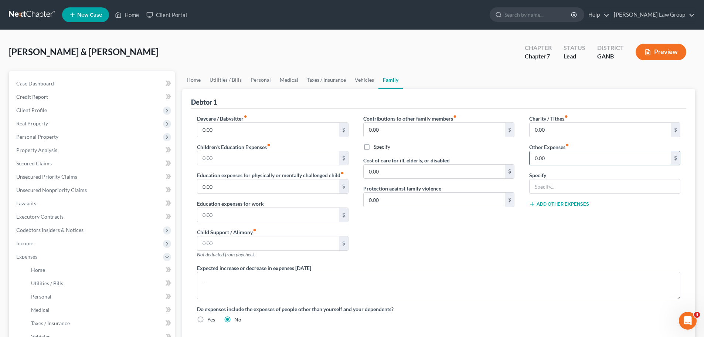
click at [564, 156] on input "0.00" at bounding box center [601, 158] width 142 height 14
click at [368, 78] on link "Vehicles" at bounding box center [365, 80] width 28 height 18
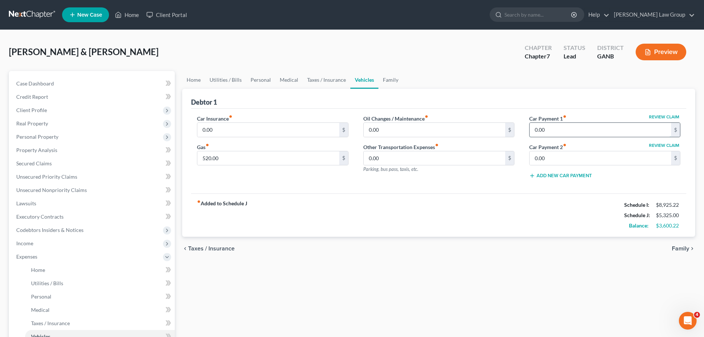
click at [587, 129] on input "0.00" at bounding box center [601, 130] width 142 height 14
click at [549, 201] on div "fiber_manual_record Added to Schedule J Schedule I: $8,925.22 Schedule J: $6,90…" at bounding box center [438, 214] width 495 height 43
click at [244, 135] on input "0.00" at bounding box center [268, 130] width 142 height 14
click at [329, 208] on div "fiber_manual_record Added to Schedule J Schedule I: $8,925.22 Schedule J: $7,30…" at bounding box center [438, 214] width 495 height 43
drag, startPoint x: 194, startPoint y: 81, endPoint x: 204, endPoint y: 84, distance: 10.6
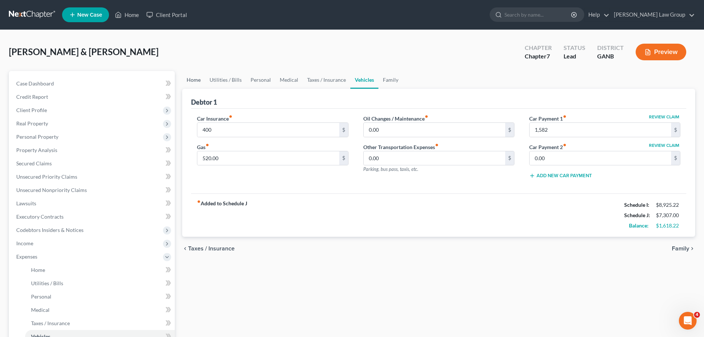
click at [194, 81] on link "Home" at bounding box center [193, 80] width 23 height 18
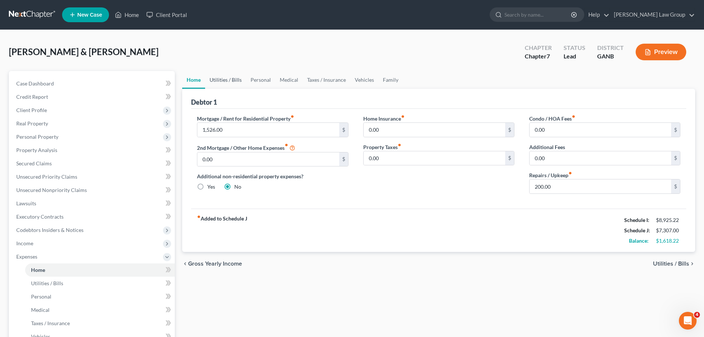
click at [229, 80] on link "Utilities / Bills" at bounding box center [225, 80] width 41 height 18
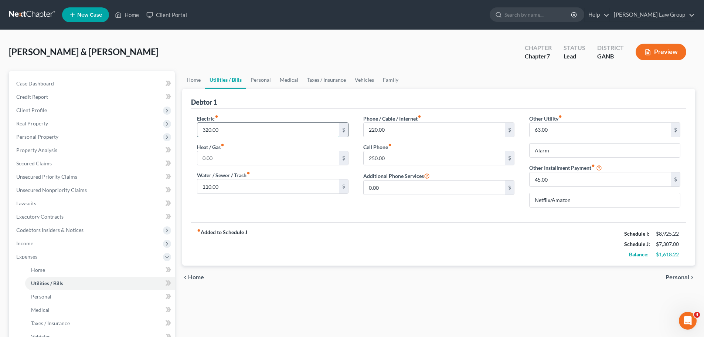
click at [258, 132] on input "320.00" at bounding box center [268, 130] width 142 height 14
click at [455, 190] on input "0.00" at bounding box center [435, 187] width 142 height 14
click at [436, 231] on div "fiber_manual_record Added to Schedule J Schedule I: $8,925.22 Schedule J: $7,40…" at bounding box center [438, 243] width 495 height 43
click at [267, 84] on link "Personal" at bounding box center [260, 80] width 29 height 18
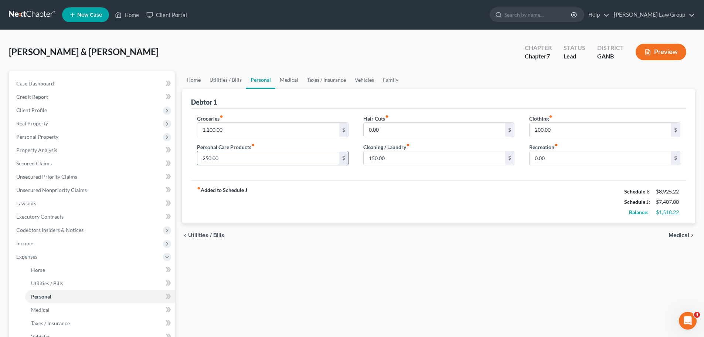
click at [228, 157] on input "250.00" at bounding box center [268, 158] width 142 height 14
click at [375, 166] on div "Hair Cuts fiber_manual_record 0.00 $ Cleaning / Laundry fiber_manual_record 150…" at bounding box center [439, 143] width 166 height 57
click at [402, 148] on label "Cleaning / Laundry fiber_manual_record" at bounding box center [386, 147] width 47 height 8
click at [401, 156] on input "150.00" at bounding box center [435, 158] width 142 height 14
click at [462, 190] on div "fiber_manual_record Added to Schedule J Schedule I: $8,925.22 Schedule J: $7,45…" at bounding box center [438, 201] width 495 height 43
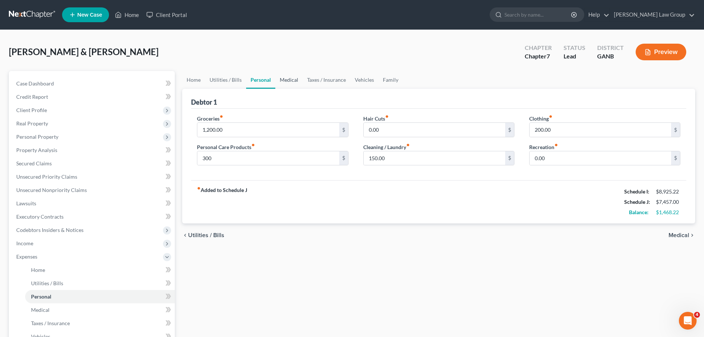
click at [292, 82] on link "Medical" at bounding box center [288, 80] width 27 height 18
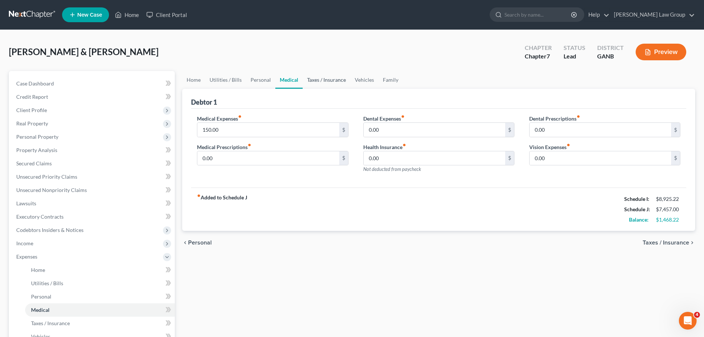
click at [321, 80] on link "Taxes / Insurance" at bounding box center [327, 80] width 48 height 18
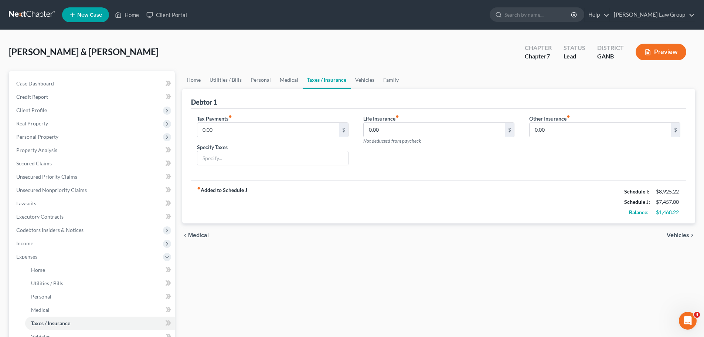
click at [303, 80] on link "Taxes / Insurance" at bounding box center [327, 80] width 48 height 18
click at [287, 84] on link "Medical" at bounding box center [288, 80] width 27 height 18
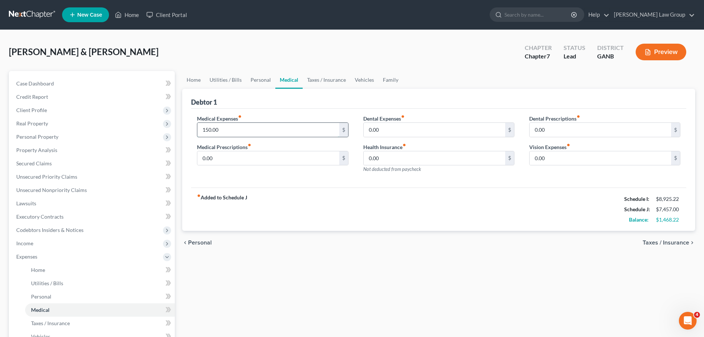
click at [230, 132] on input "150.00" at bounding box center [268, 130] width 142 height 14
click at [332, 187] on div "Medical Expenses fiber_manual_record 200 $ Medical Prescriptions fiber_manual_r…" at bounding box center [438, 148] width 495 height 79
click at [321, 77] on link "Taxes / Insurance" at bounding box center [327, 80] width 48 height 18
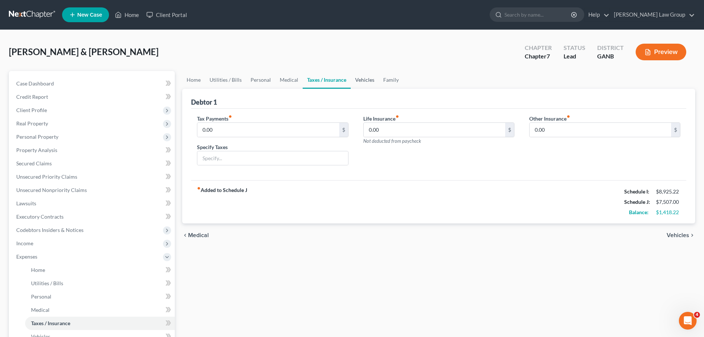
click at [363, 78] on link "Vehicles" at bounding box center [365, 80] width 28 height 18
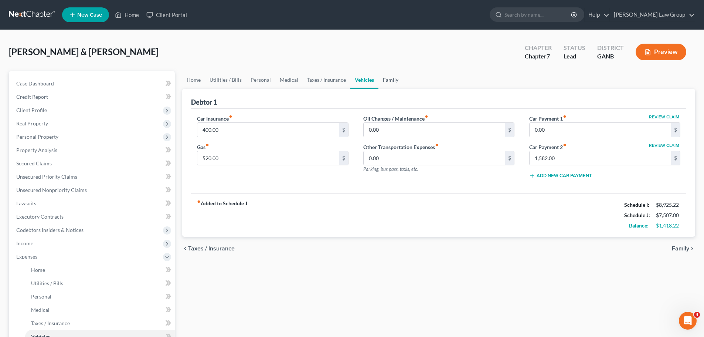
click at [393, 80] on link "Family" at bounding box center [391, 80] width 24 height 18
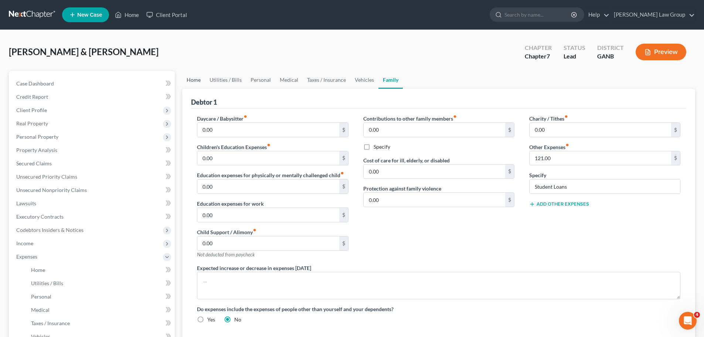
click at [187, 79] on link "Home" at bounding box center [193, 80] width 23 height 18
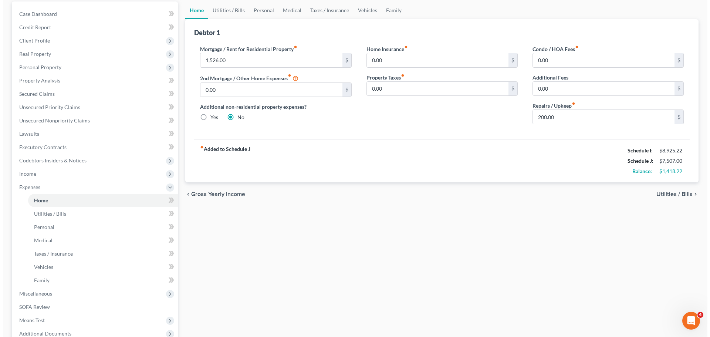
scroll to position [163, 0]
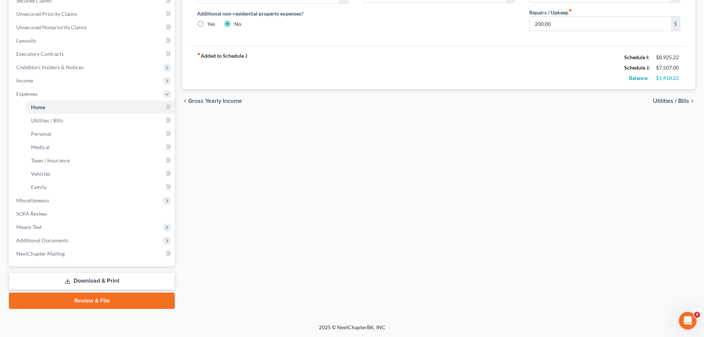
click at [100, 278] on link "Download & Print" at bounding box center [92, 280] width 166 height 17
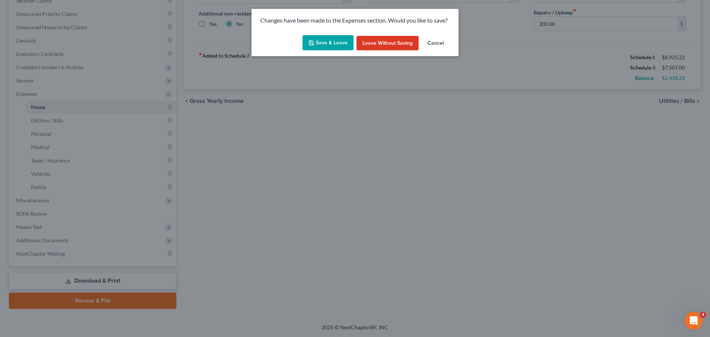
click at [328, 44] on button "Save & Leave" at bounding box center [327, 43] width 51 height 16
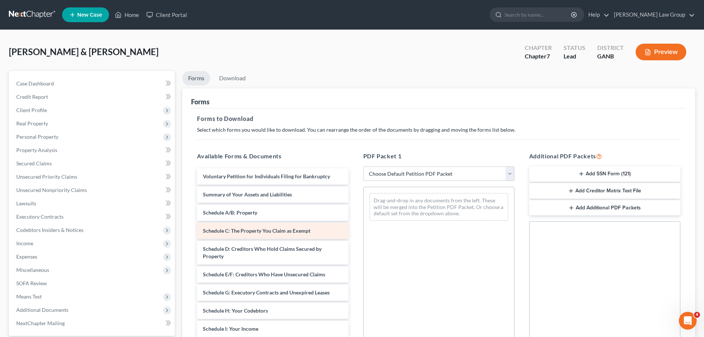
scroll to position [111, 0]
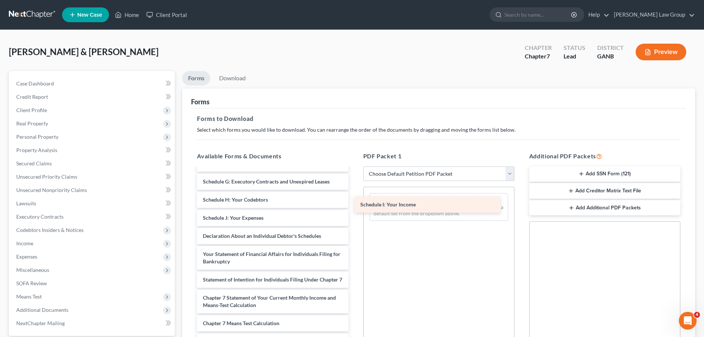
drag, startPoint x: 252, startPoint y: 216, endPoint x: 410, endPoint y: 203, distance: 158.1
click at [354, 203] on div "Schedule I: Your Income Voluntary Petition for Individuals Filing for Bankruptc…" at bounding box center [272, 234] width 163 height 354
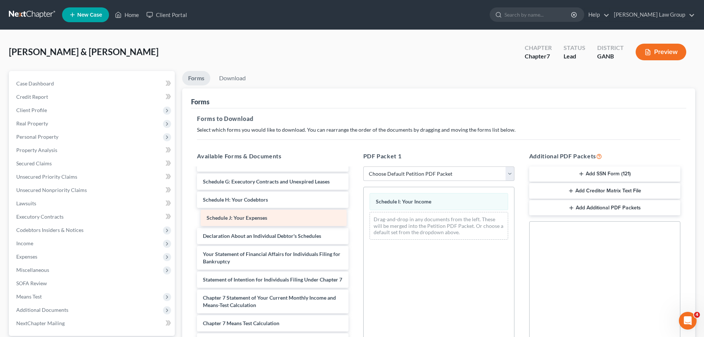
drag, startPoint x: 251, startPoint y: 214, endPoint x: 420, endPoint y: 222, distance: 168.4
click at [354, 221] on div "Schedule J: Your Expenses Voluntary Petition for Individuals Filing for Bankrup…" at bounding box center [272, 234] width 163 height 354
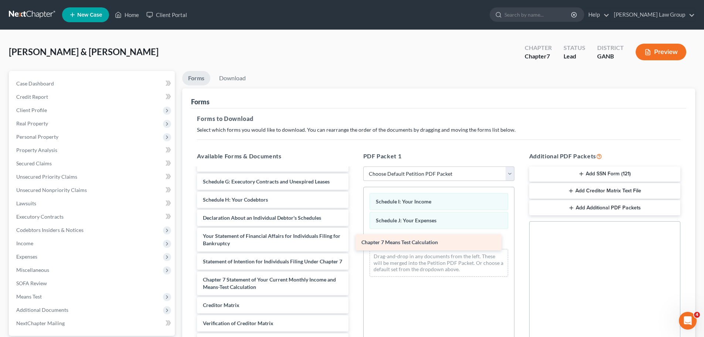
drag, startPoint x: 280, startPoint y: 308, endPoint x: 438, endPoint y: 238, distance: 173.5
click at [354, 238] on div "Chapter 7 Means Test Calculation Voluntary Petition for Individuals Filing for …" at bounding box center [272, 216] width 163 height 318
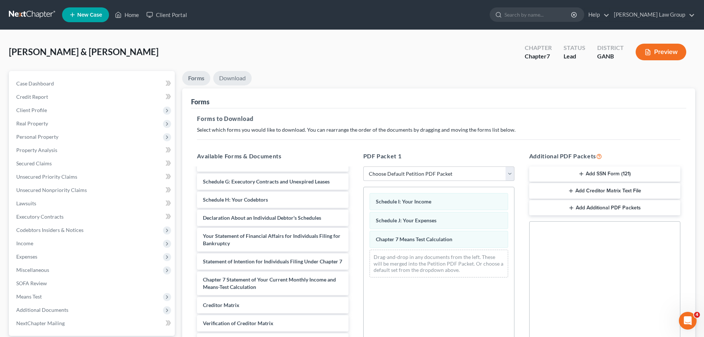
click at [238, 75] on link "Download" at bounding box center [232, 78] width 38 height 14
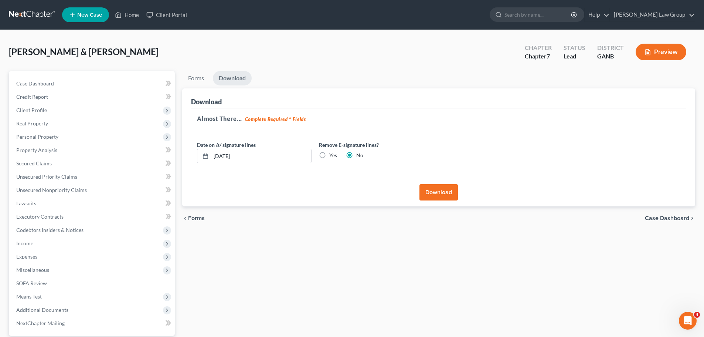
click at [453, 193] on button "Download" at bounding box center [439, 192] width 38 height 16
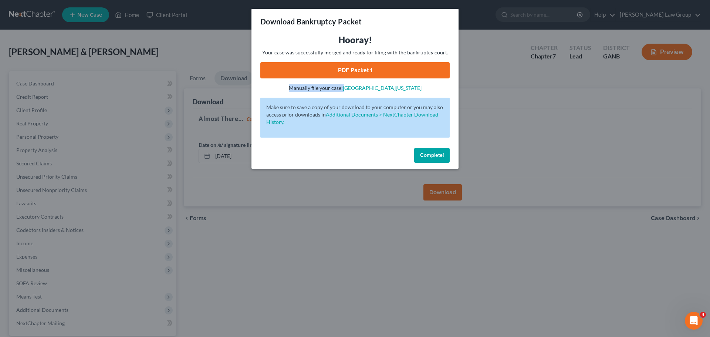
click at [353, 78] on div "Hooray! Your case was successfully merged and ready for filing with the bankrup…" at bounding box center [354, 63] width 189 height 58
click at [359, 75] on link "PDF Packet 1" at bounding box center [354, 70] width 189 height 16
click at [430, 150] on button "Complete!" at bounding box center [431, 155] width 35 height 15
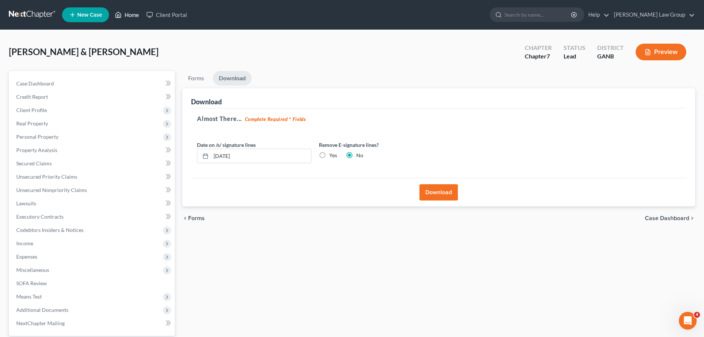
click at [130, 14] on link "Home" at bounding box center [126, 14] width 31 height 13
